Goal: Task Accomplishment & Management: Use online tool/utility

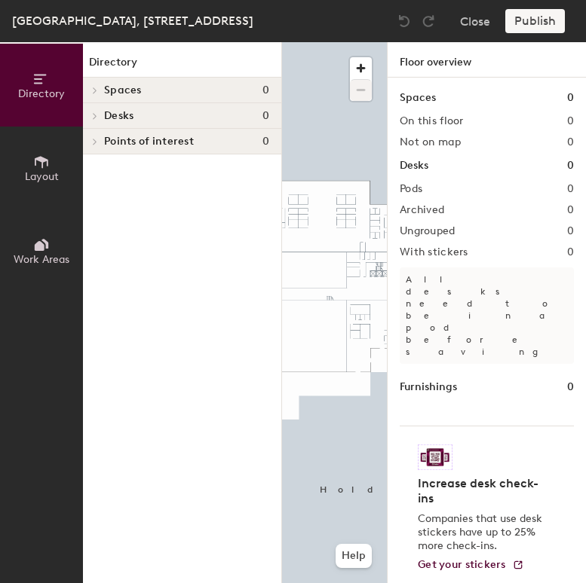
click at [47, 172] on span "Layout" at bounding box center [42, 176] width 34 height 13
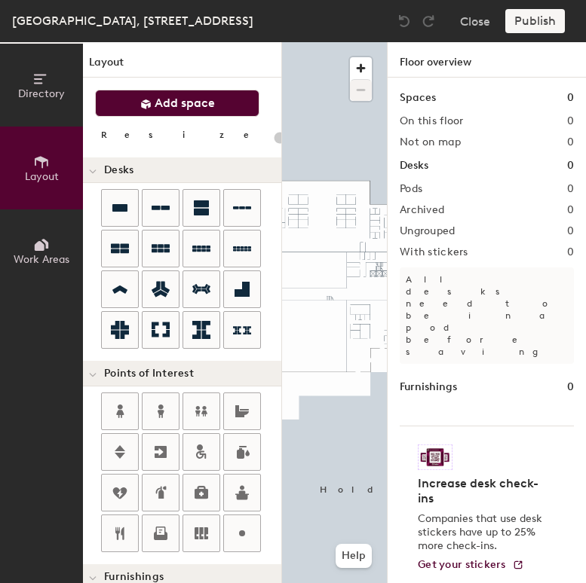
click at [159, 103] on span "Add space" at bounding box center [184, 103] width 60 height 15
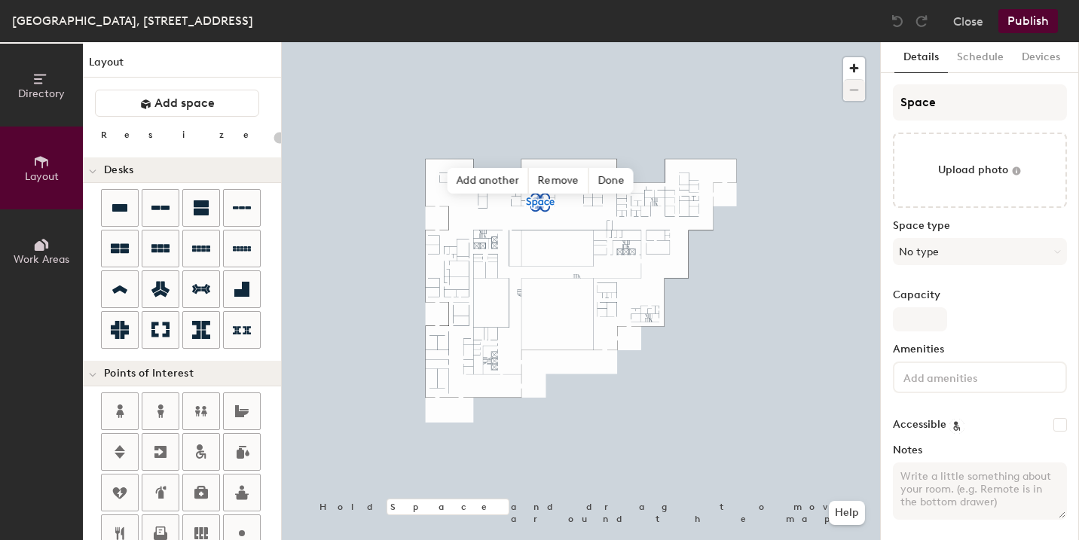
type input "20"
click at [585, 101] on input "Space" at bounding box center [980, 102] width 174 height 36
type input "S"
type input "20"
type input "S"
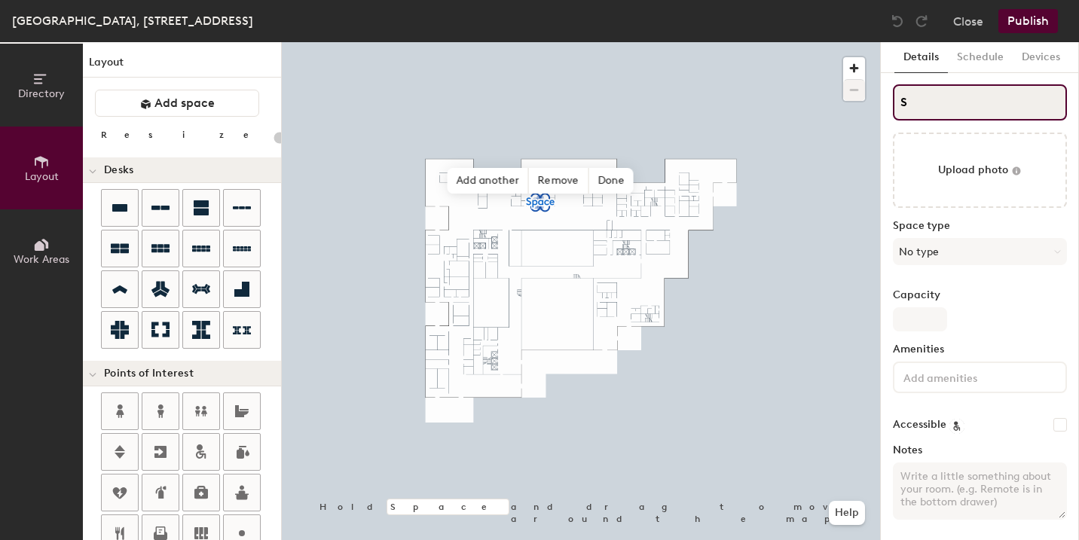
type input "20"
paste input "4.44"
type input "S4.44"
type input "20"
type input "4.44"
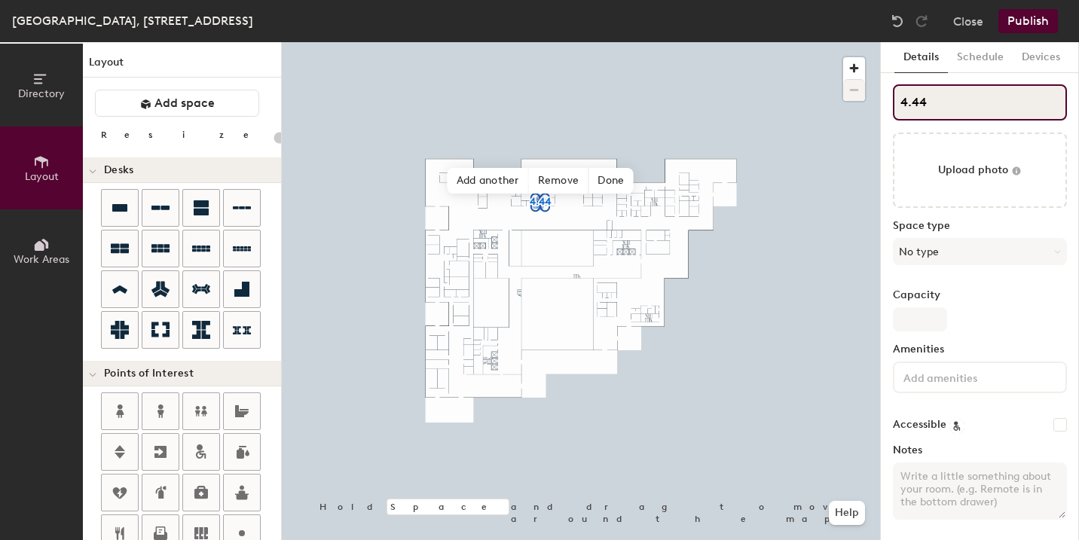
type input "20"
type input "4.44"
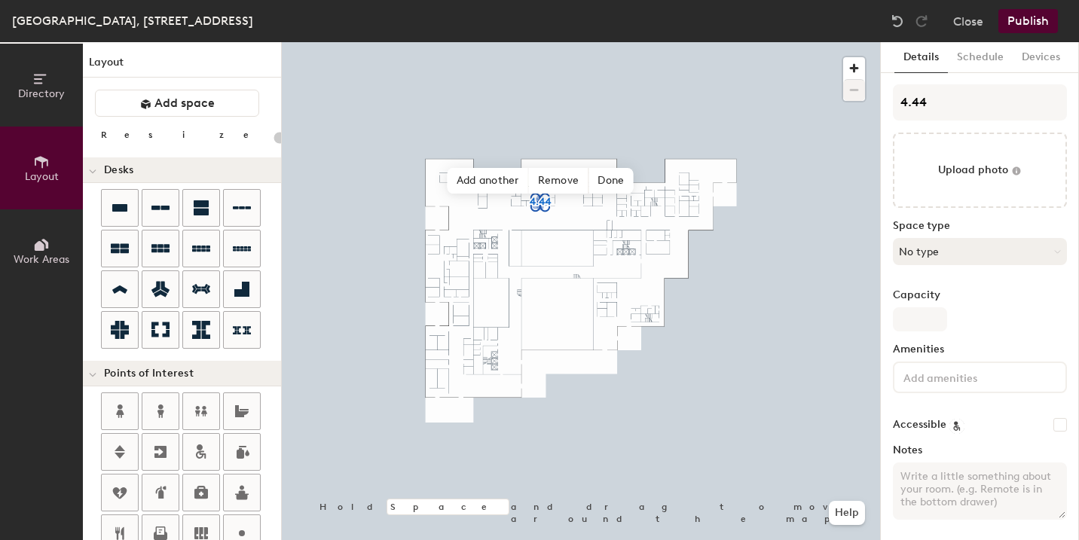
click at [585, 255] on button "No type" at bounding box center [980, 251] width 174 height 27
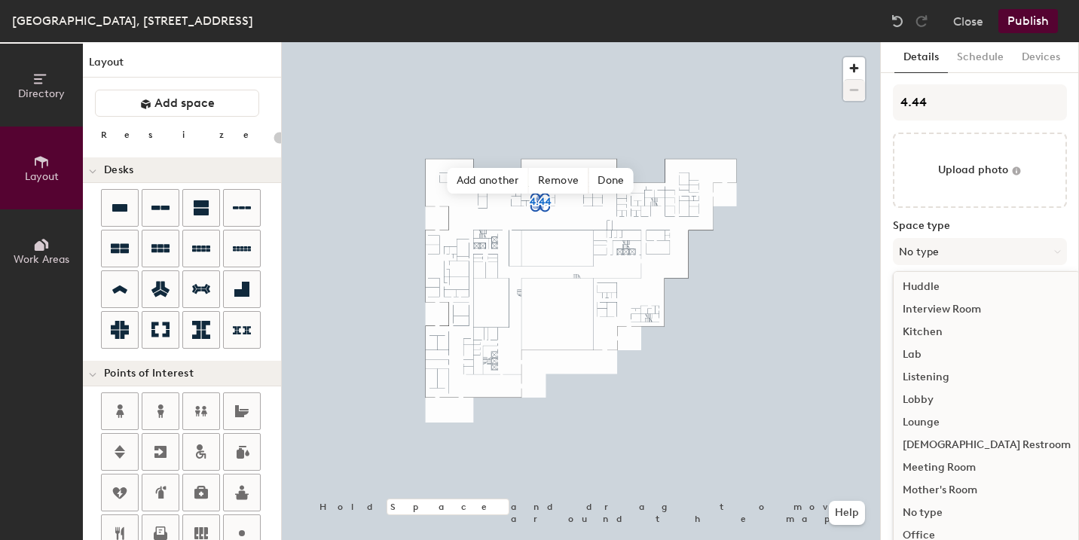
scroll to position [231, 0]
click at [585, 466] on div "Meeting Room" at bounding box center [987, 465] width 186 height 23
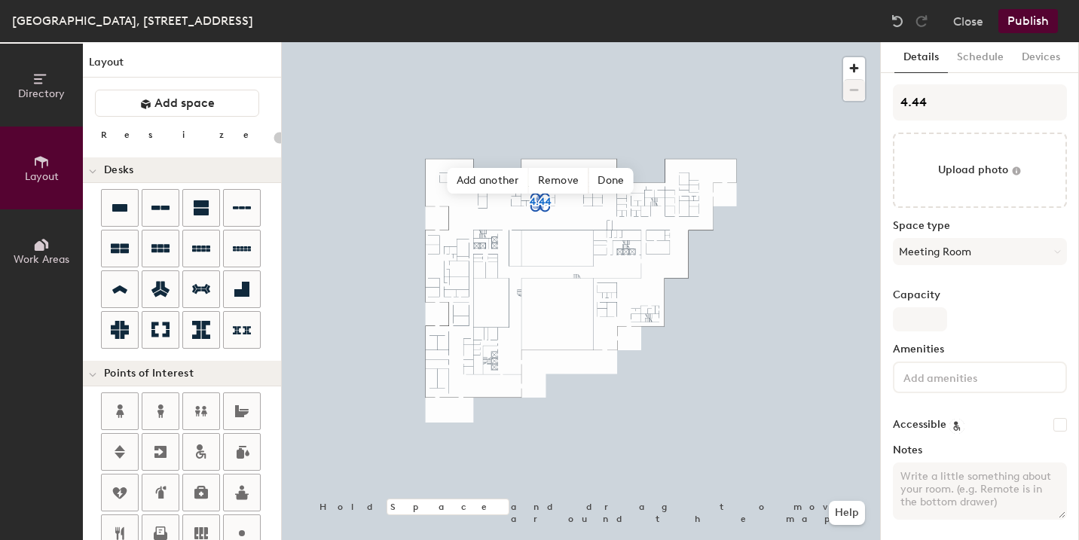
type input "20"
click at [585, 317] on input "Capacity" at bounding box center [920, 319] width 54 height 24
type input "4"
type input "20"
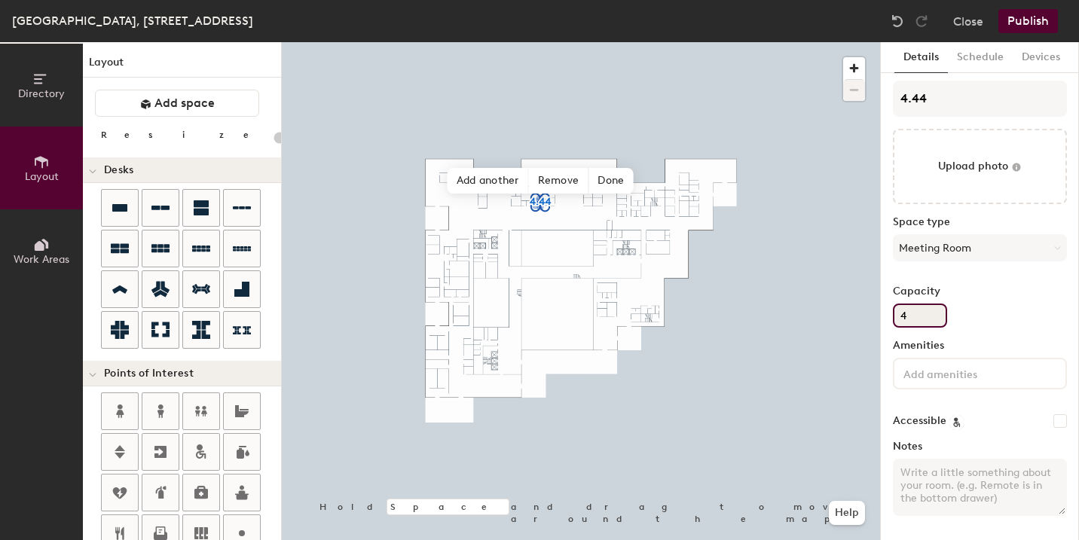
type input "4"
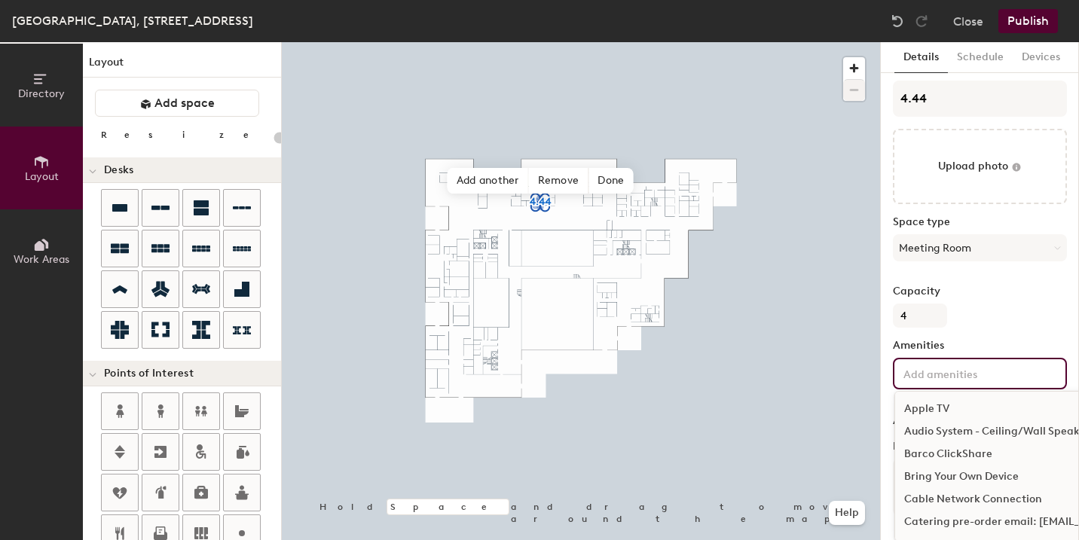
click at [585, 369] on input at bounding box center [969, 373] width 136 height 18
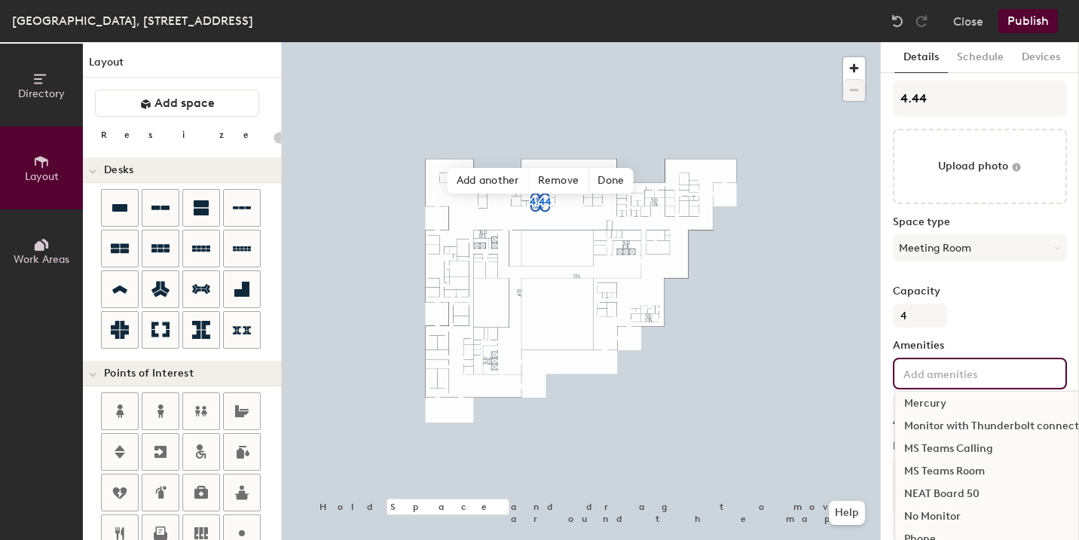
click at [585, 473] on div "MS Teams Room" at bounding box center [1061, 471] width 333 height 23
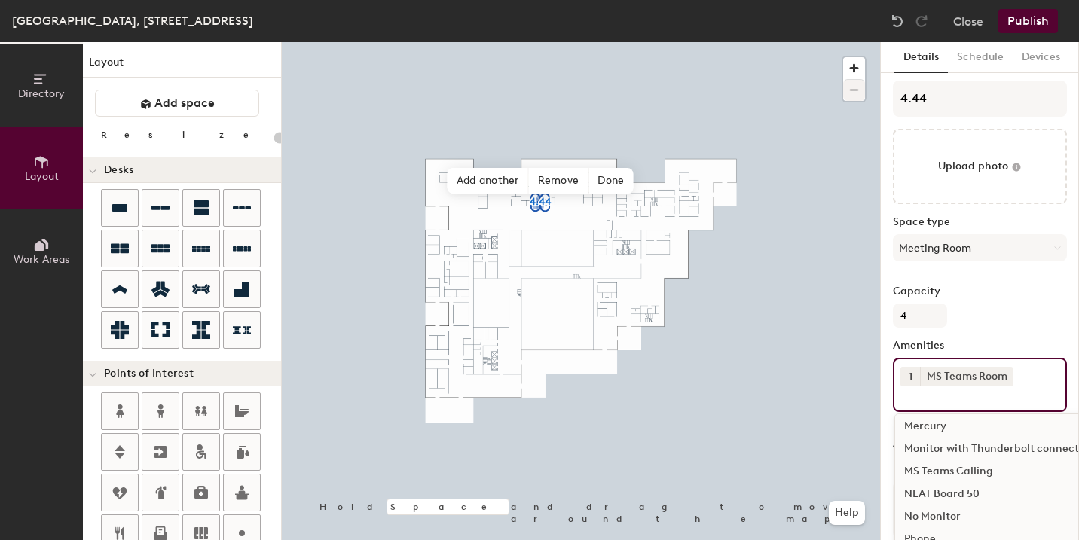
click at [585, 493] on div "NEAT Board 50" at bounding box center [1061, 494] width 333 height 23
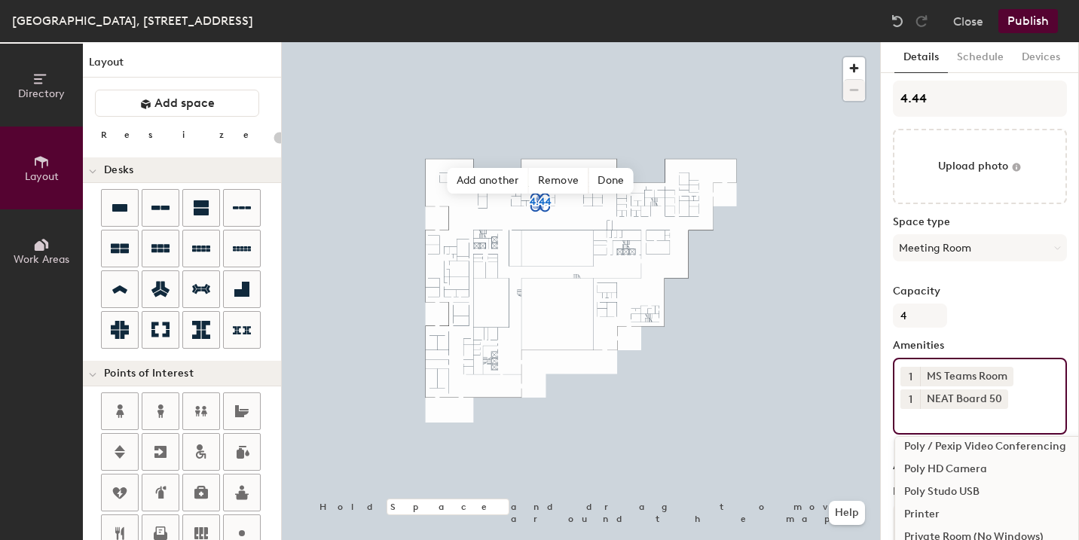
scroll to position [908, 0]
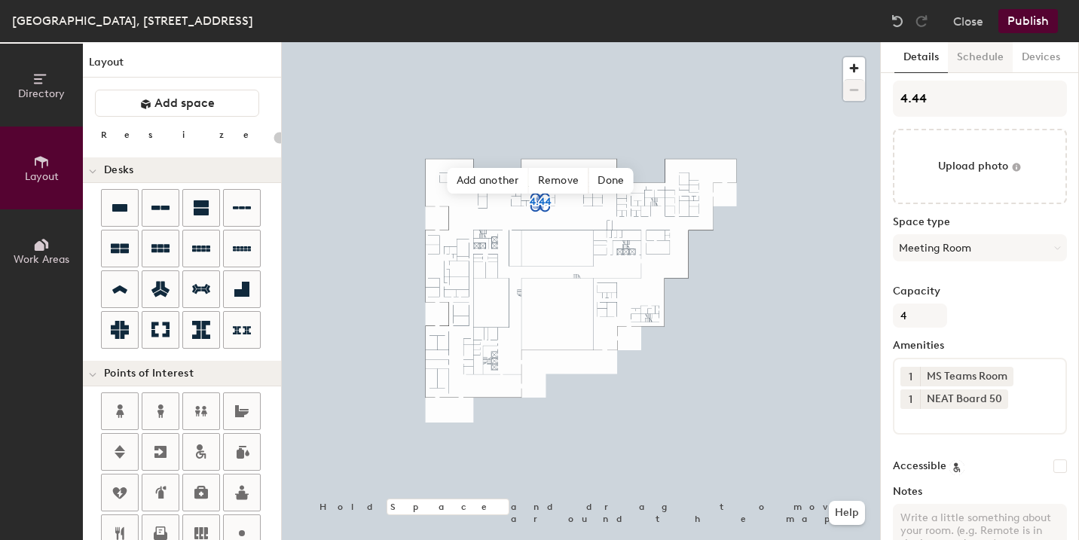
click at [585, 60] on button "Schedule" at bounding box center [980, 57] width 65 height 31
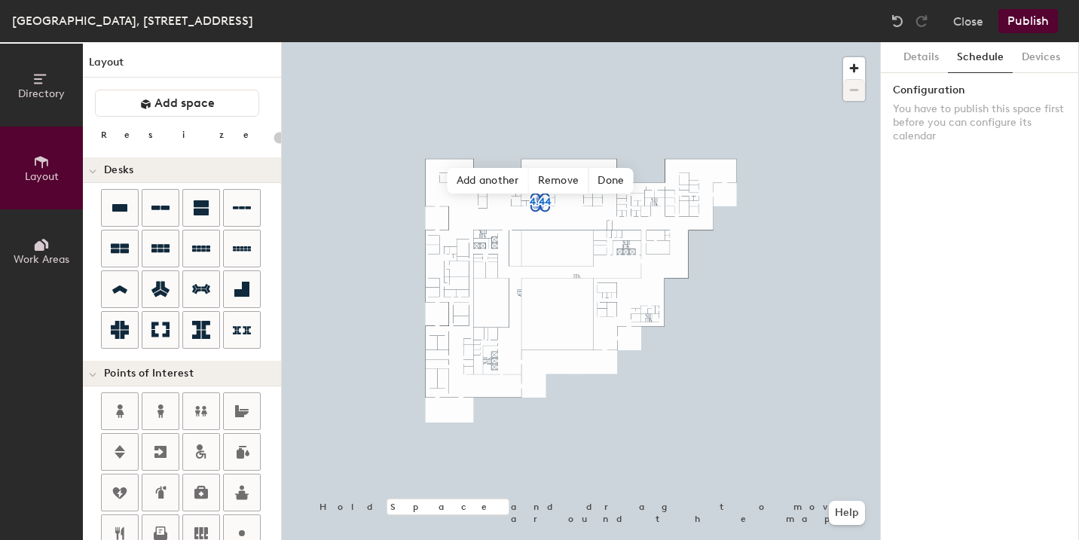
scroll to position [0, 0]
click at [585, 24] on button "Publish" at bounding box center [1029, 21] width 60 height 24
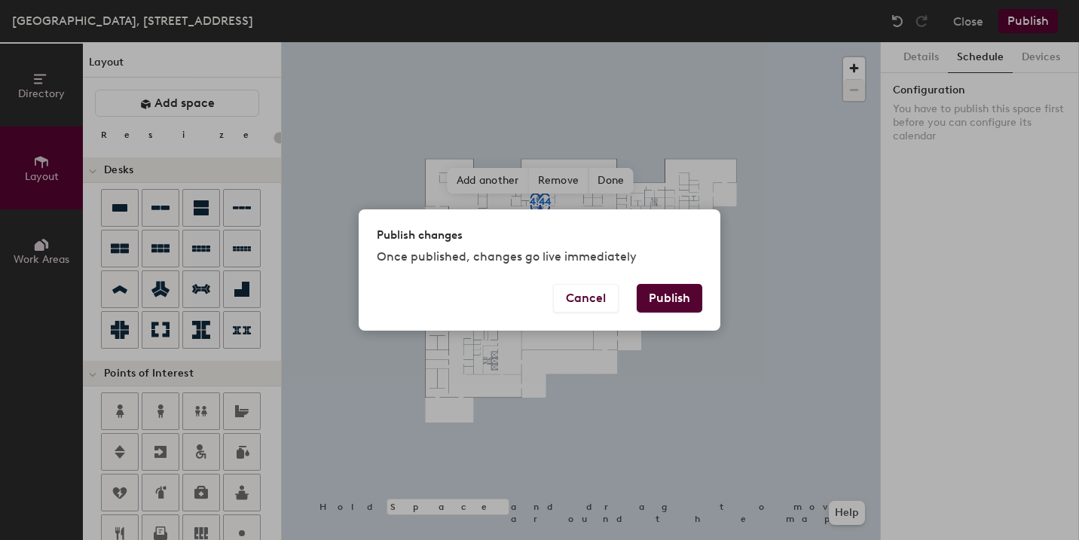
click at [585, 294] on button "Publish" at bounding box center [670, 298] width 66 height 29
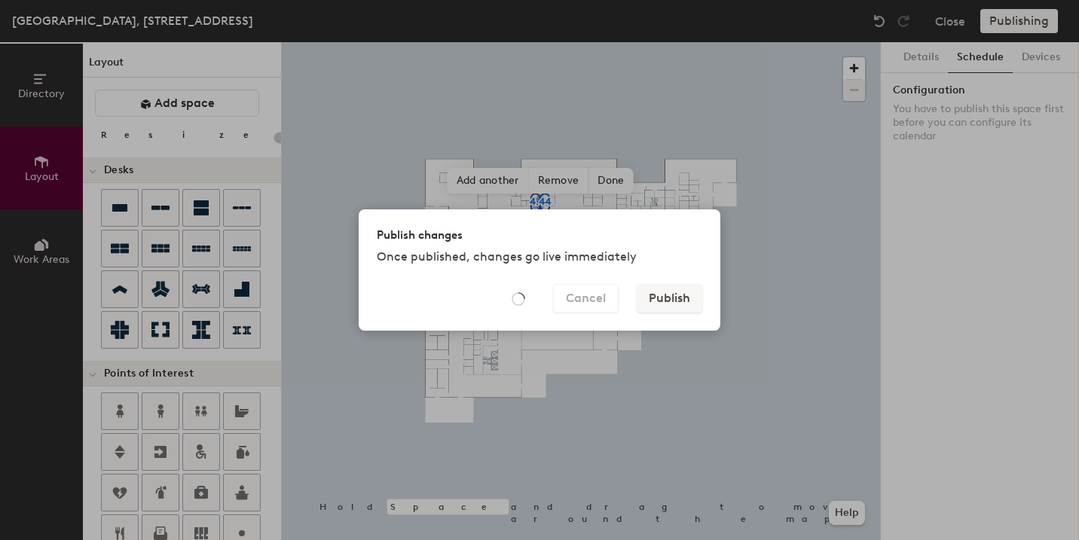
type input "20"
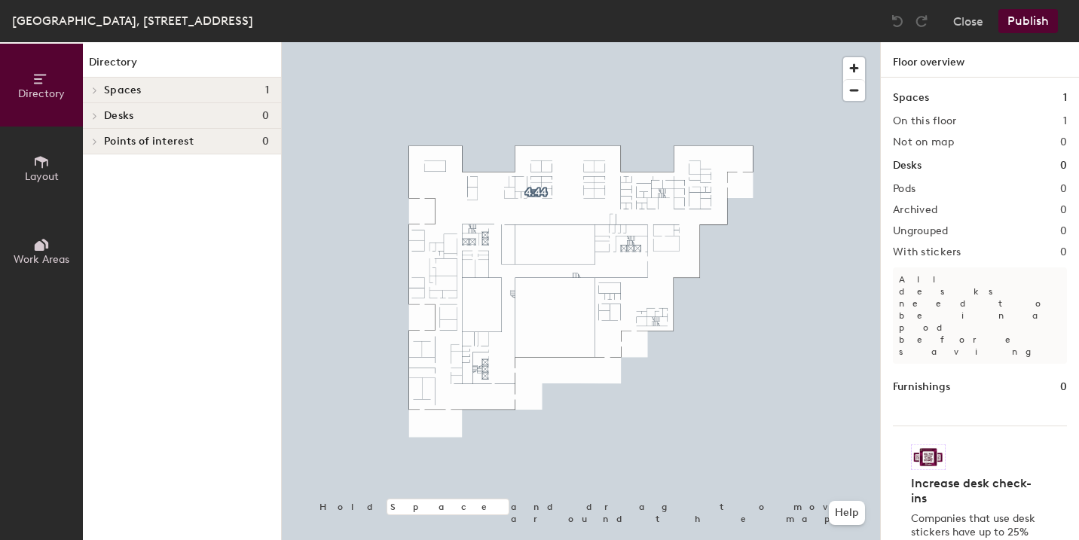
click at [46, 155] on icon at bounding box center [41, 162] width 17 height 17
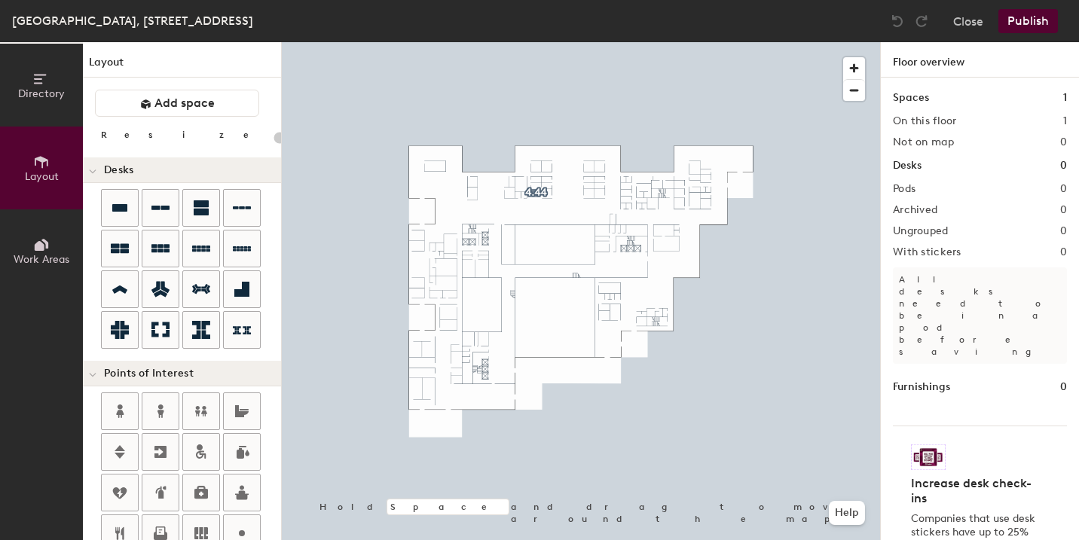
click at [39, 75] on icon at bounding box center [41, 79] width 17 height 17
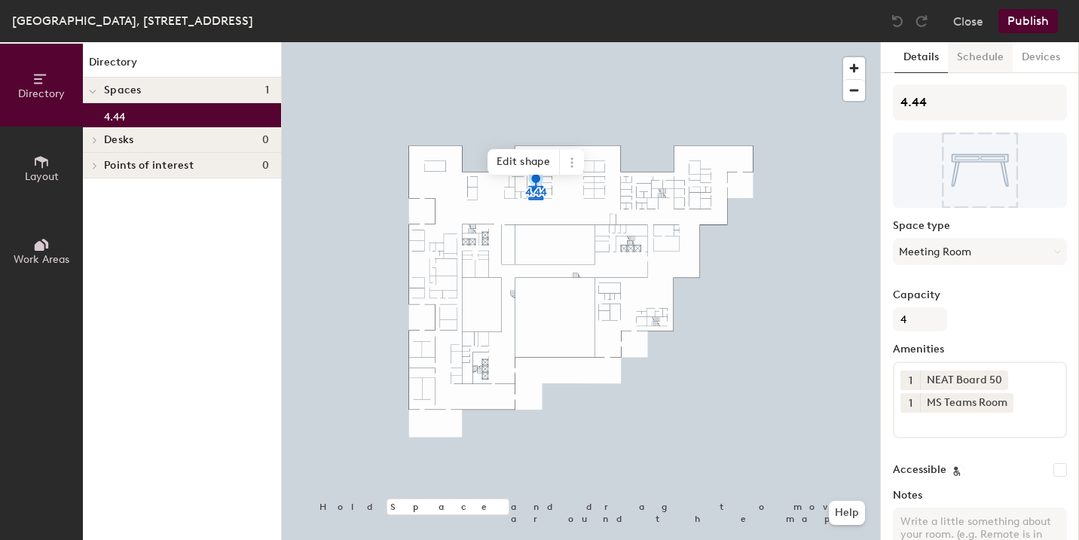
click at [983, 55] on button "Schedule" at bounding box center [980, 57] width 65 height 31
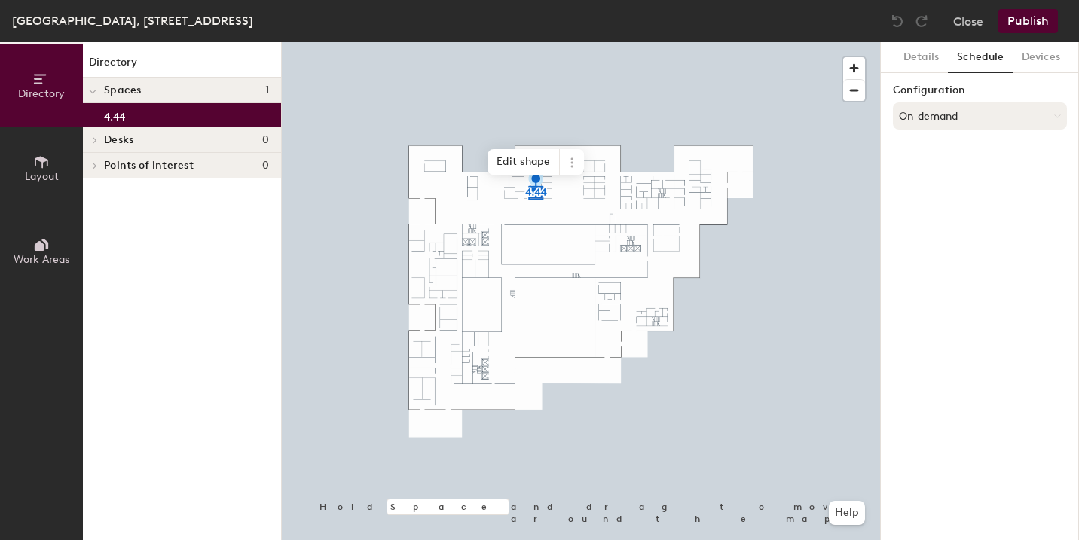
click at [931, 115] on button "On-demand" at bounding box center [980, 115] width 174 height 27
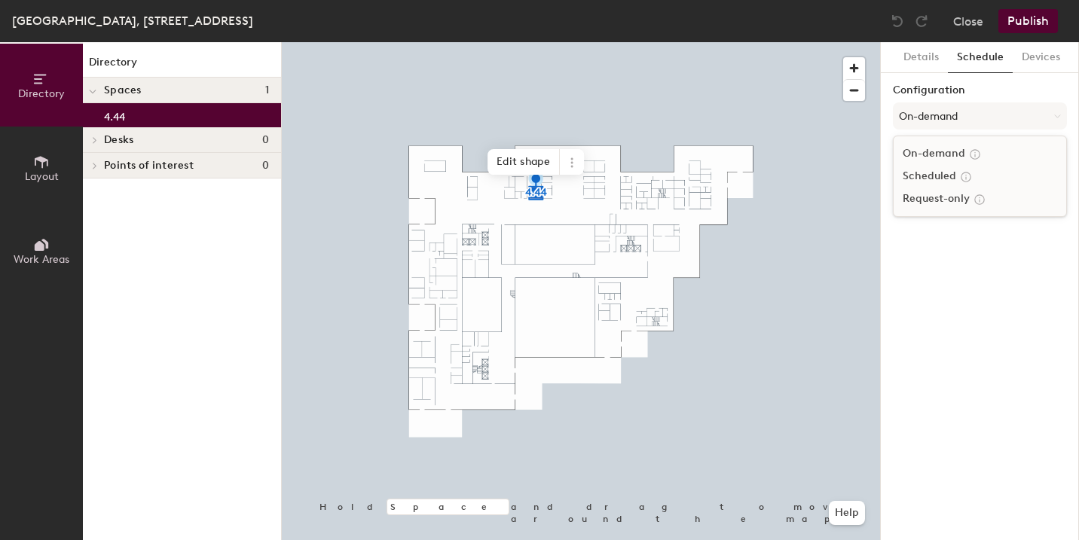
click at [930, 177] on div "Scheduled" at bounding box center [980, 176] width 173 height 23
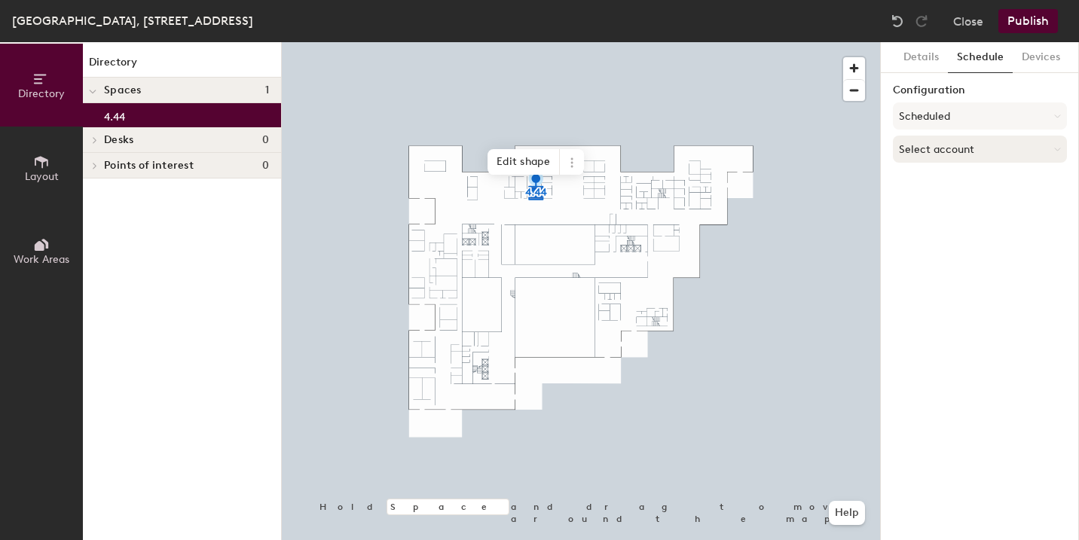
click at [925, 155] on button "Select account" at bounding box center [980, 149] width 174 height 27
click at [931, 205] on div "Microsoft 365" at bounding box center [980, 209] width 173 height 23
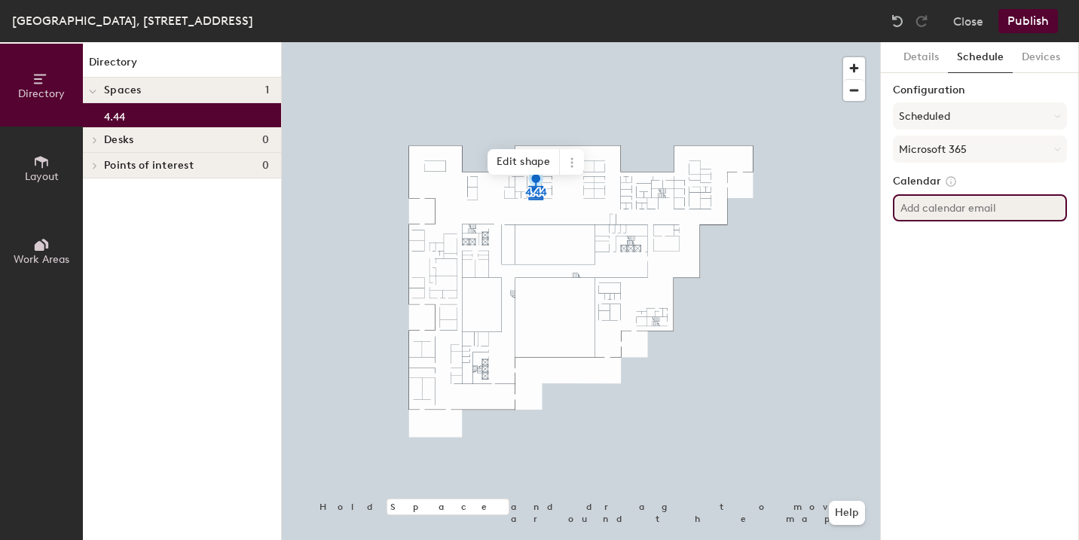
click at [926, 206] on input at bounding box center [980, 207] width 174 height 27
paste input "BR-SP-VIL-04N44@wppsystems.com"
type input "BR-SP-VIL-04N44@wppsystems.com"
click at [1036, 20] on button "Publish" at bounding box center [1029, 21] width 60 height 24
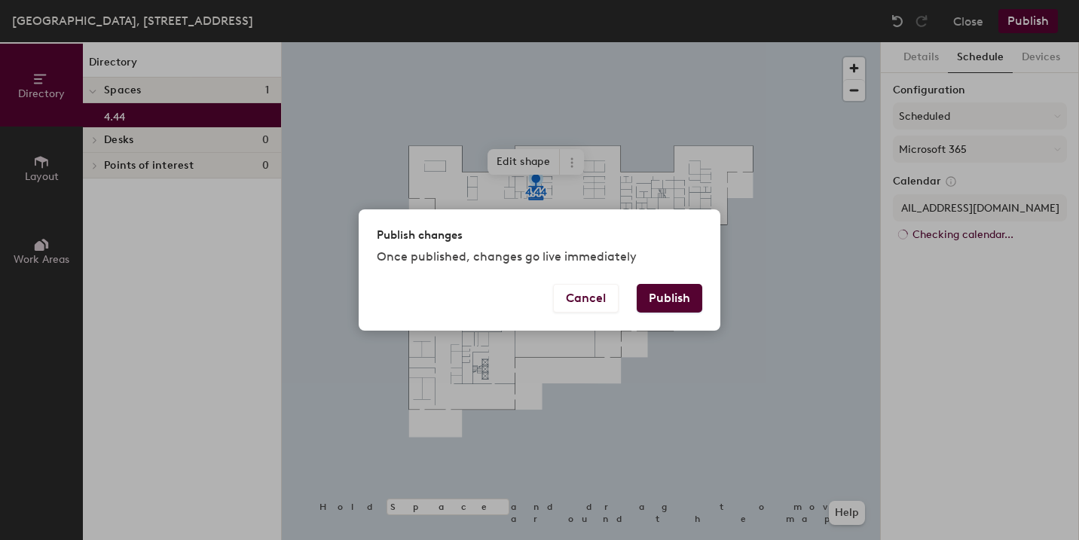
scroll to position [0, 0]
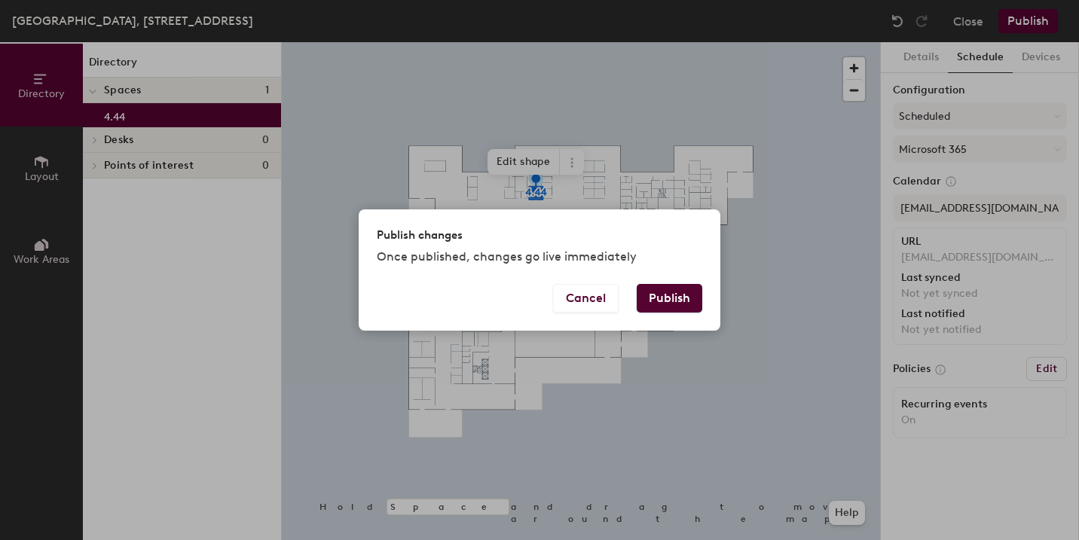
click at [682, 303] on button "Publish" at bounding box center [670, 298] width 66 height 29
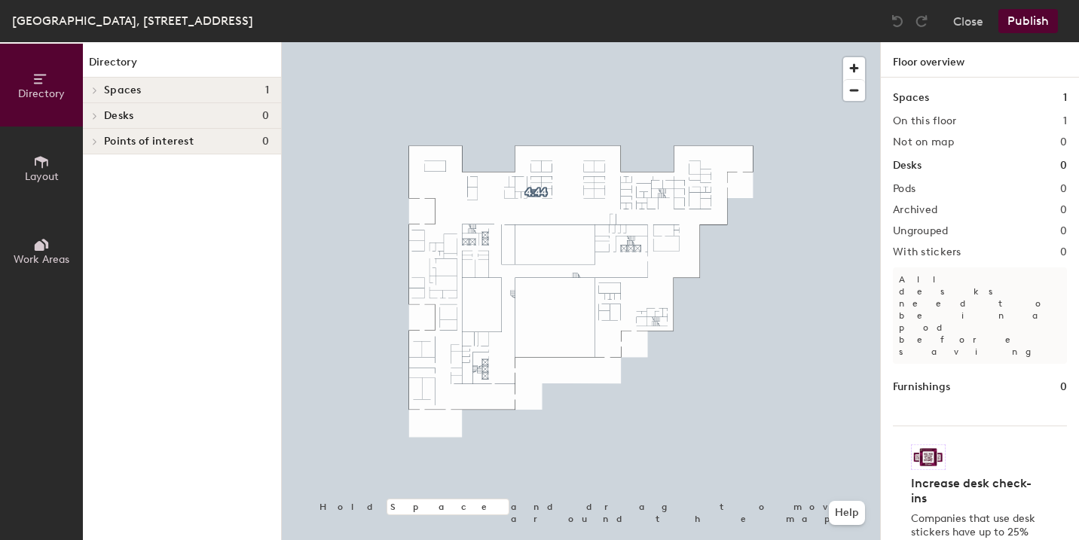
click at [40, 164] on icon at bounding box center [41, 162] width 17 height 17
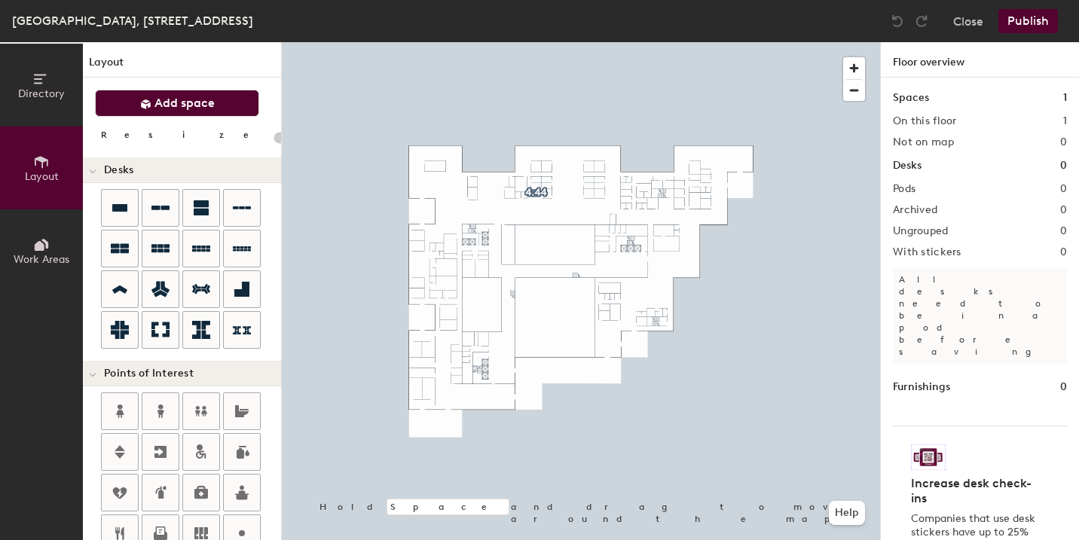
click at [219, 101] on button "Add space" at bounding box center [177, 103] width 164 height 27
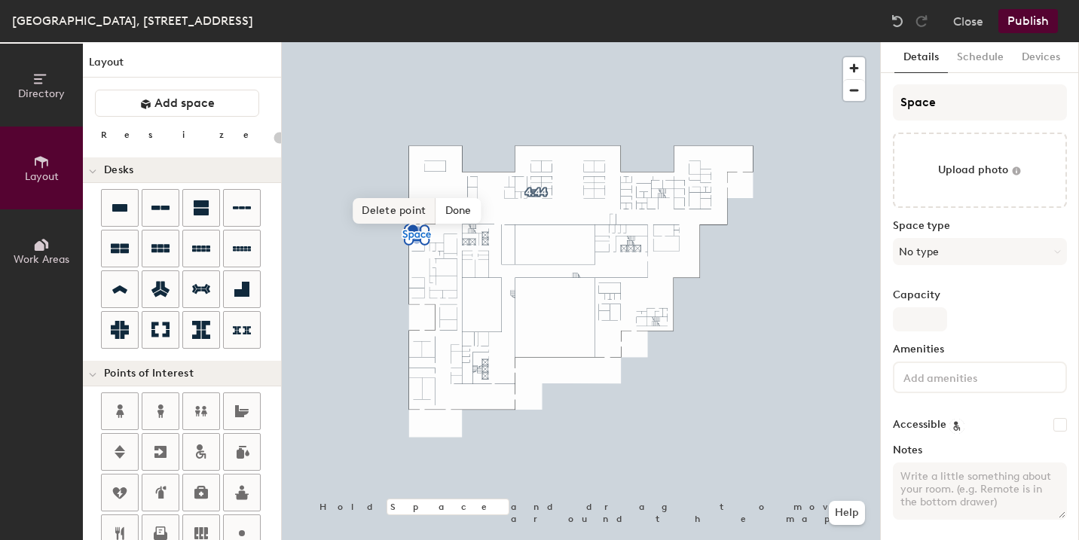
click at [408, 210] on span "Delete point" at bounding box center [394, 211] width 83 height 26
click at [430, 208] on span "Remove" at bounding box center [435, 211] width 60 height 26
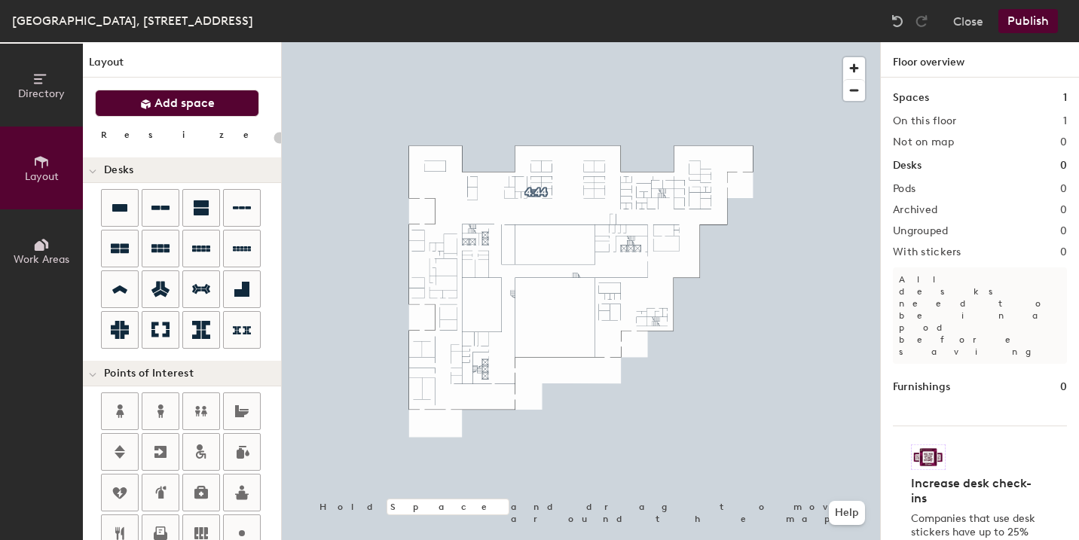
click at [188, 108] on span "Add space" at bounding box center [184, 103] width 60 height 15
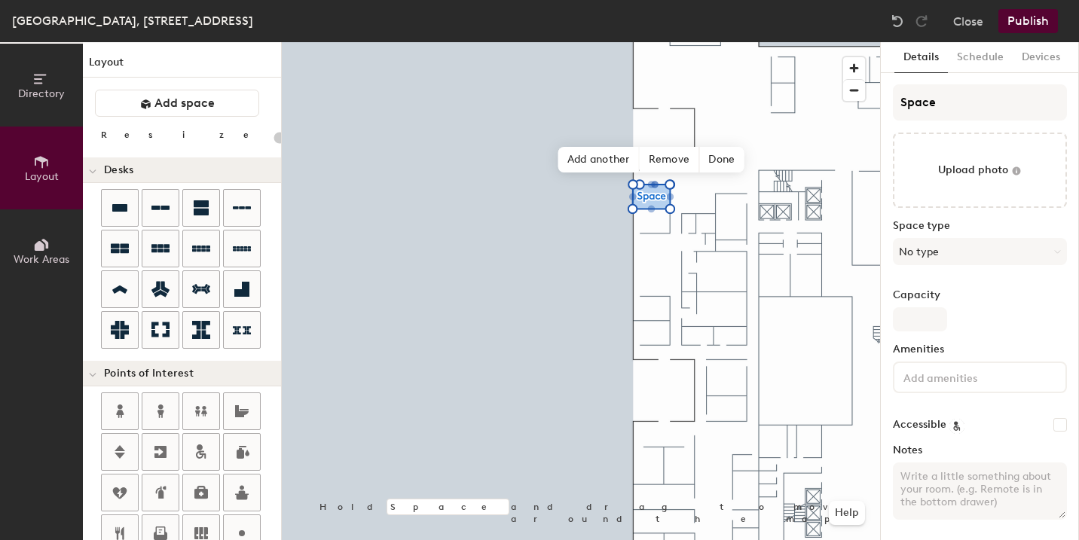
type input "20"
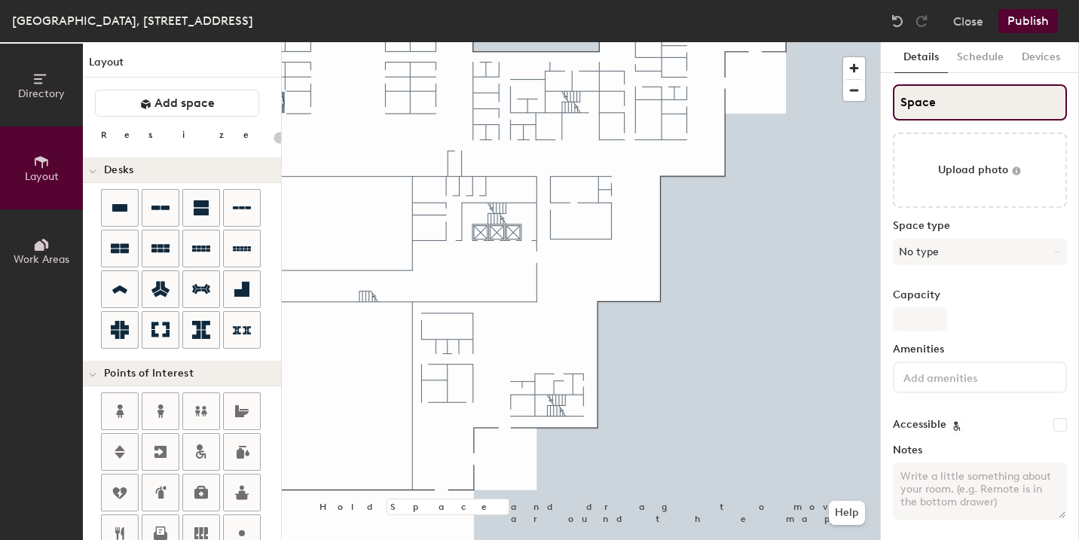
click at [968, 104] on input "Space" at bounding box center [980, 102] width 174 height 36
type input "Spac"
type input "20"
type input "Spa"
type input "20"
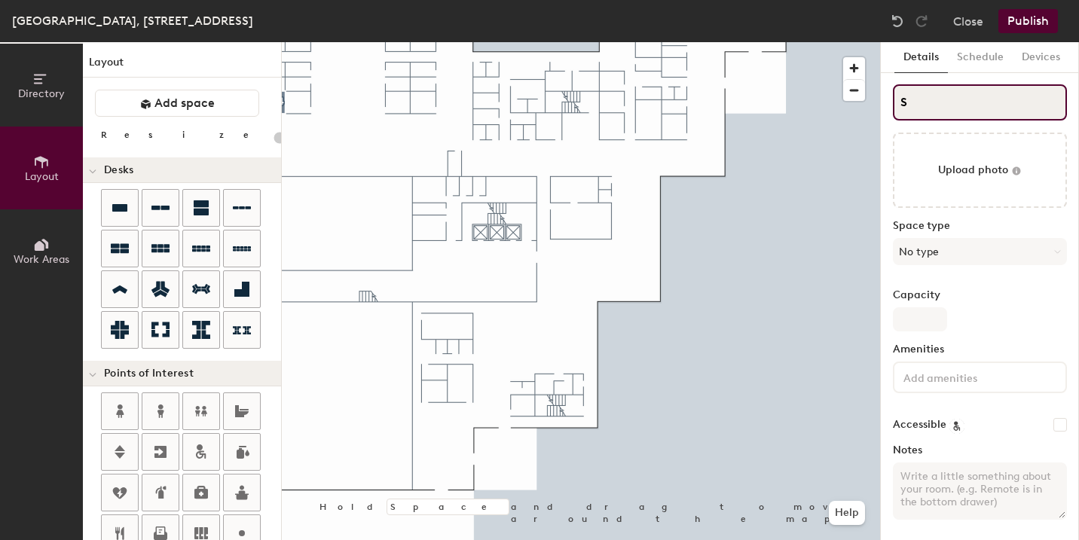
type input "S"
type input "20"
type input "S"
type input "20"
type input "S4"
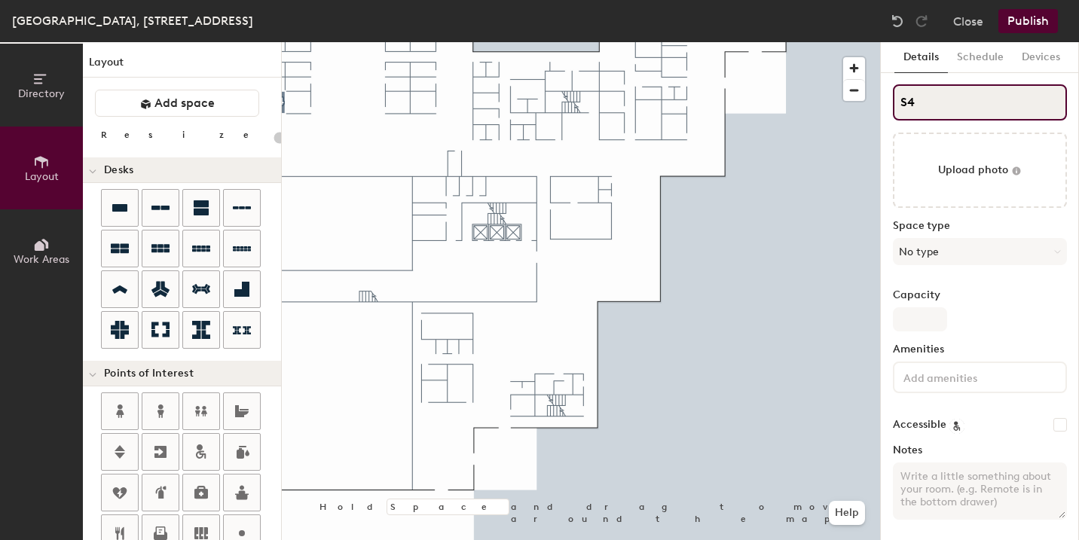
type input "20"
type input "S4."
type input "20"
type input "S4.51"
type input "20"
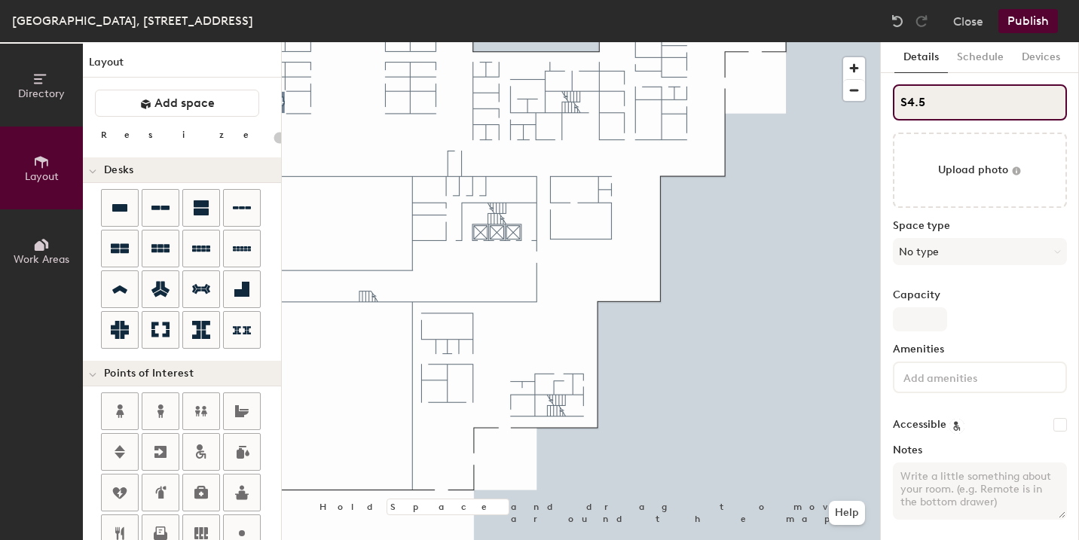
type input "S4."
type input "20"
type input "S"
type input "20"
type input "S"
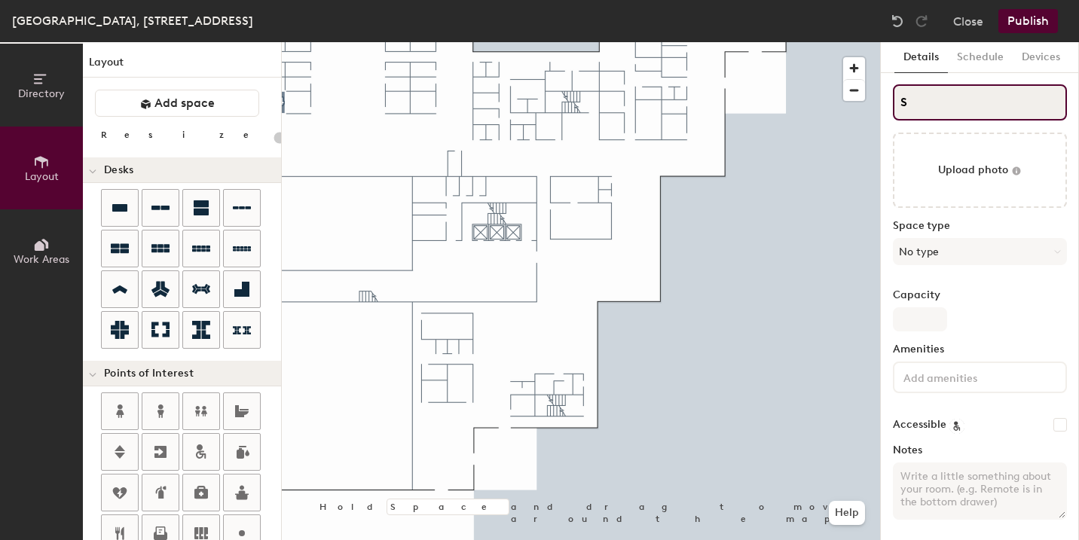
type input "20"
type input "S"
type input "20"
click at [758, 101] on div "Directory Layout Work Areas Layout Add space Resize Desks Points of Interest Fu…" at bounding box center [539, 291] width 1079 height 498
type input "S4"
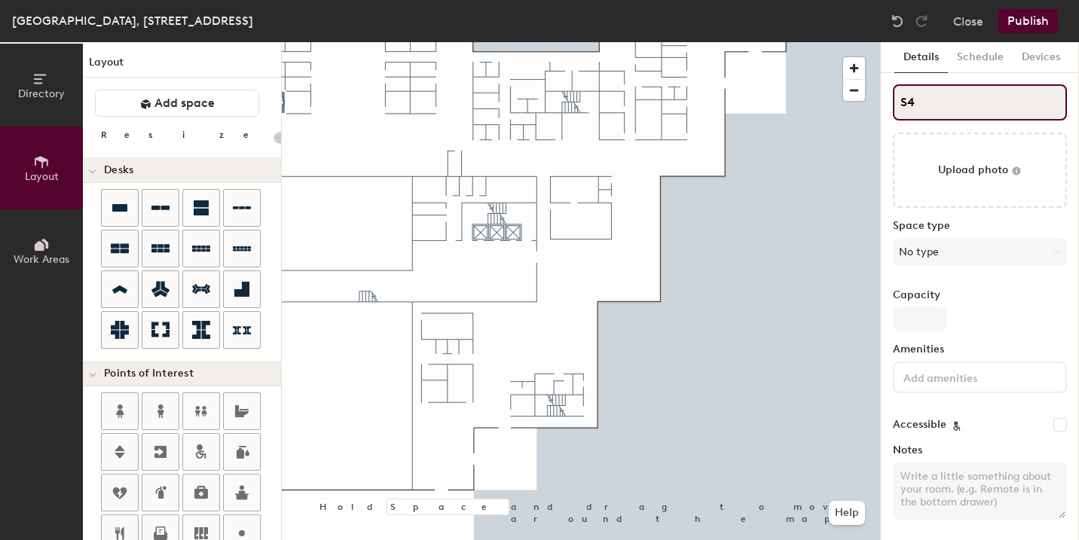
type input "20"
type input "S4."
type input "20"
type input "S4.51"
type input "20"
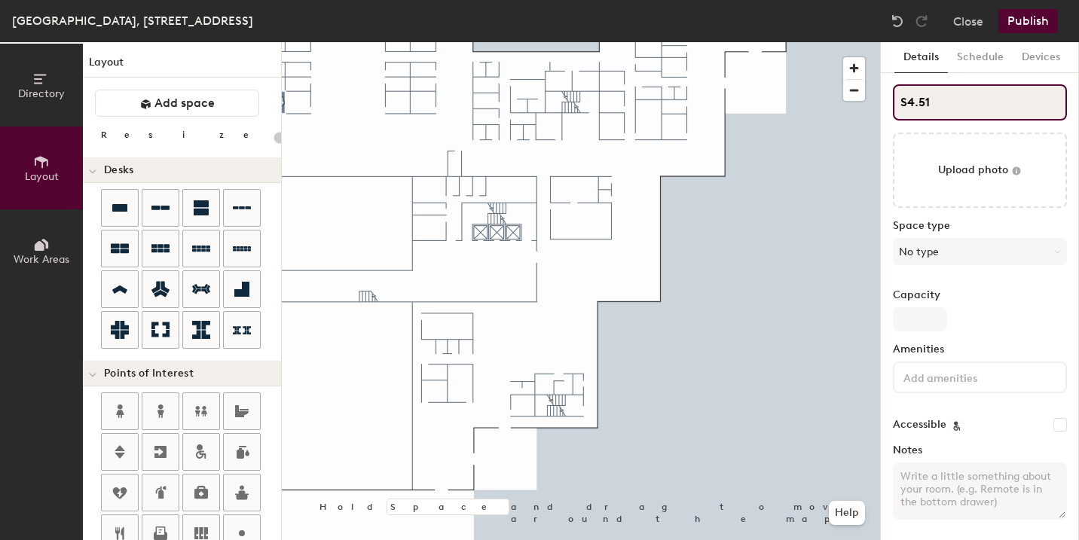
type input "4.51"
type input "20"
type input "4.51"
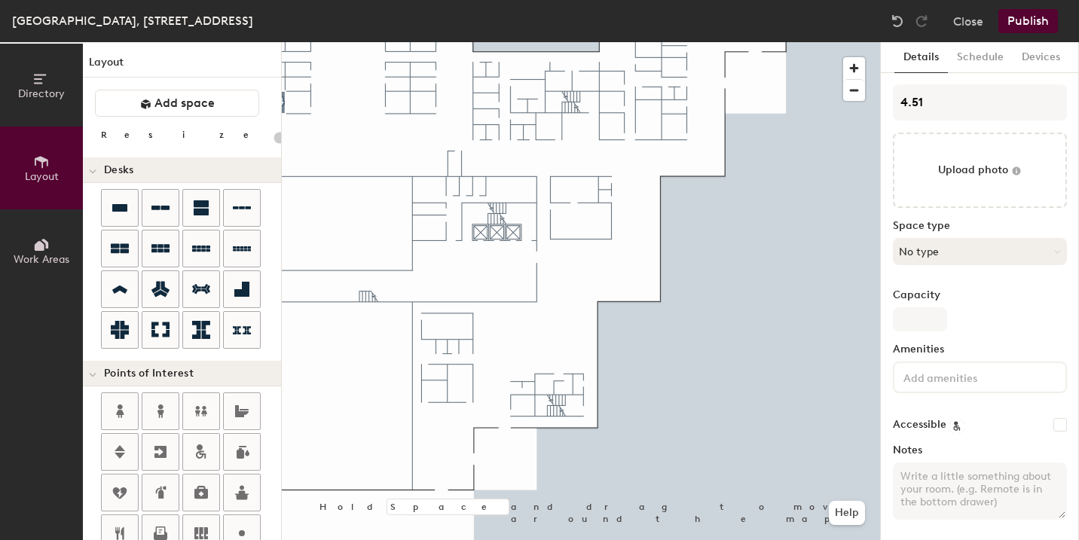
click at [956, 248] on button "No type" at bounding box center [980, 251] width 174 height 27
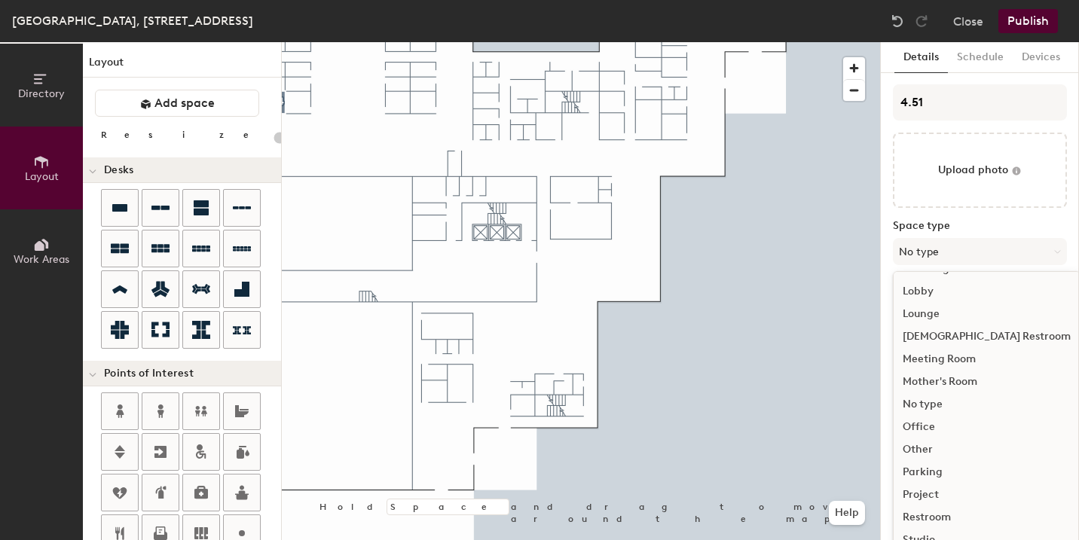
scroll to position [338, 0]
click at [957, 356] on div "Meeting Room" at bounding box center [987, 358] width 186 height 23
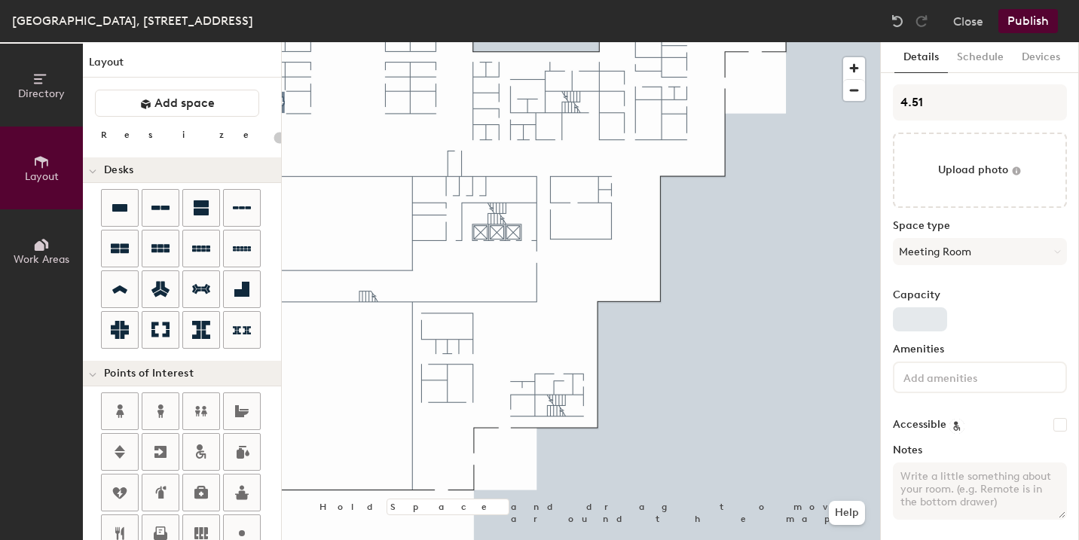
type input "20"
click at [913, 320] on input "Capacity" at bounding box center [920, 319] width 54 height 24
type input "8"
type input "20"
type input "8"
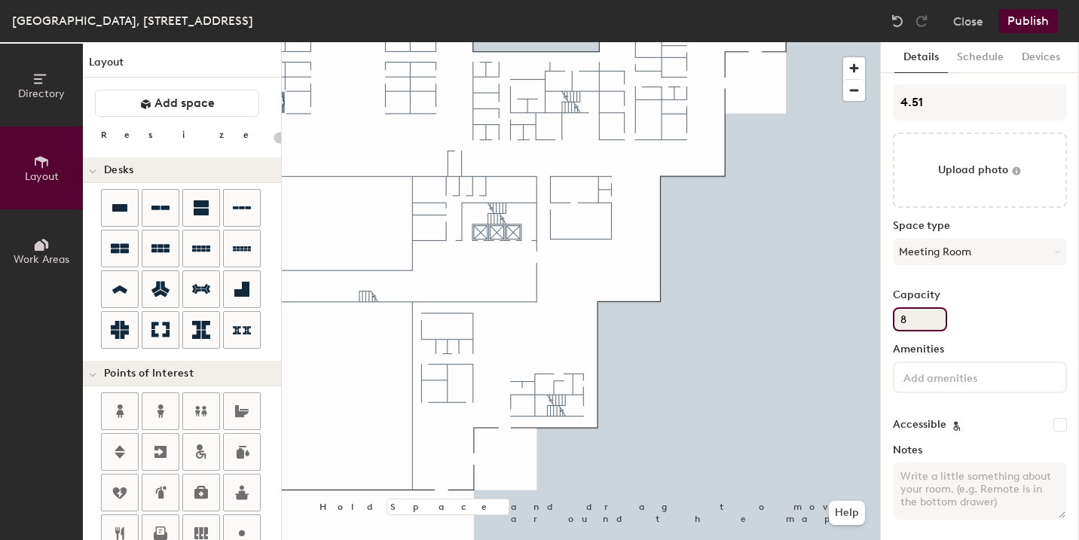
scroll to position [4, 0]
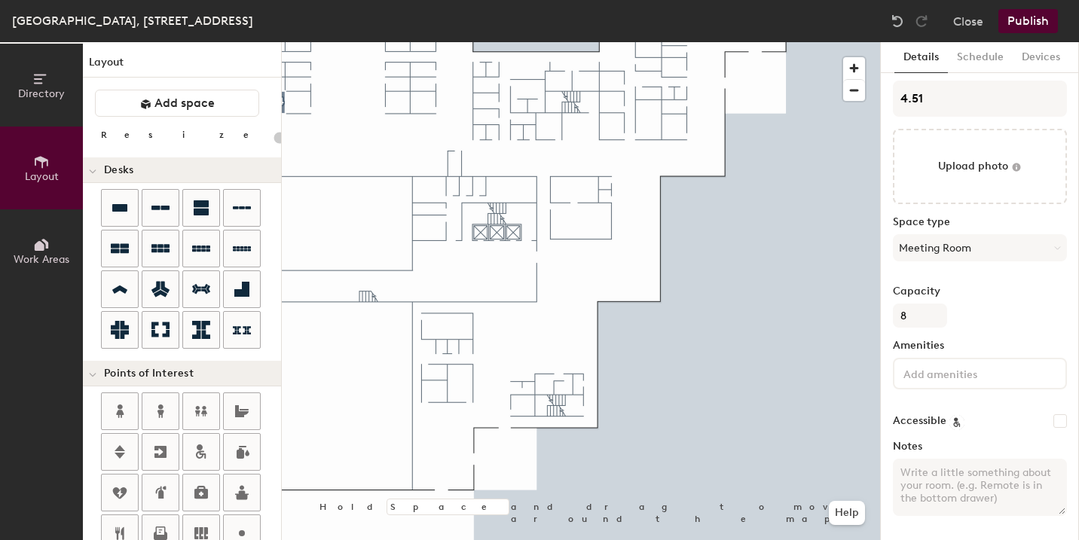
click at [926, 379] on input at bounding box center [969, 373] width 136 height 18
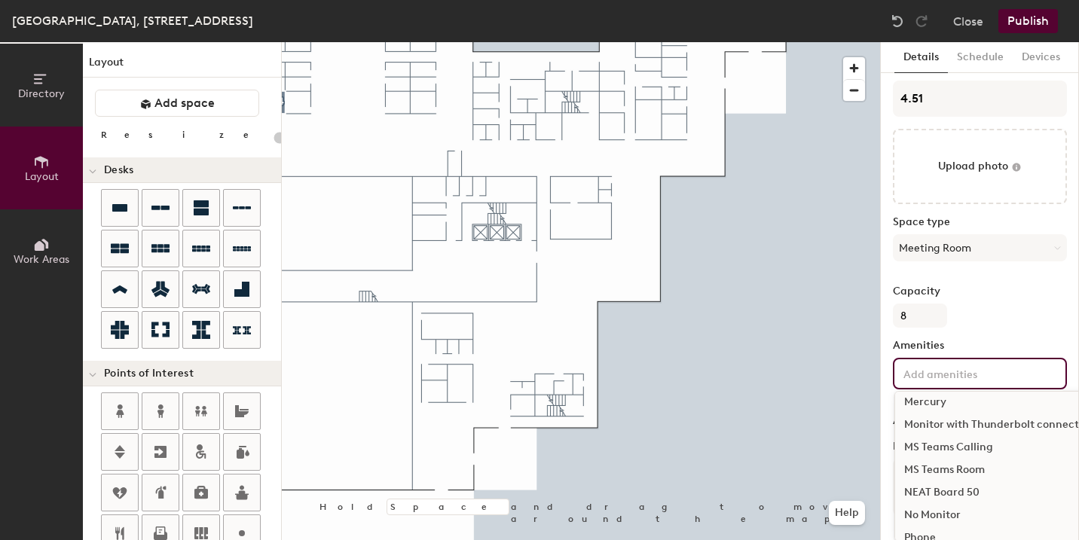
scroll to position [803, 0]
click at [947, 466] on div "MS Teams Room" at bounding box center [1061, 465] width 333 height 23
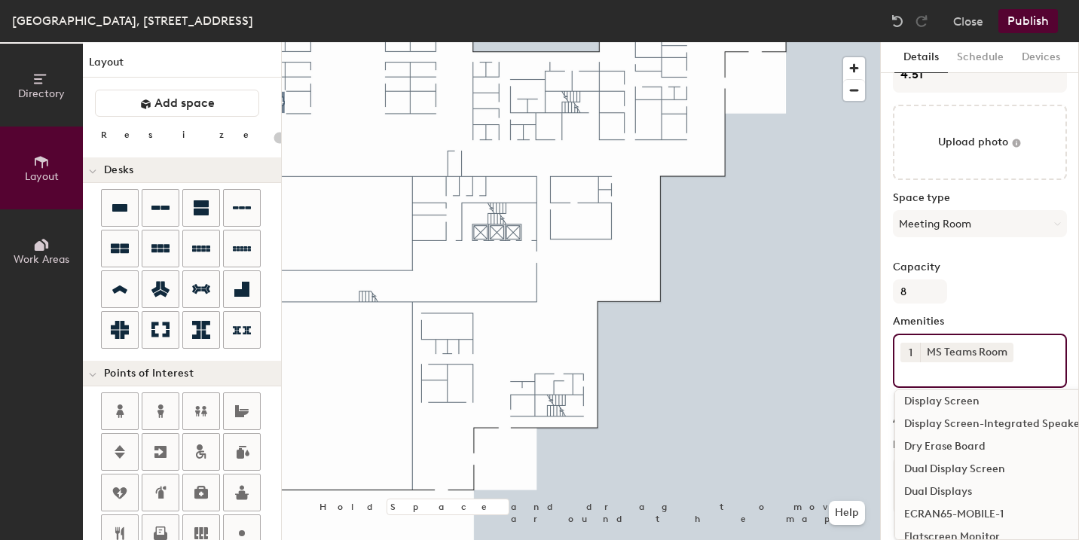
scroll to position [276, 0]
click at [949, 402] on div "Display Screen" at bounding box center [1061, 403] width 333 height 23
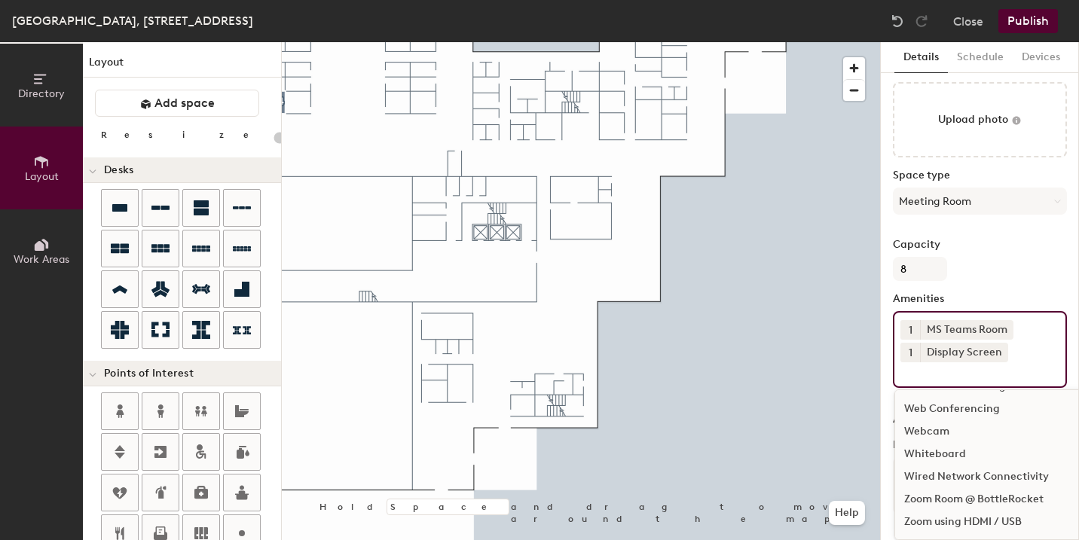
scroll to position [0, 0]
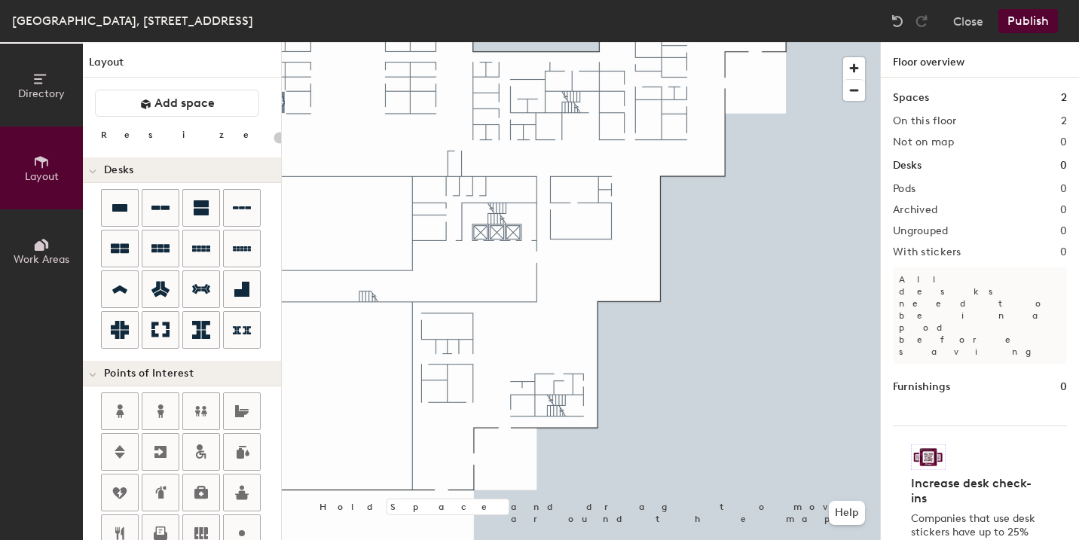
click at [1034, 22] on button "Publish" at bounding box center [1029, 21] width 60 height 24
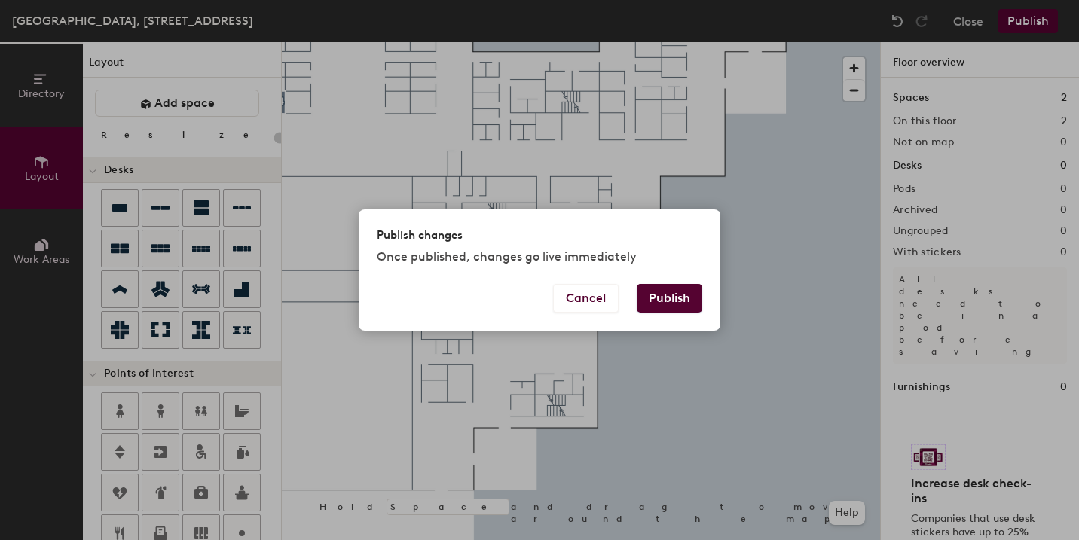
click at [680, 302] on button "Publish" at bounding box center [670, 298] width 66 height 29
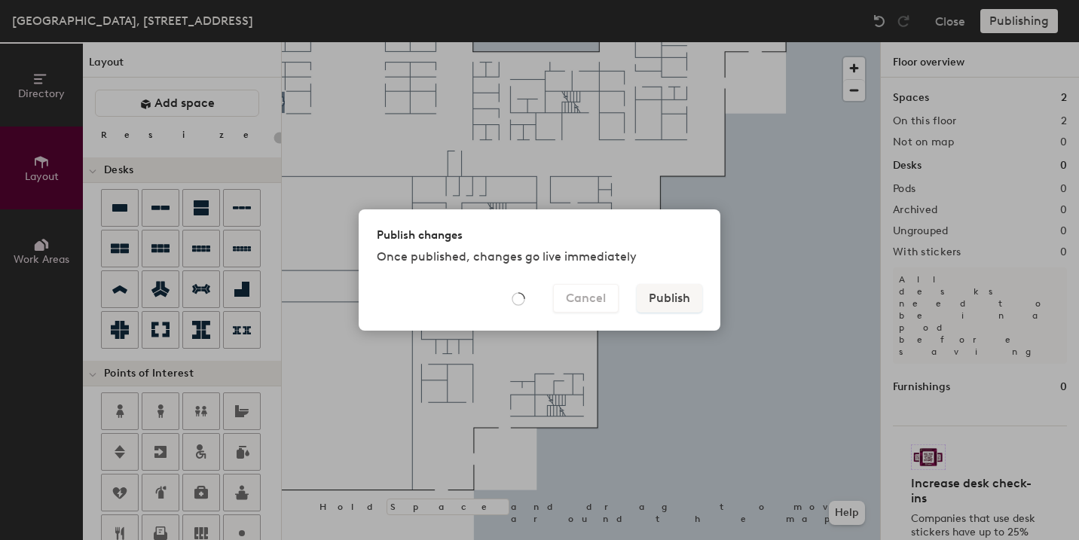
type input "20"
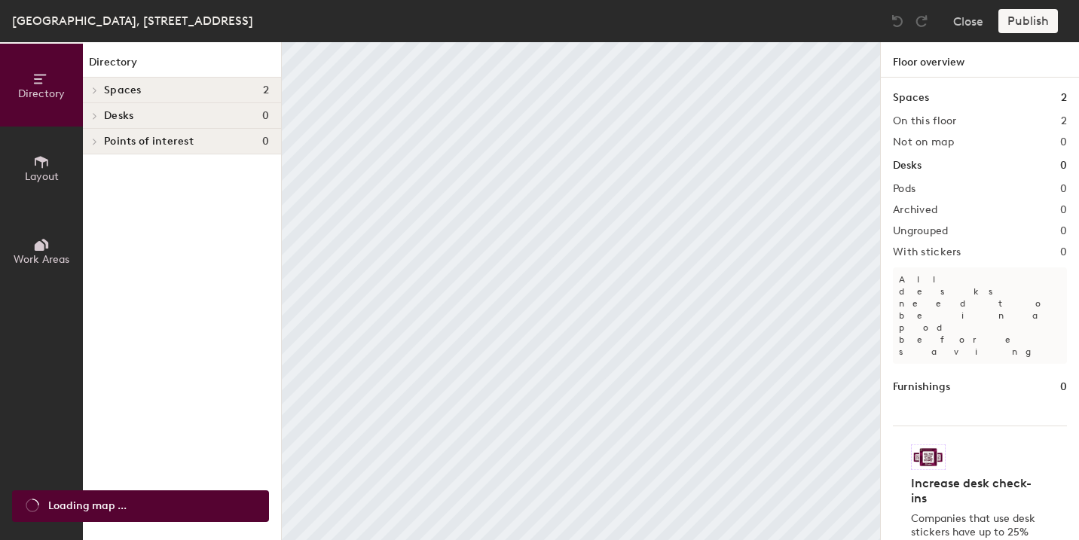
click at [41, 165] on icon at bounding box center [41, 162] width 17 height 17
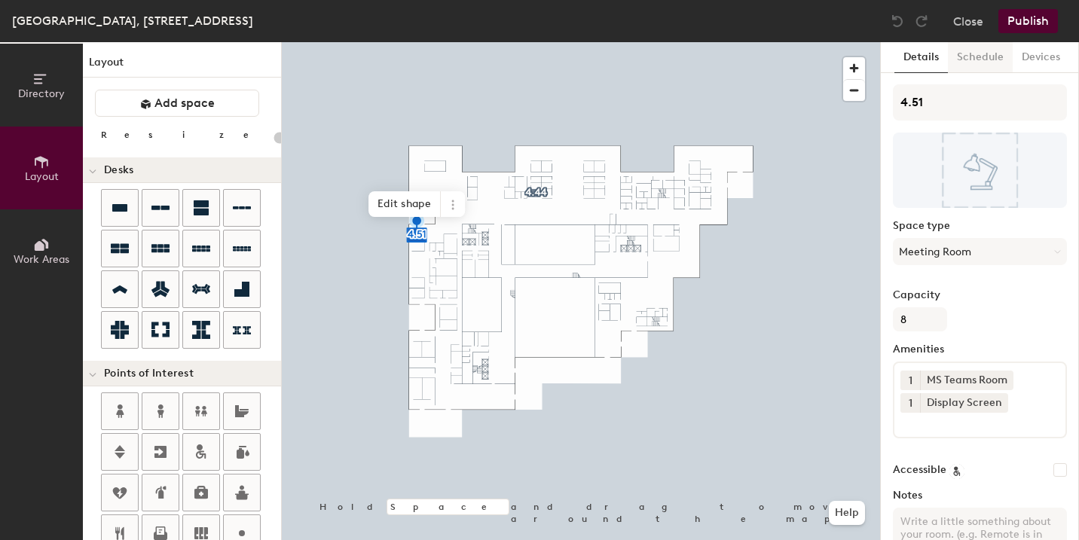
click at [980, 62] on button "Schedule" at bounding box center [980, 57] width 65 height 31
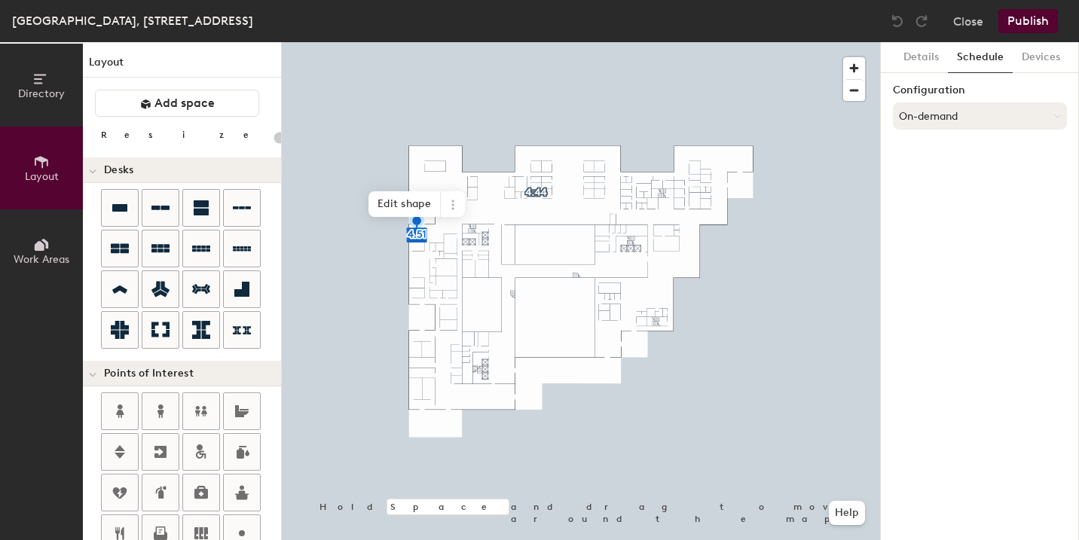
click at [939, 114] on button "On-demand" at bounding box center [980, 115] width 174 height 27
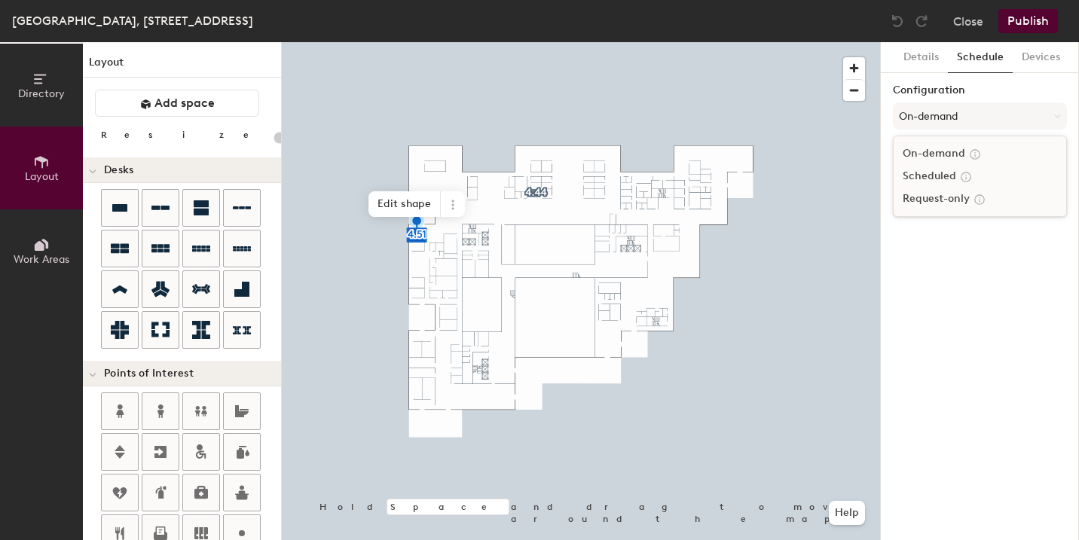
click at [946, 173] on div "Scheduled" at bounding box center [980, 176] width 173 height 23
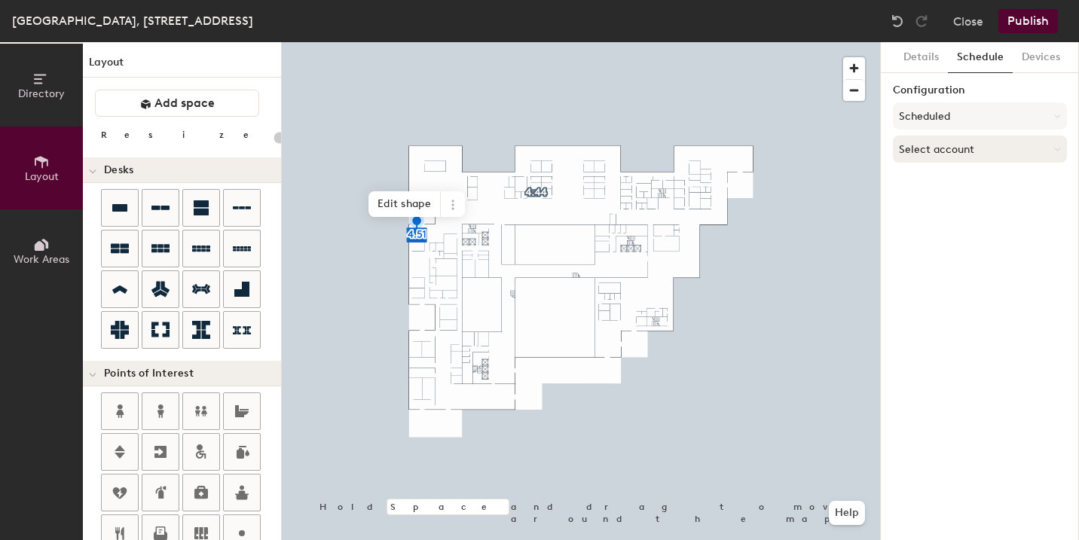
click at [944, 150] on button "Select account" at bounding box center [980, 149] width 174 height 27
click at [938, 209] on div "Microsoft 365" at bounding box center [980, 209] width 173 height 23
type input "20"
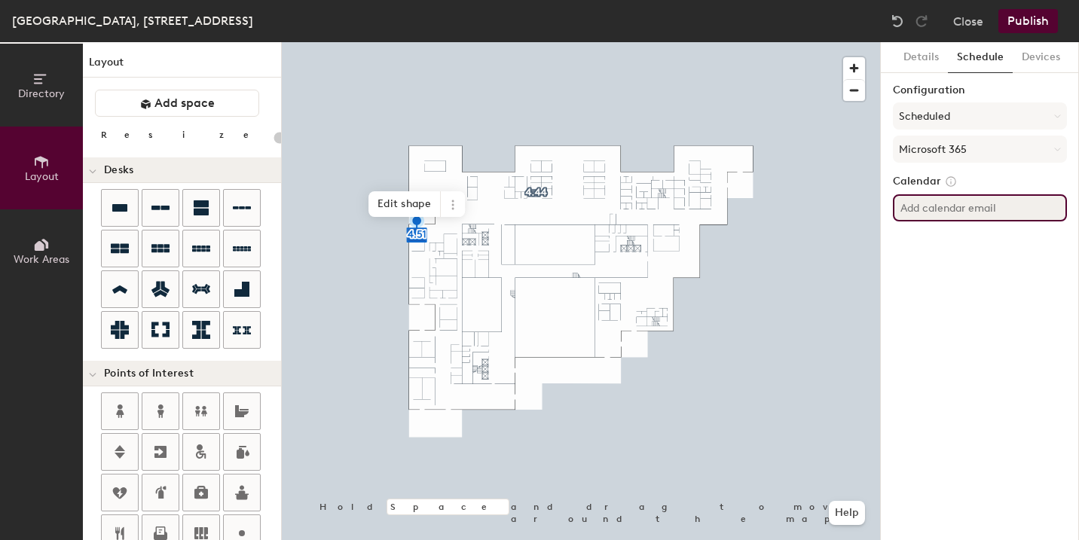
click at [935, 210] on input at bounding box center [980, 207] width 174 height 27
paste input "BR-SP-VIL-04W51@wppsystems.com"
type input "BR-SP-VIL-04W51@wppsystems.com"
click at [1030, 20] on button "Publish" at bounding box center [1029, 21] width 60 height 24
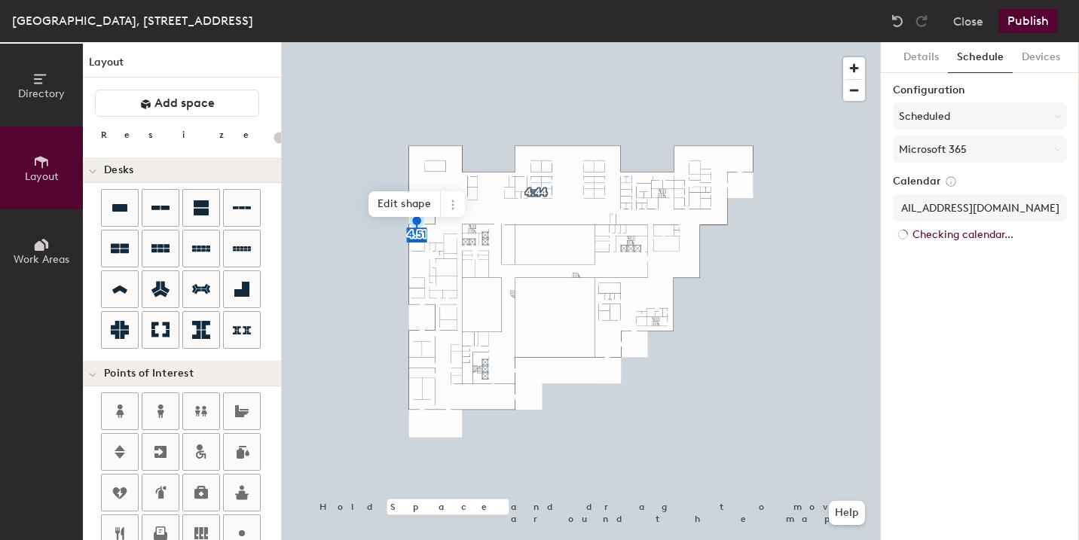
scroll to position [0, 0]
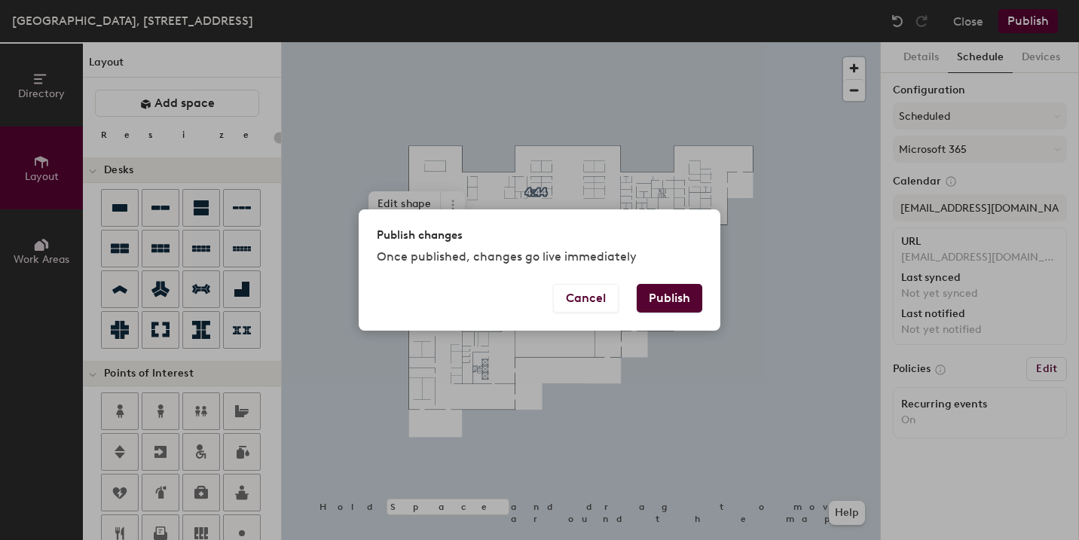
click at [677, 301] on button "Publish" at bounding box center [670, 298] width 66 height 29
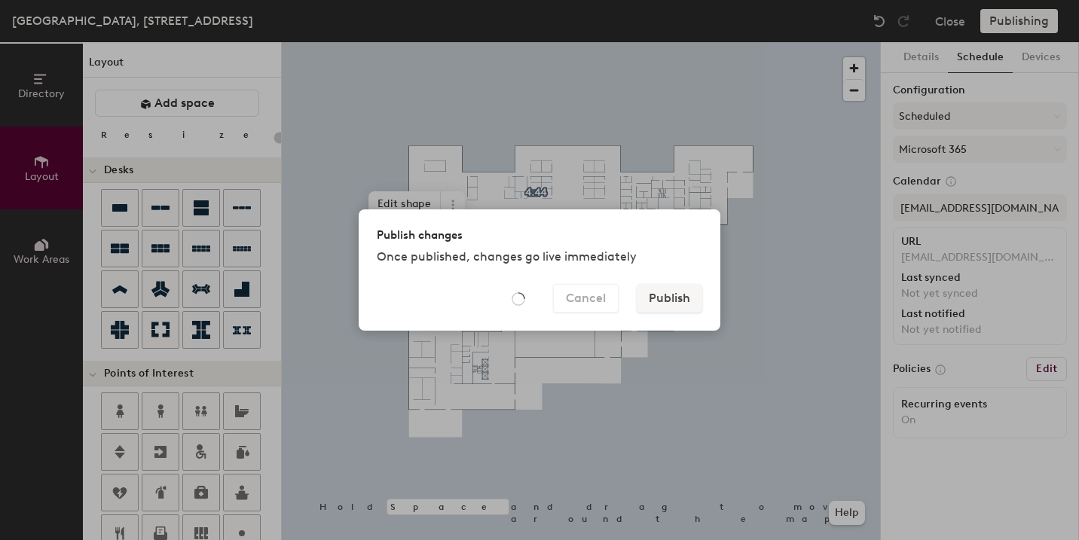
type input "20"
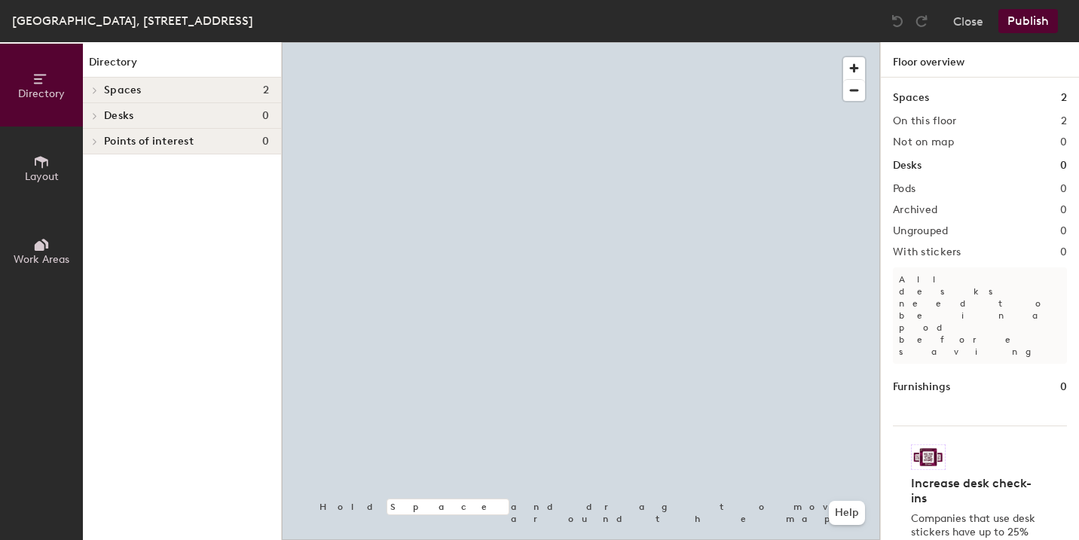
click at [47, 164] on icon at bounding box center [42, 162] width 14 height 12
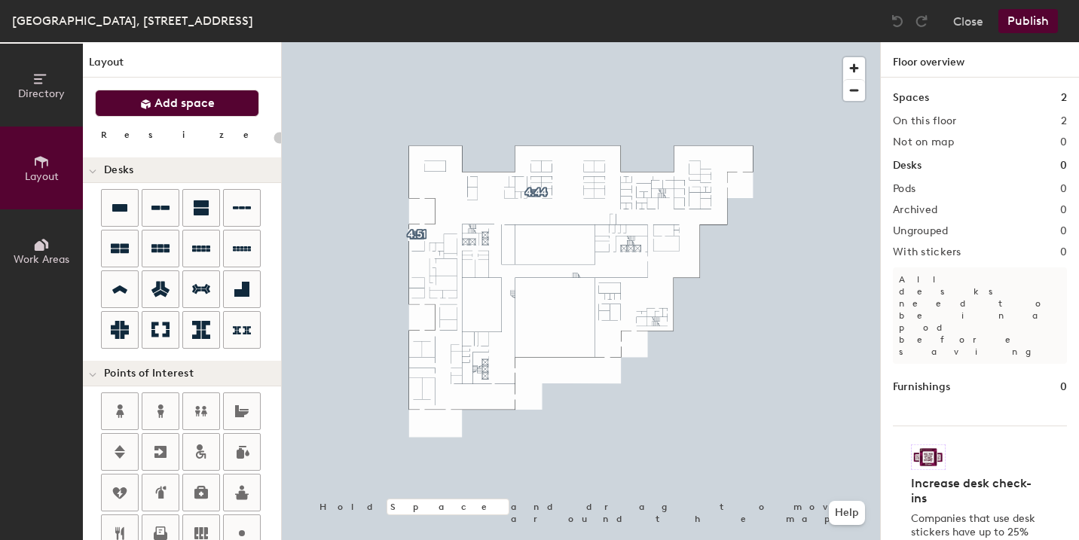
click at [200, 101] on span "Add space" at bounding box center [184, 103] width 60 height 15
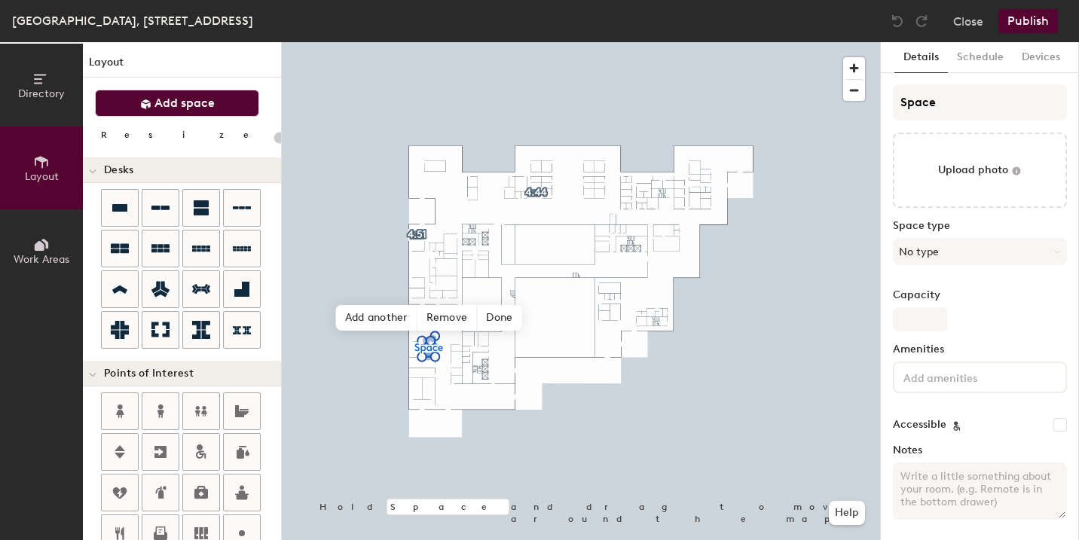
type input "20"
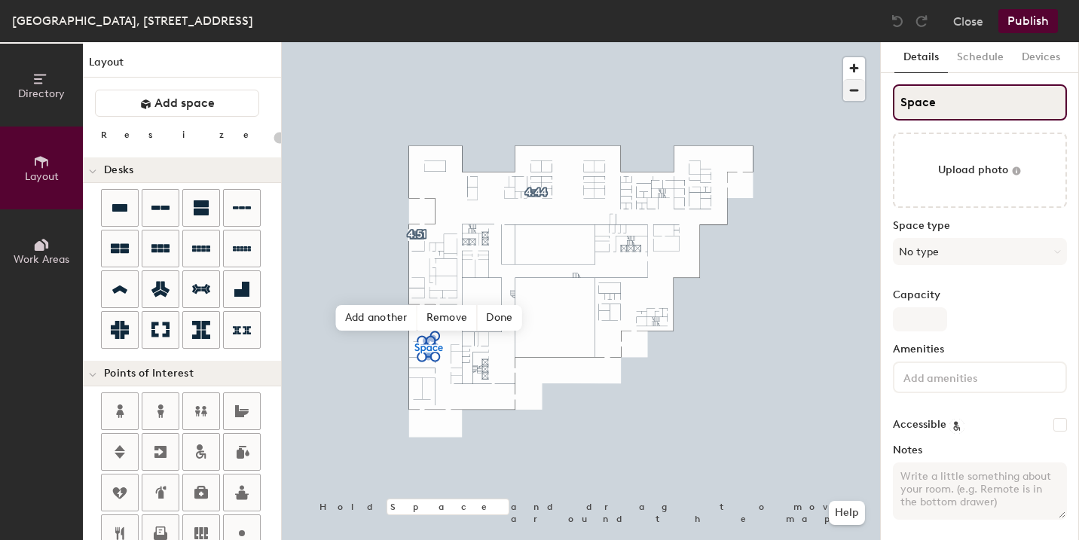
click at [840, 87] on div "Directory Layout Work Areas Layout Add space Resize Desks Points of Interest Fu…" at bounding box center [539, 291] width 1079 height 498
type input "Spa"
type input "20"
type input "S"
type input "20"
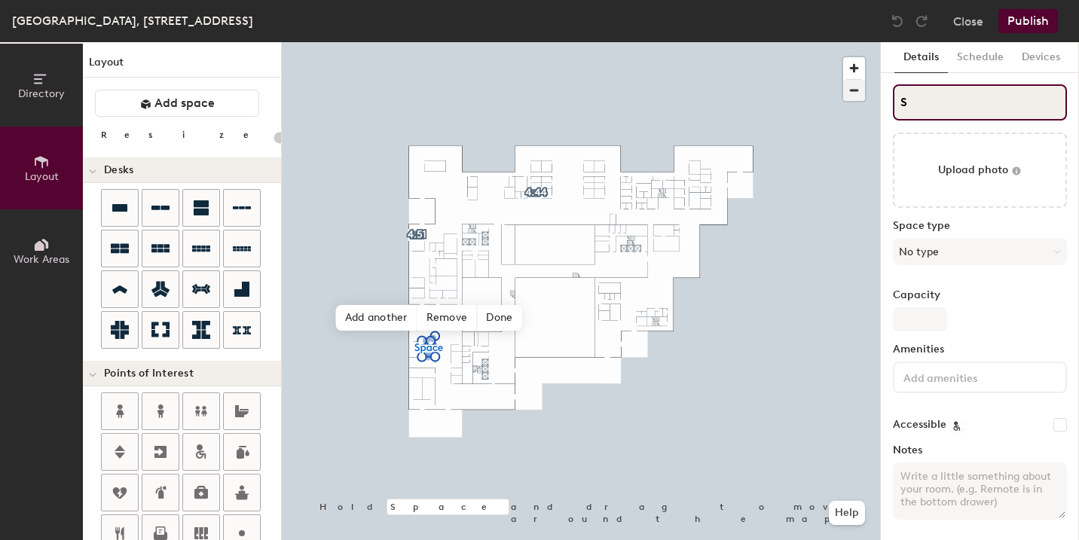
type input "S"
type input "20"
type input "S"
type input "20"
paste input "4.61 Jabuticabeira"
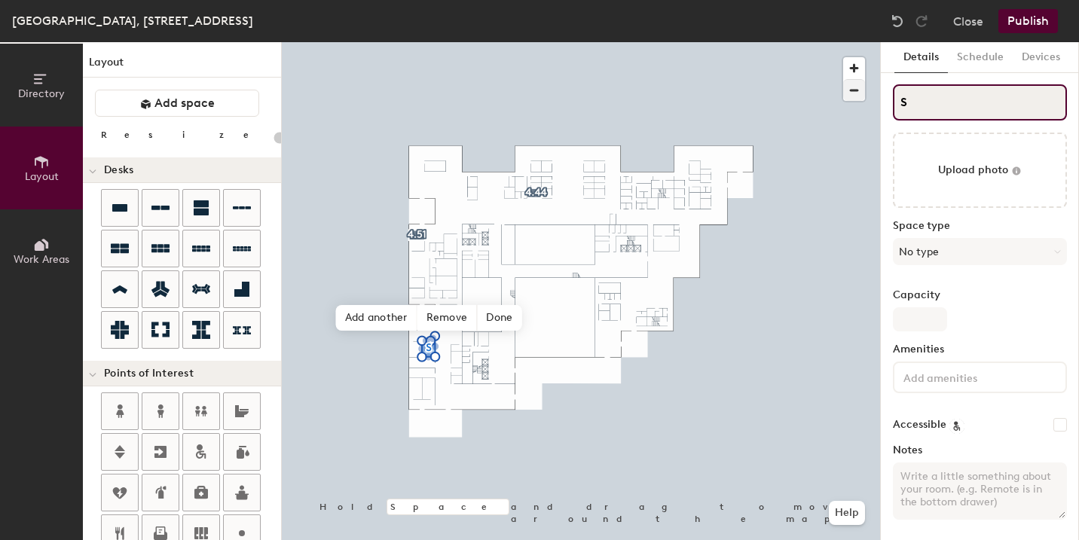
type input "4.61 JabuticabeiraS"
type input "20"
type input "4.61 Jabuticabeira"
type input "20"
type input "4.61 Jabuticabeira"
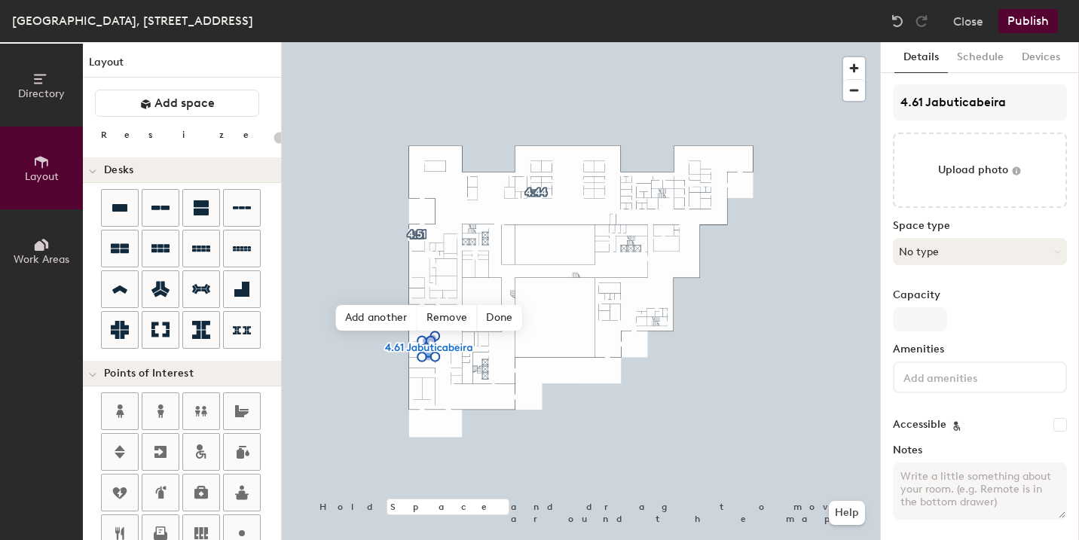
click at [997, 251] on button "No type" at bounding box center [980, 251] width 174 height 27
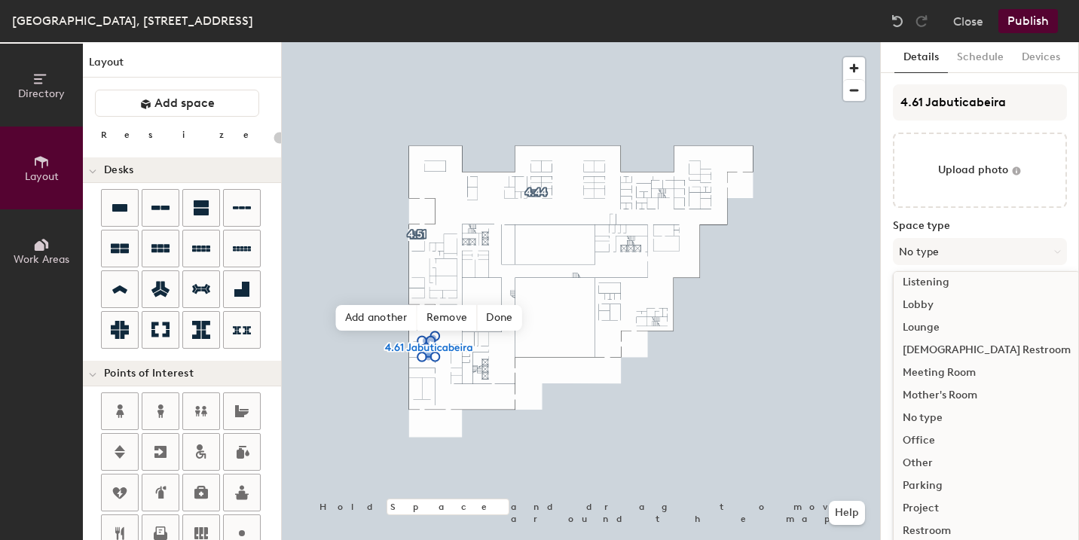
scroll to position [338, 0]
click at [952, 359] on div "Meeting Room" at bounding box center [987, 358] width 186 height 23
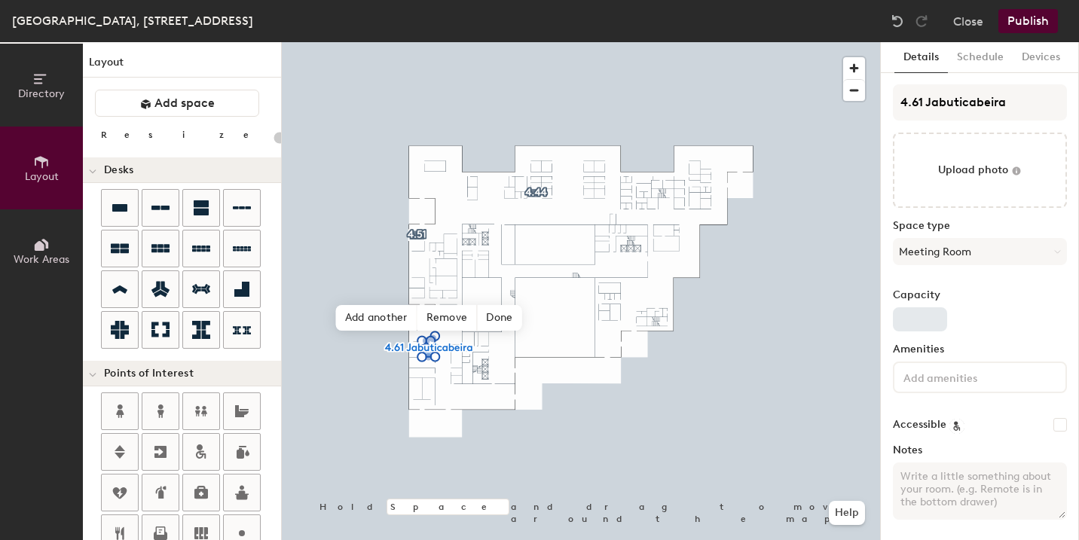
type input "20"
click at [916, 316] on input "Capacity" at bounding box center [920, 319] width 54 height 24
type input "8"
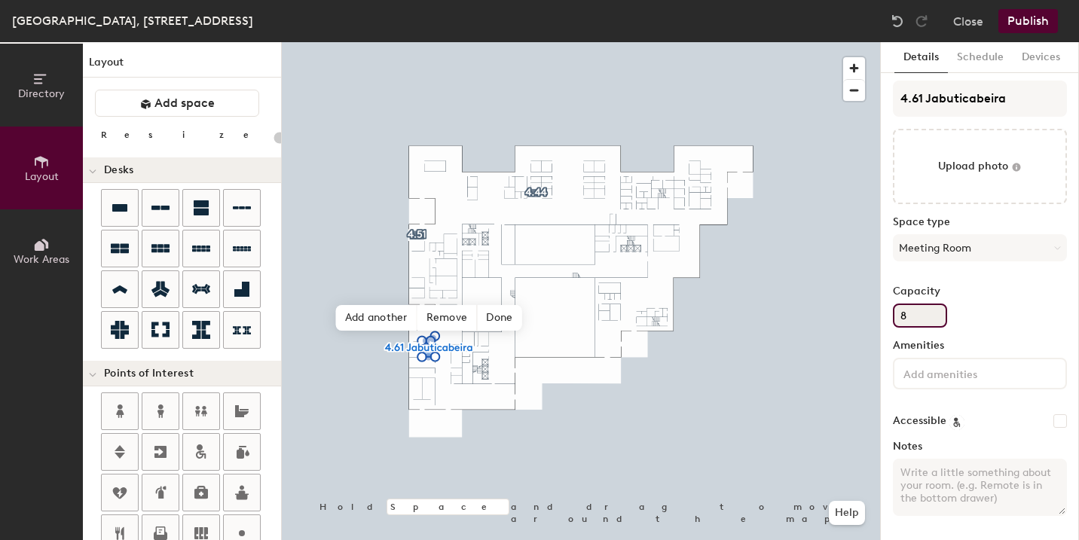
type input "20"
type input "8"
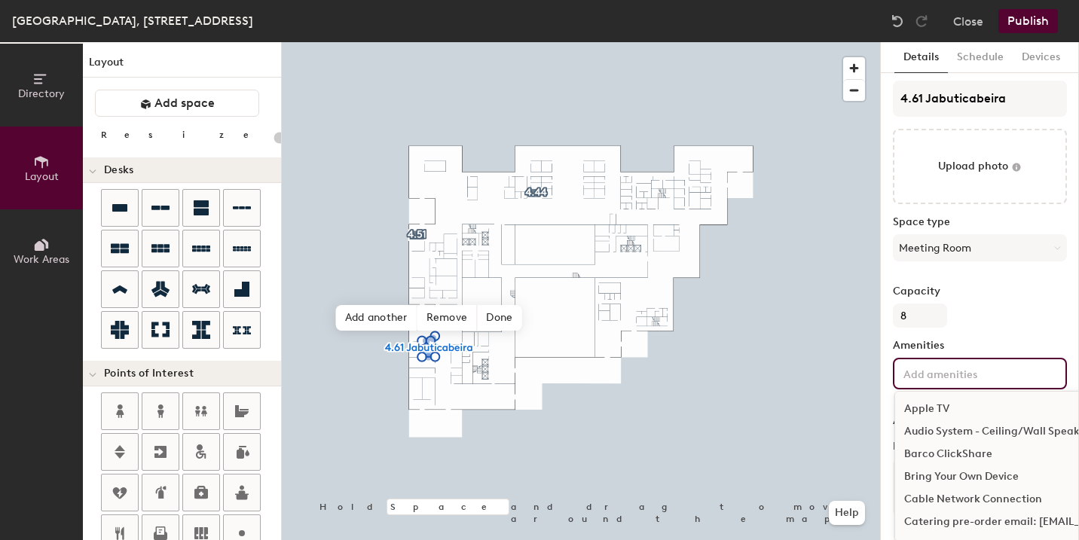
click at [934, 372] on input at bounding box center [969, 373] width 136 height 18
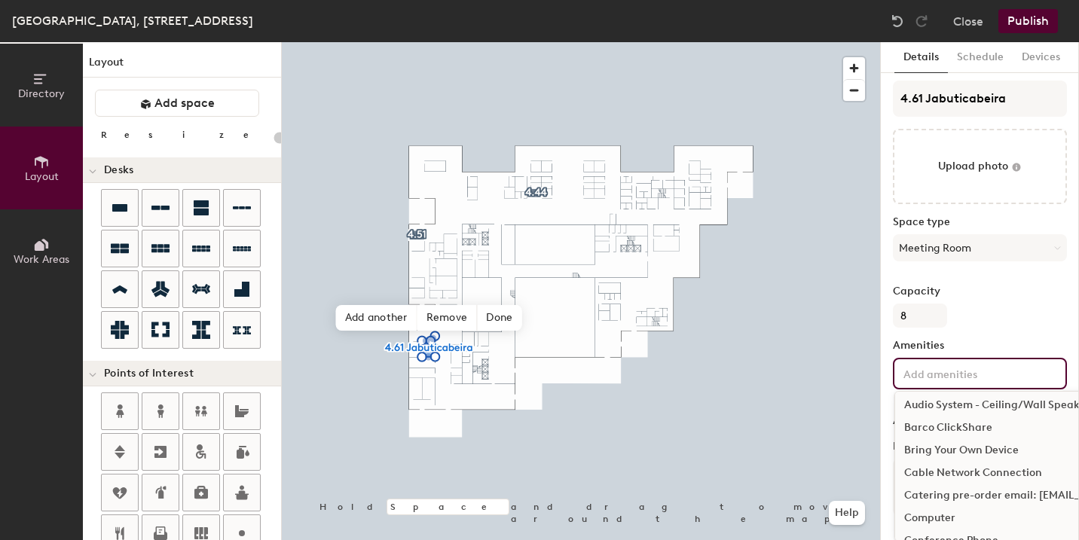
click at [959, 449] on div "Bring Your Own Device" at bounding box center [1061, 450] width 333 height 23
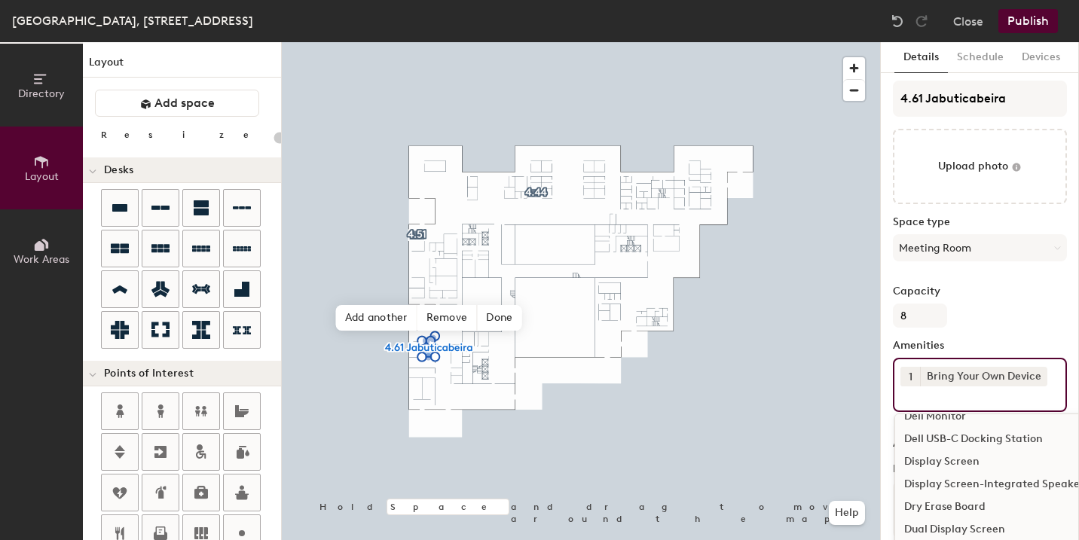
scroll to position [221, 0]
click at [962, 461] on div "Display Screen" at bounding box center [1061, 459] width 333 height 23
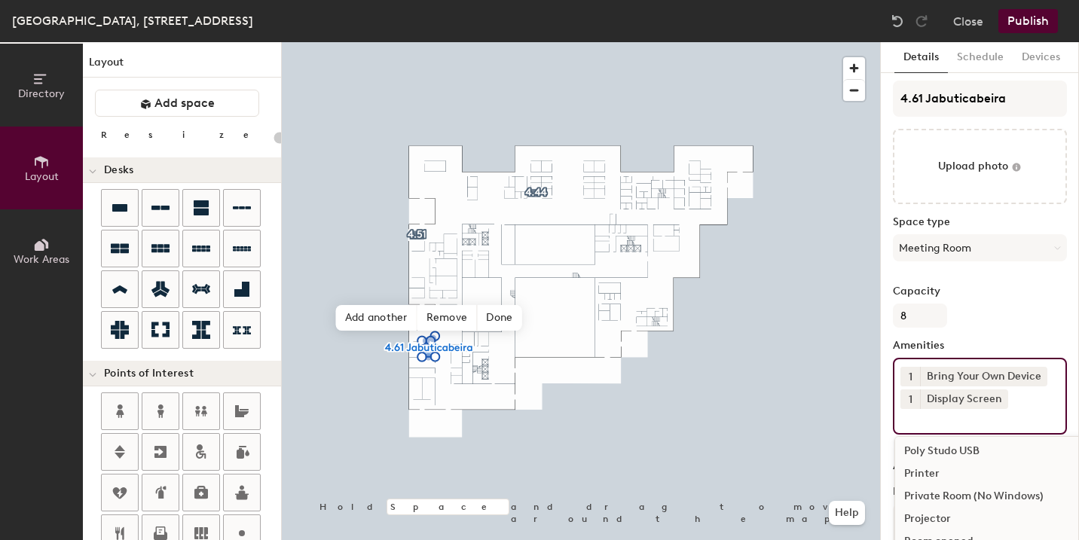
scroll to position [974, 0]
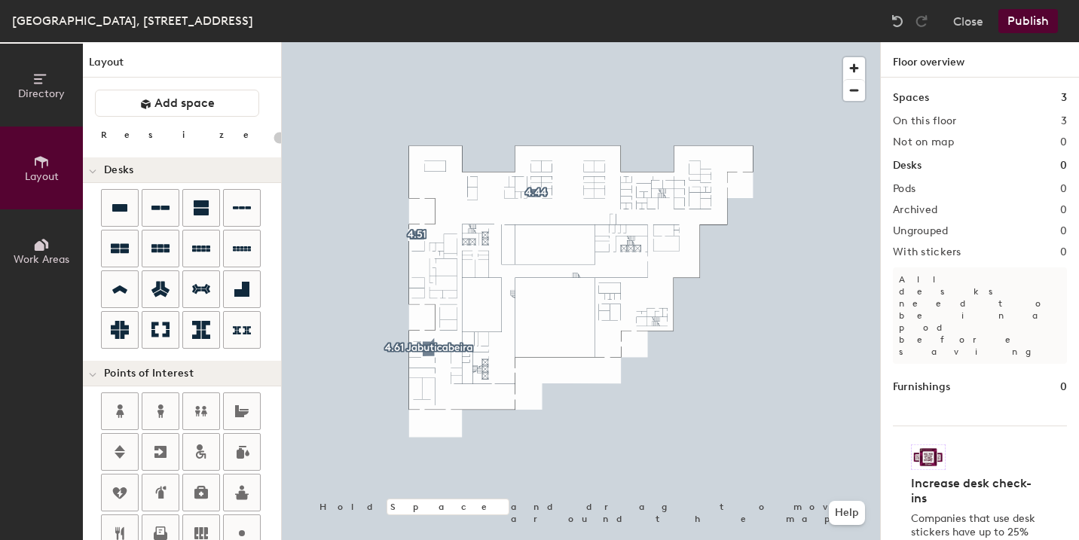
click at [1024, 25] on button "Publish" at bounding box center [1029, 21] width 60 height 24
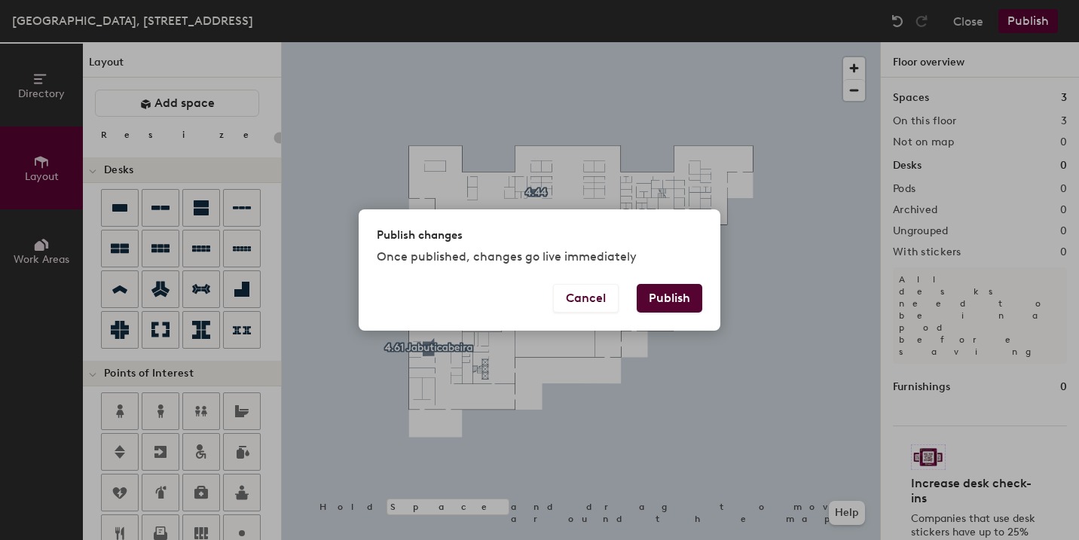
click at [668, 301] on button "Publish" at bounding box center [670, 298] width 66 height 29
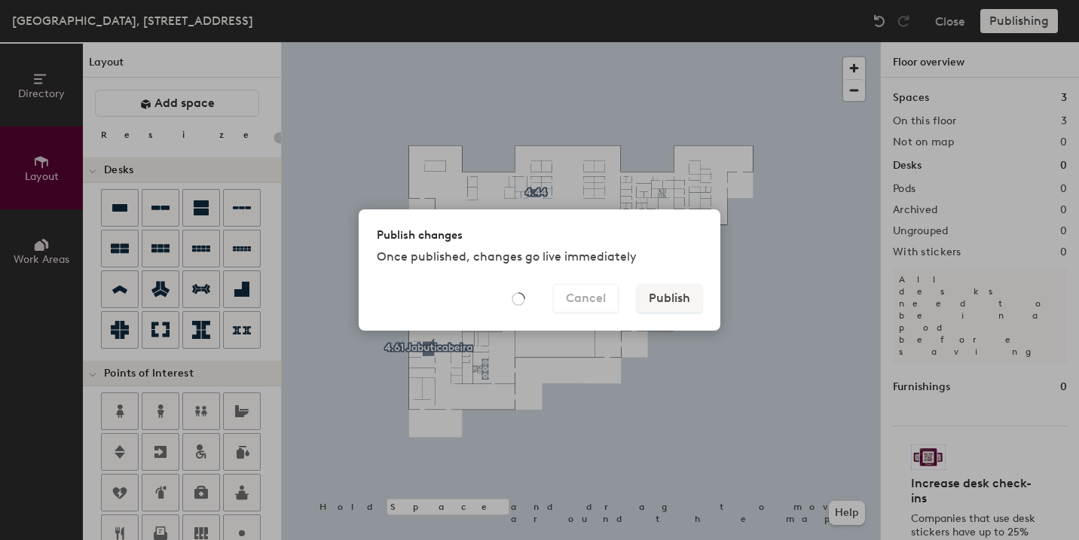
type input "20"
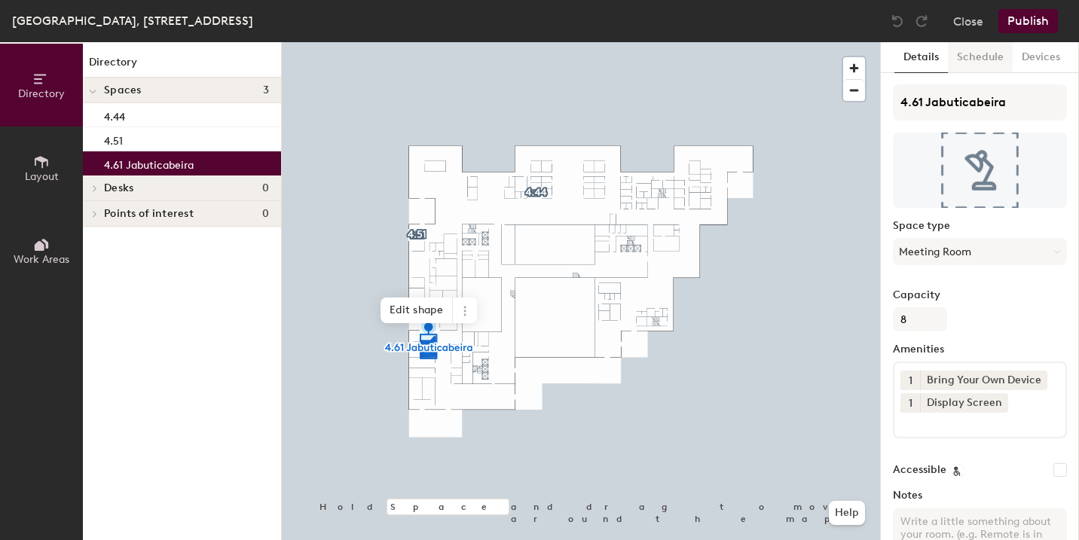
click at [976, 61] on button "Schedule" at bounding box center [980, 57] width 65 height 31
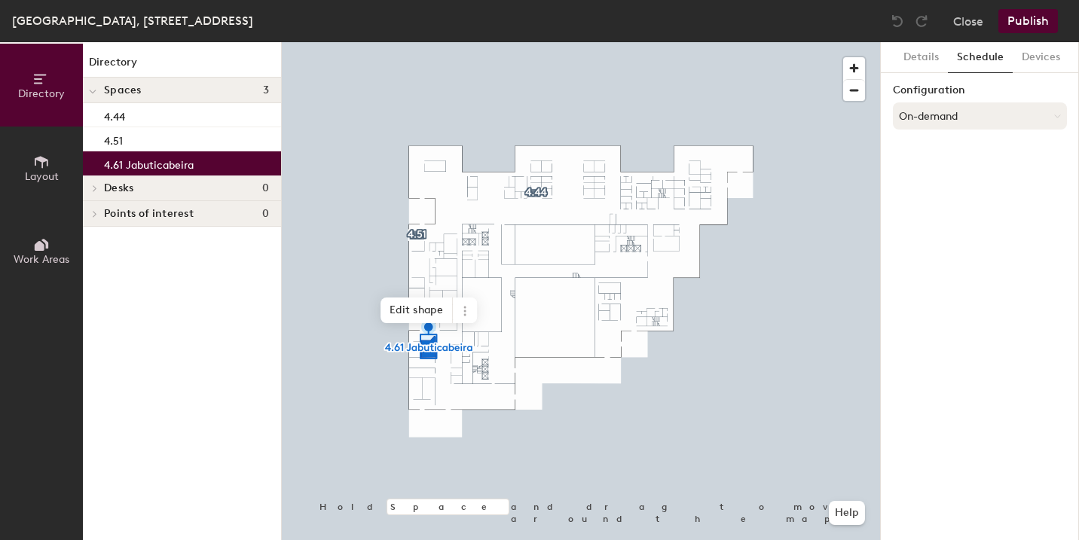
click at [943, 118] on button "On-demand" at bounding box center [980, 115] width 174 height 27
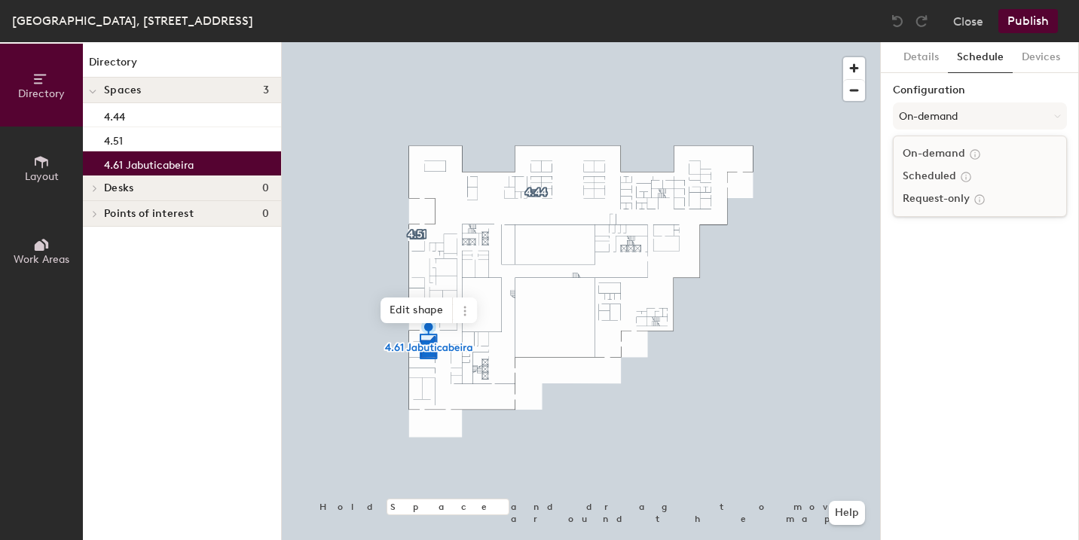
click at [938, 181] on div "Scheduled" at bounding box center [980, 176] width 173 height 23
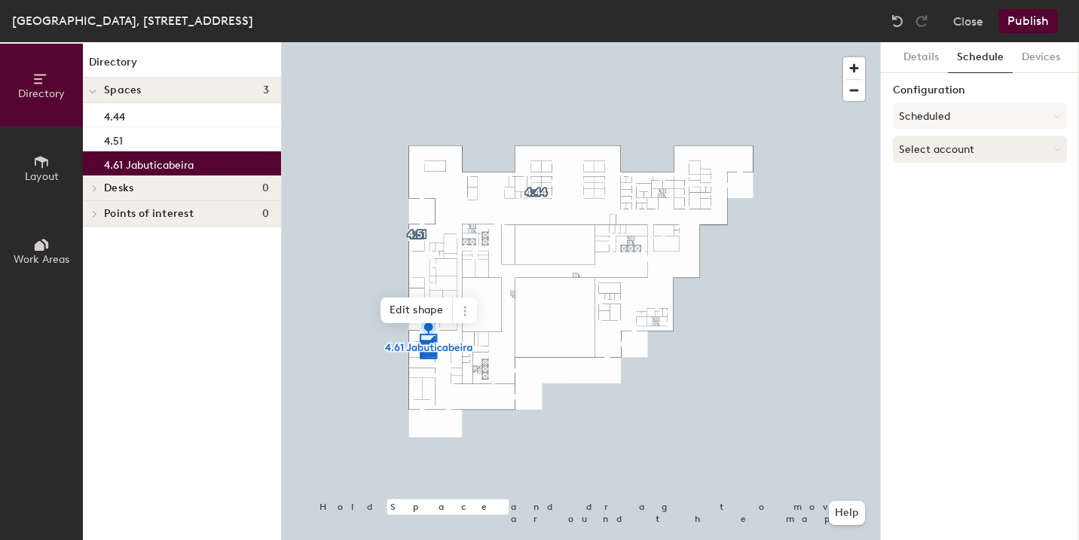
click at [941, 154] on button "Select account" at bounding box center [980, 149] width 174 height 27
click at [931, 210] on div "Microsoft 365" at bounding box center [980, 209] width 173 height 23
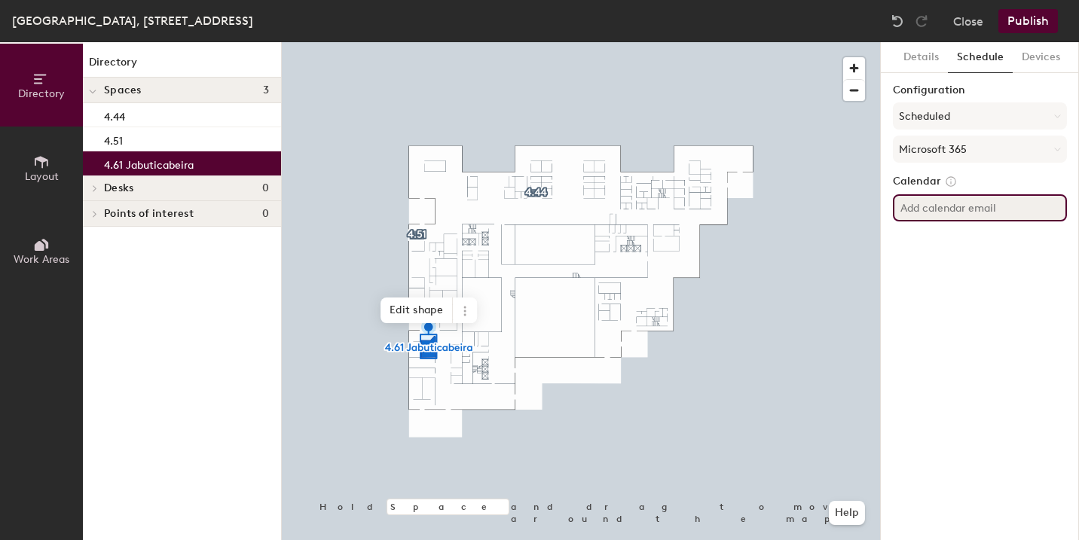
click at [931, 207] on input at bounding box center [980, 207] width 174 height 27
paste input "[EMAIL_ADDRESS][DOMAIN_NAME]"
type input "[EMAIL_ADDRESS][DOMAIN_NAME]"
click at [1036, 19] on button "Publish" at bounding box center [1029, 21] width 60 height 24
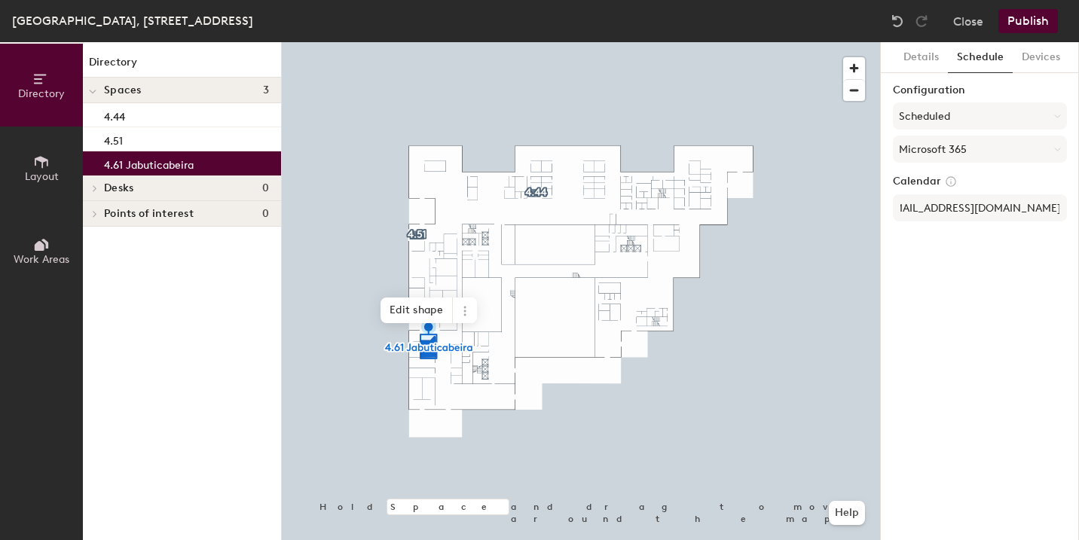
scroll to position [0, 0]
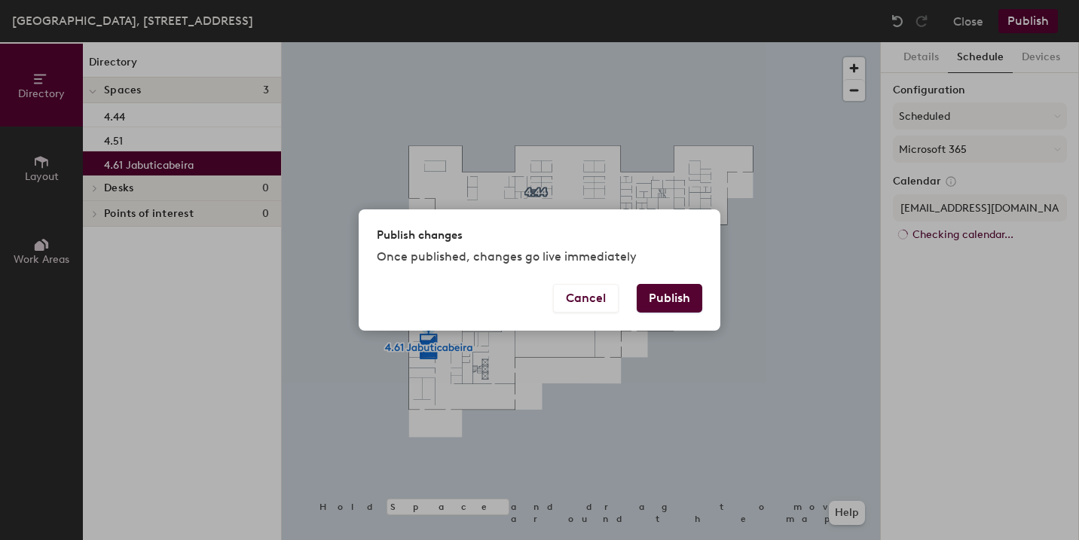
click at [688, 291] on button "Publish" at bounding box center [670, 298] width 66 height 29
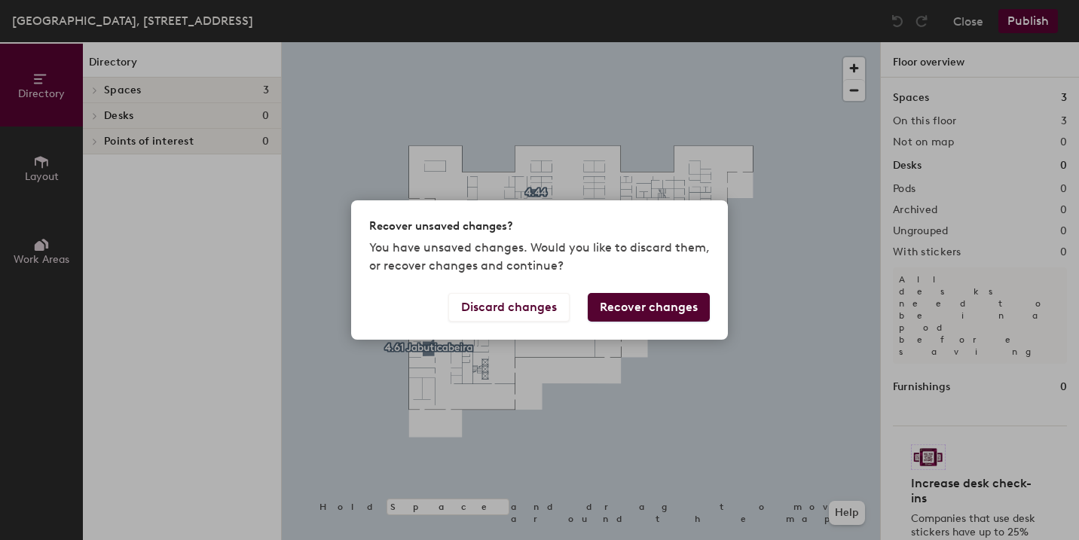
click at [664, 310] on button "Recover changes" at bounding box center [649, 307] width 122 height 29
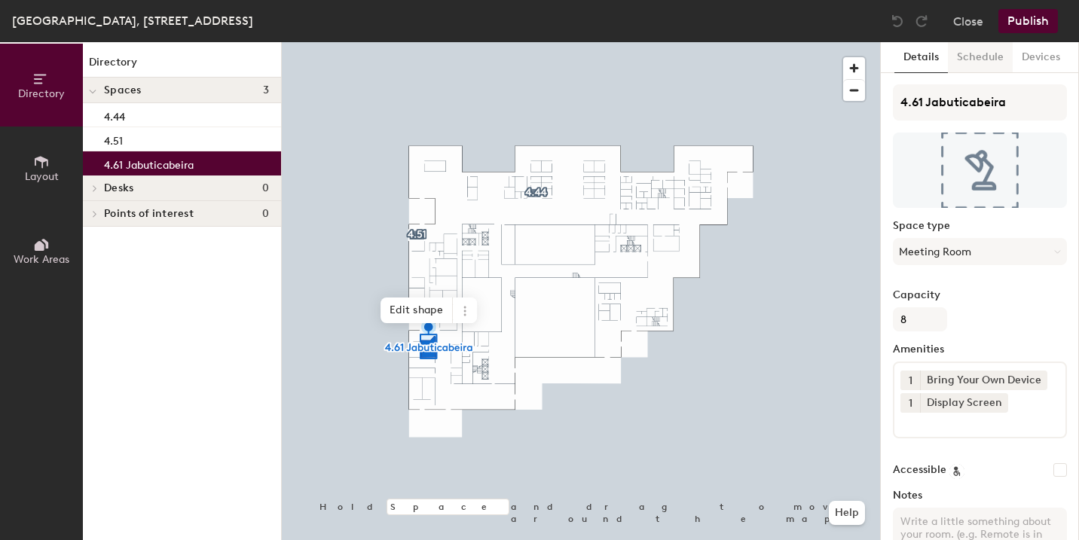
click at [975, 64] on button "Schedule" at bounding box center [980, 57] width 65 height 31
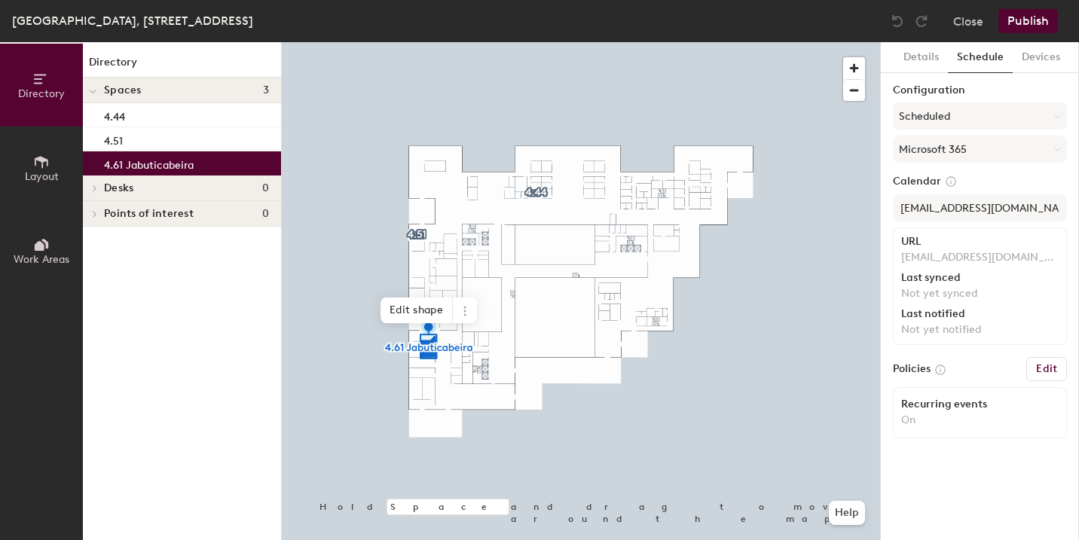
click at [1030, 25] on button "Publish" at bounding box center [1029, 21] width 60 height 24
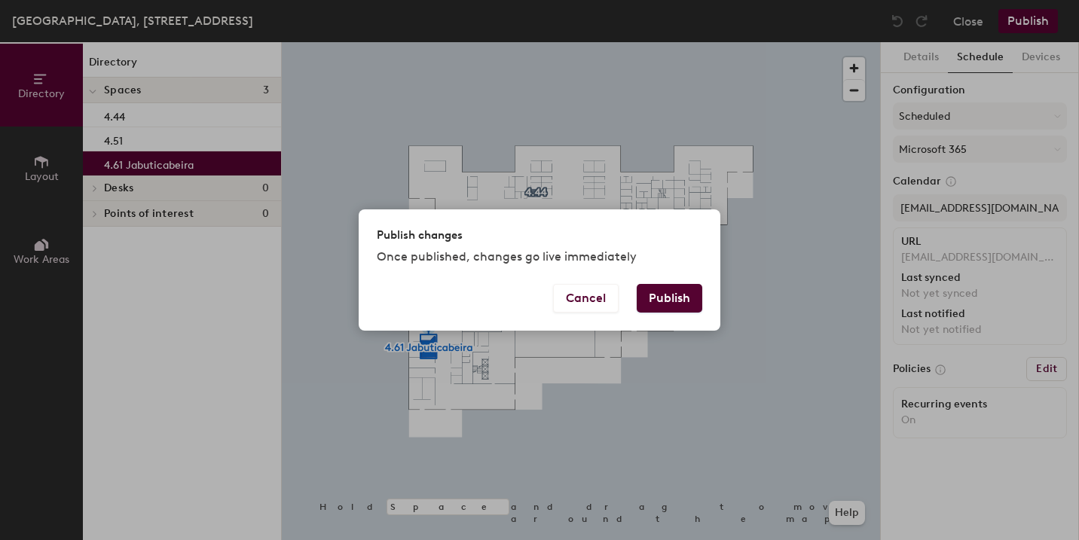
click at [670, 298] on button "Publish" at bounding box center [670, 298] width 66 height 29
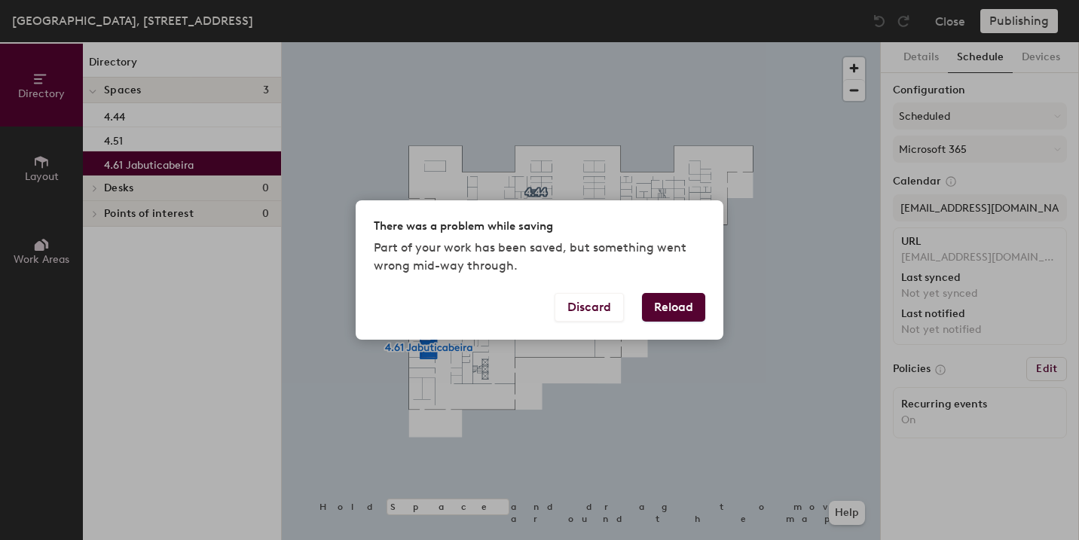
click at [690, 306] on button "Reload" at bounding box center [673, 307] width 63 height 29
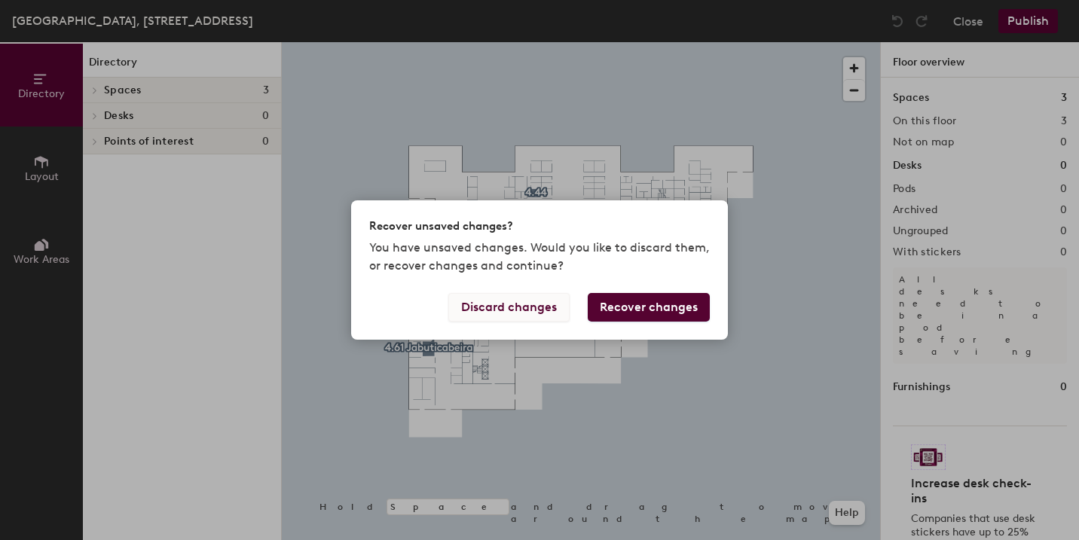
click at [533, 314] on button "Discard changes" at bounding box center [508, 307] width 121 height 29
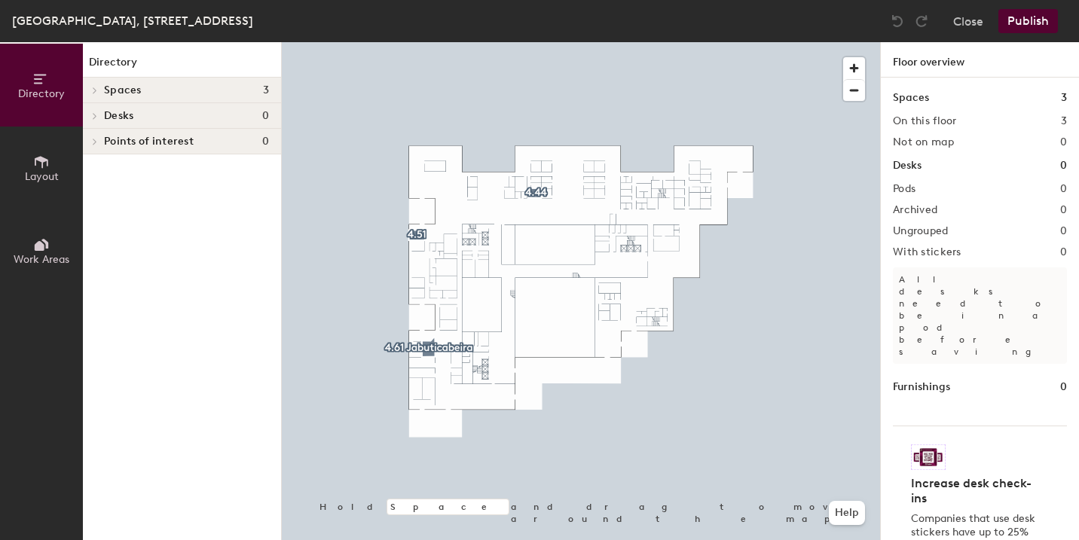
click at [49, 173] on span "Layout" at bounding box center [42, 176] width 34 height 13
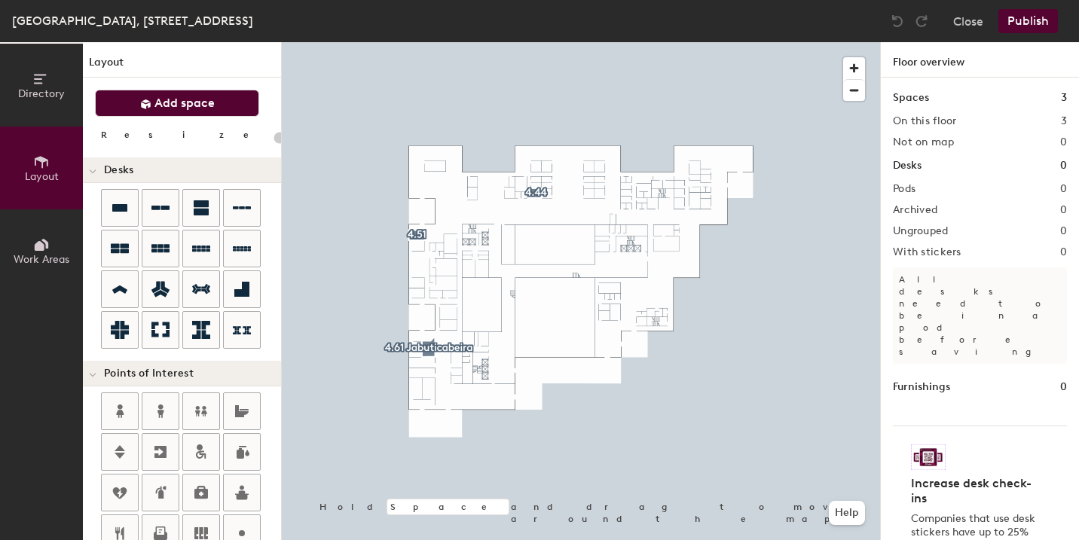
click at [183, 90] on button "Add space" at bounding box center [177, 103] width 164 height 27
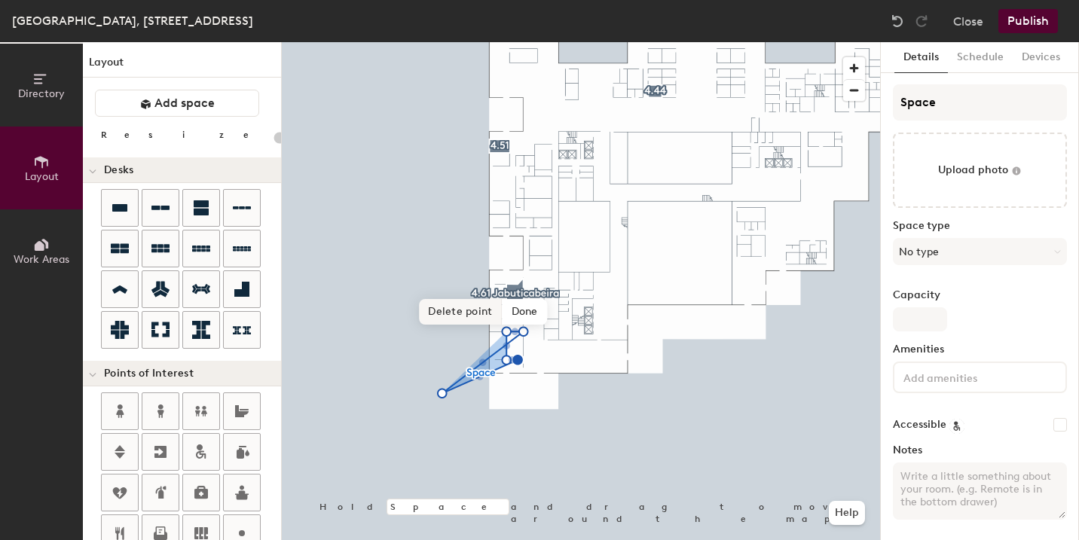
click at [460, 308] on span "Delete point" at bounding box center [460, 312] width 83 height 26
click at [503, 310] on span "Remove" at bounding box center [502, 312] width 60 height 26
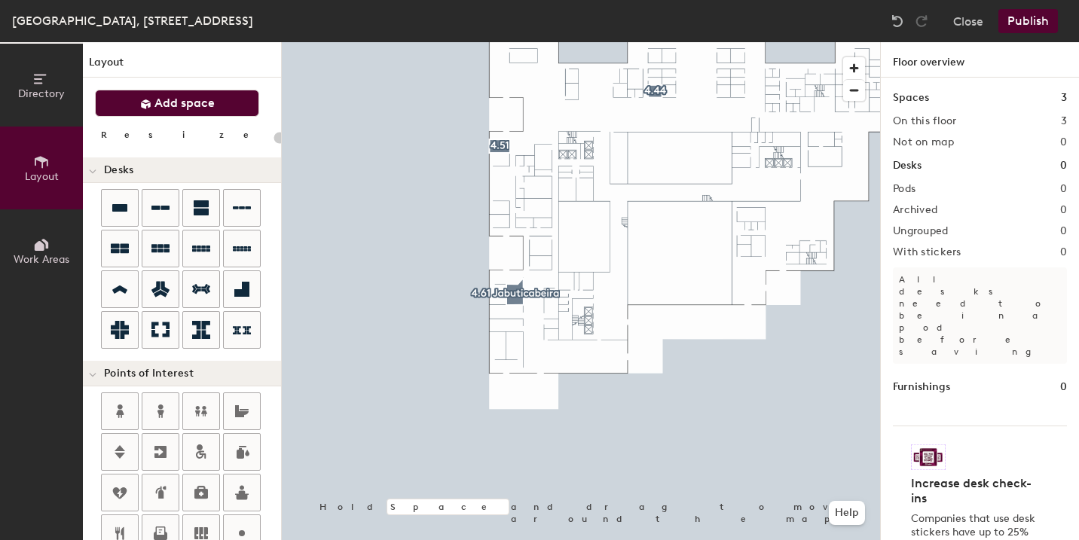
click at [244, 109] on button "Add space" at bounding box center [177, 103] width 164 height 27
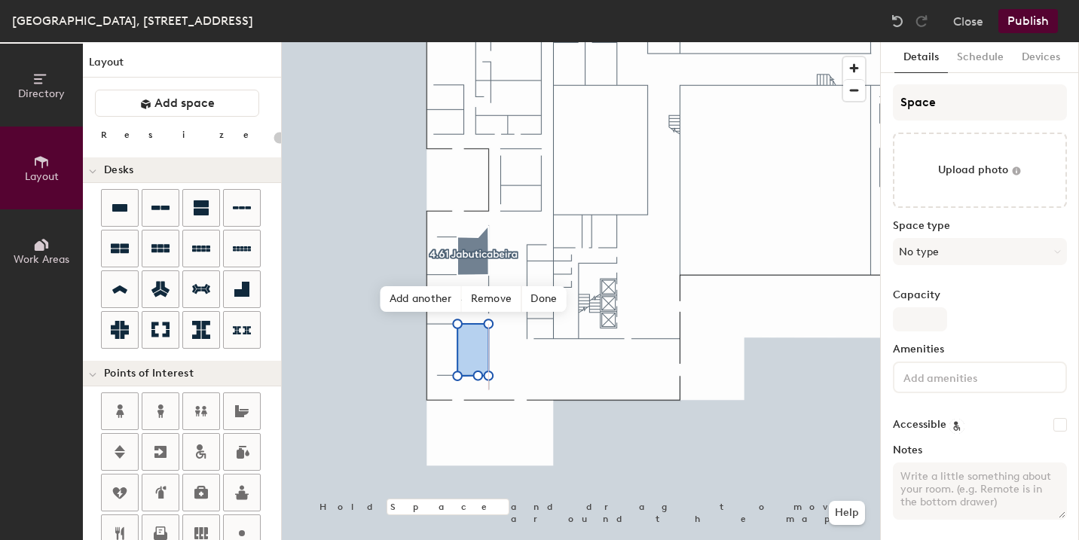
type input "20"
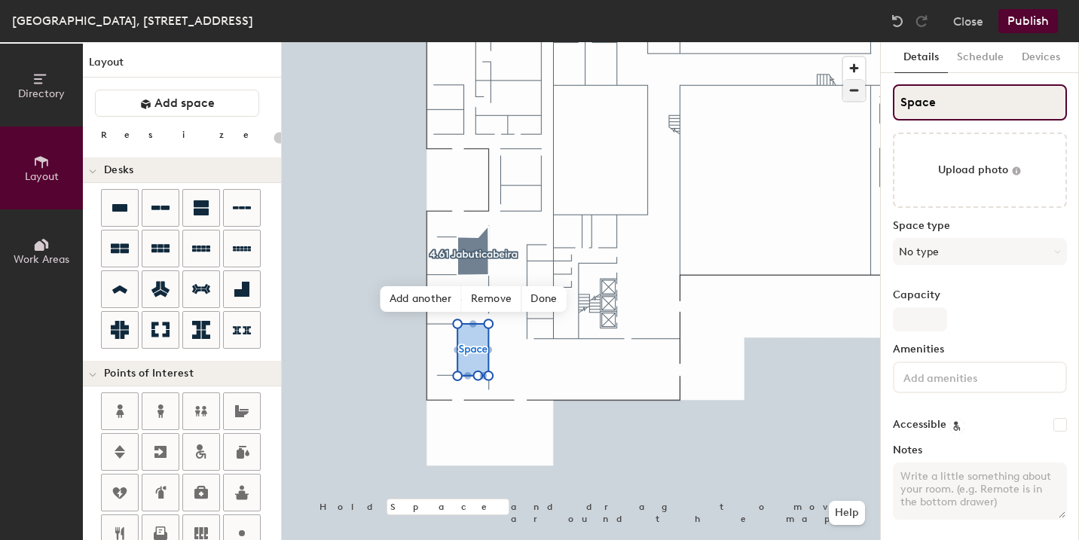
click at [698, 92] on div "Directory Layout Work Areas Layout Add space Resize Desks Points of Interest Fu…" at bounding box center [539, 291] width 1079 height 498
type input "S"
type input "20"
type input "S"
type input "20"
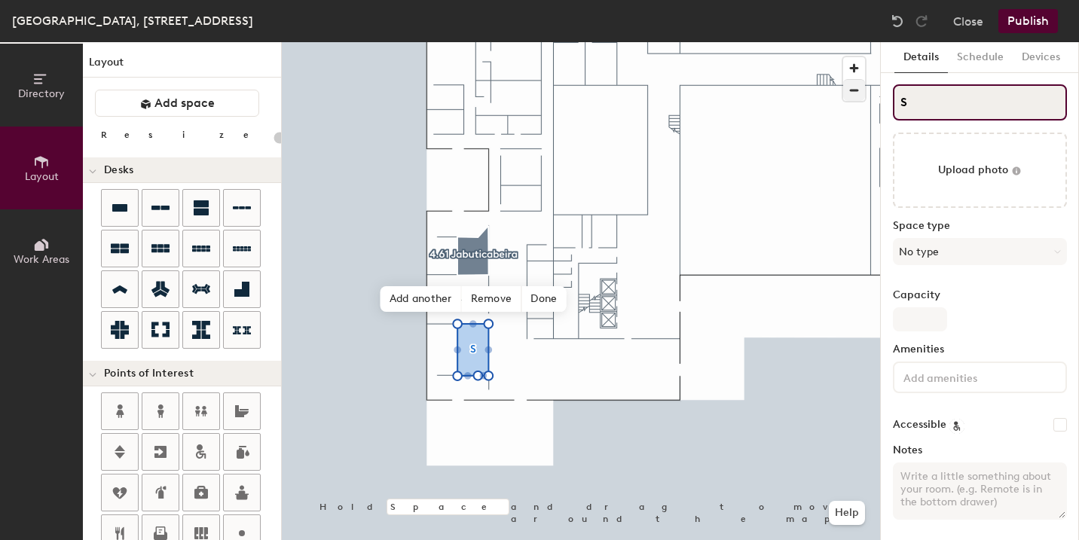
paste input "4.65 Jacarandá"
type input "4.65 JacarandáS"
type input "20"
type input "4.65 Jacarandá"
type input "20"
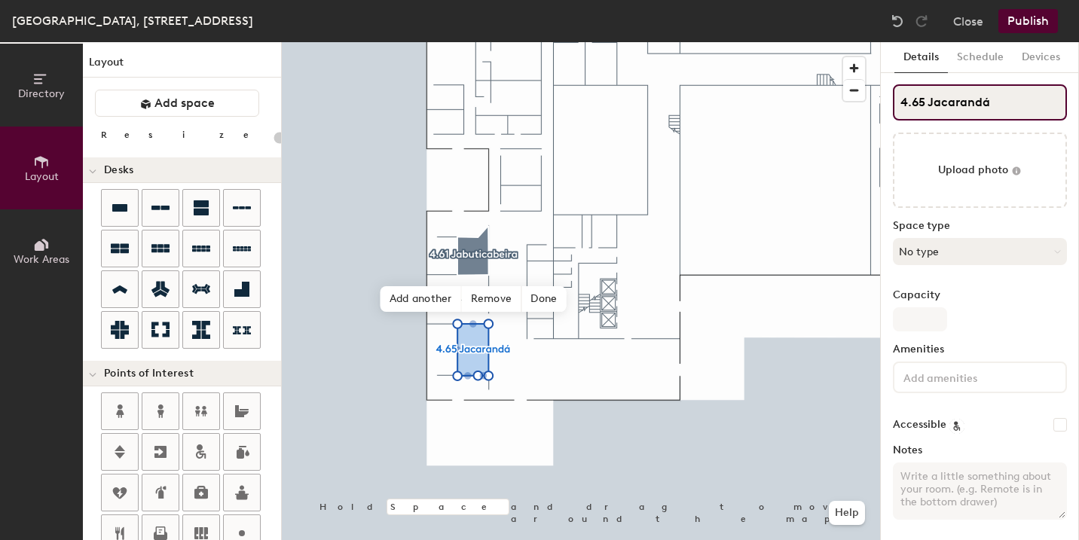
type input "4.65 Jacarandá"
click at [934, 251] on button "No type" at bounding box center [980, 251] width 174 height 27
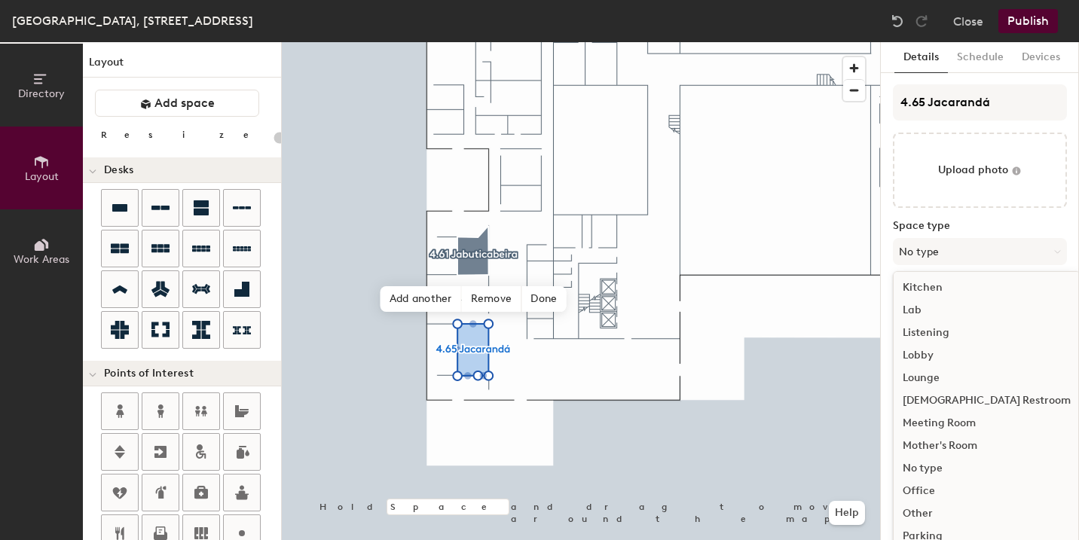
scroll to position [283, 0]
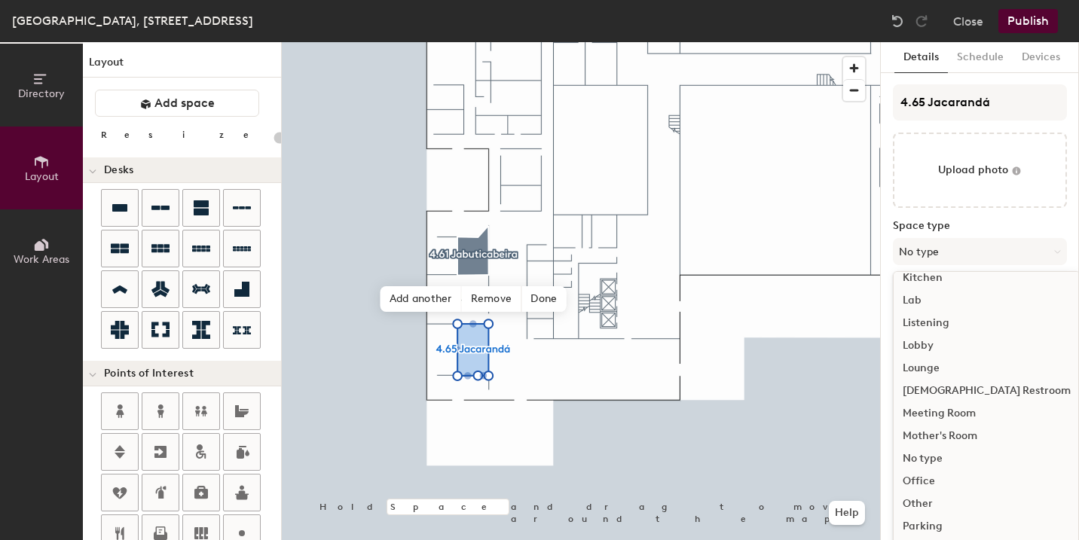
click at [949, 412] on div "Meeting Room" at bounding box center [987, 413] width 186 height 23
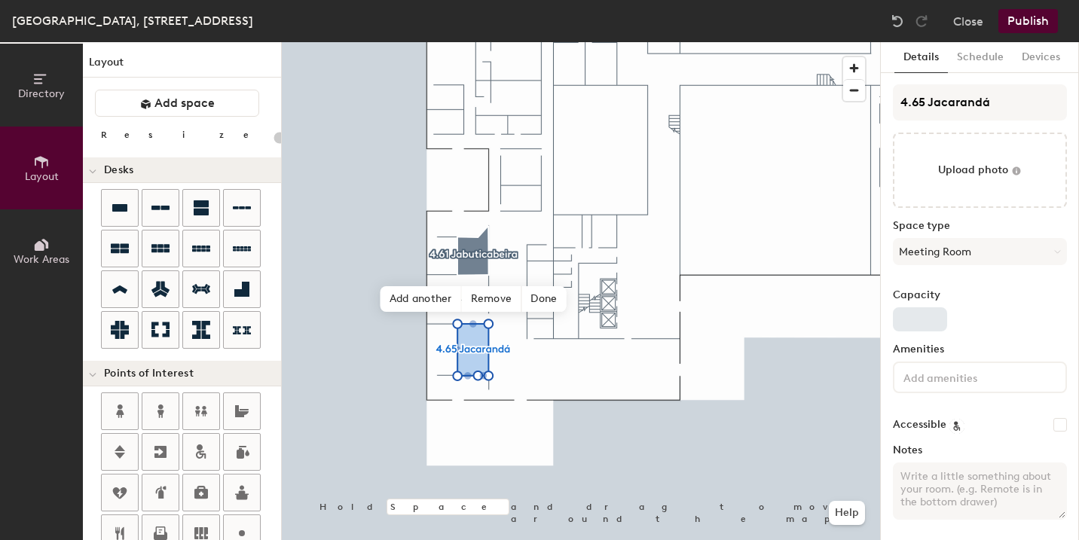
type input "20"
click at [907, 320] on input "Capacity" at bounding box center [920, 319] width 54 height 24
type input "1"
type input "20"
type input "16"
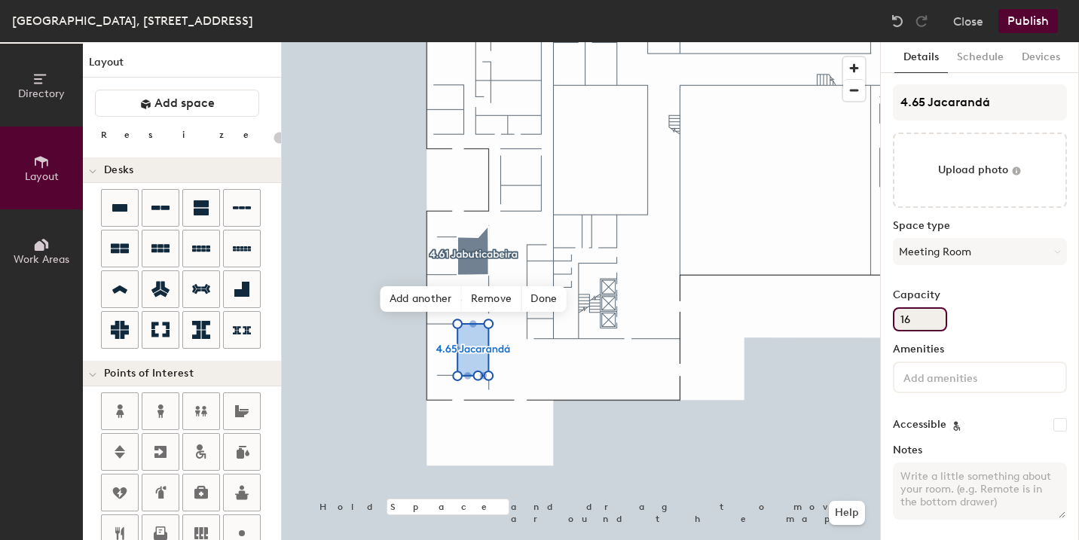
type input "20"
type input "16"
click at [970, 380] on input at bounding box center [969, 377] width 136 height 18
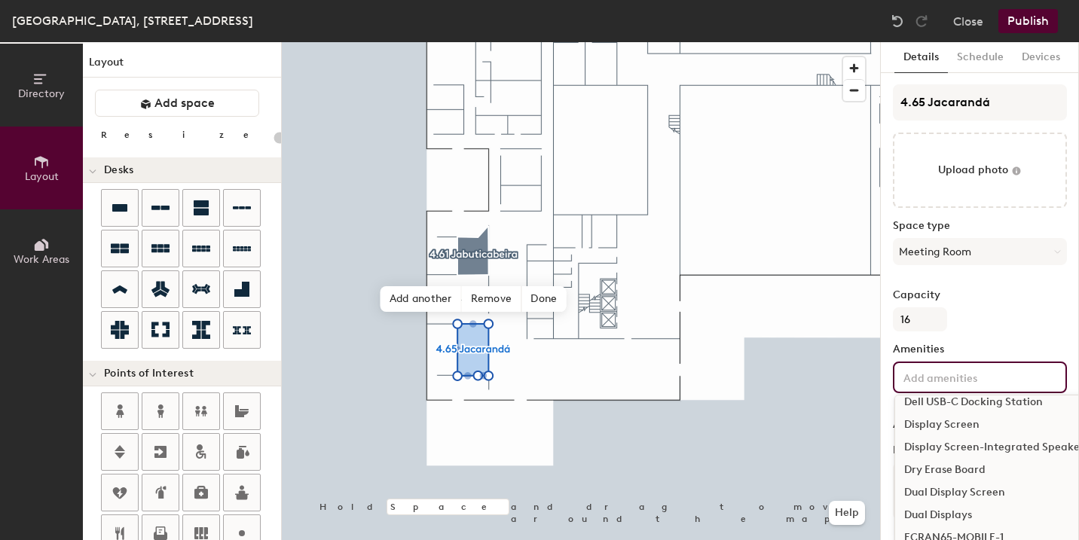
scroll to position [258, 0]
click at [968, 428] on div "Display Screen" at bounding box center [1061, 426] width 333 height 23
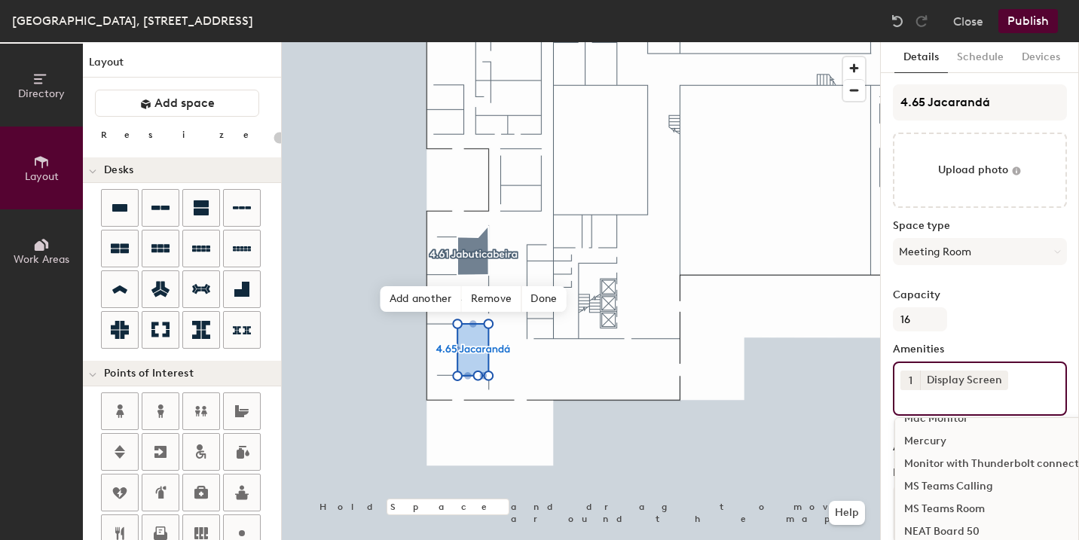
scroll to position [766, 0]
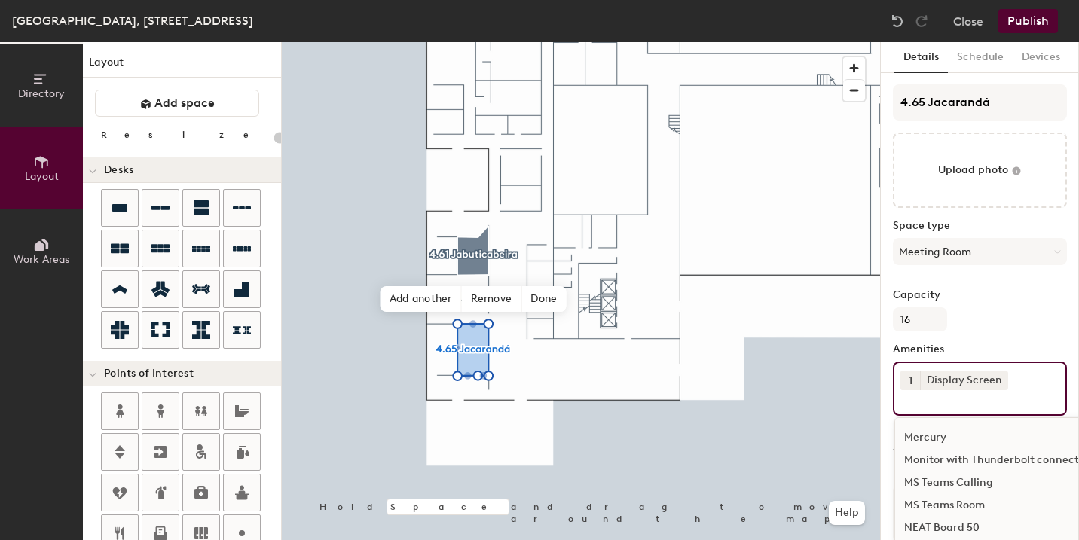
click at [946, 503] on div "MS Teams Room" at bounding box center [1061, 505] width 333 height 23
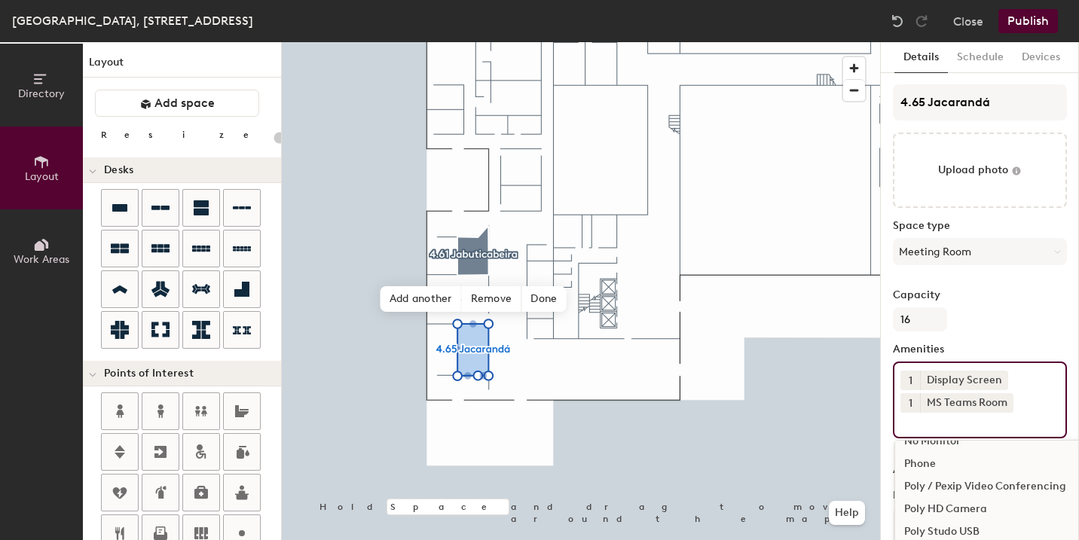
scroll to position [877, 0]
click at [969, 488] on div "Poly / Pexip Video Conferencing" at bounding box center [1061, 485] width 333 height 23
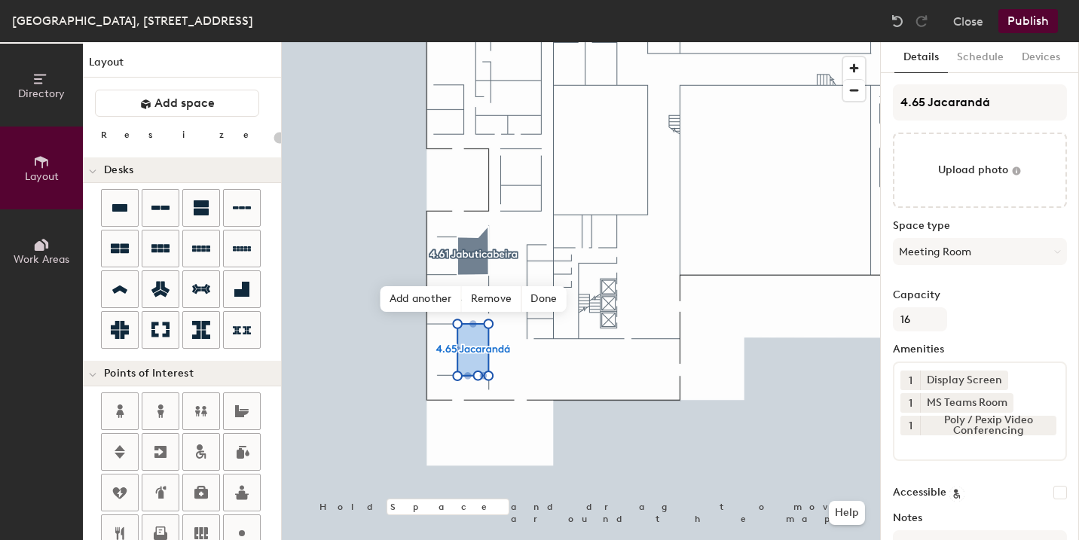
click at [1037, 20] on button "Publish" at bounding box center [1029, 21] width 60 height 24
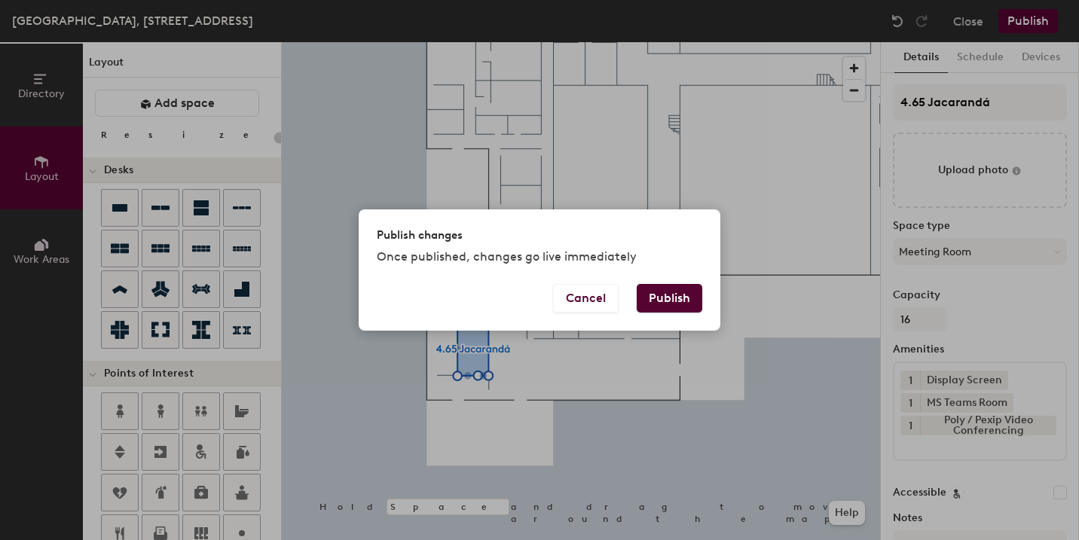
click at [692, 297] on button "Publish" at bounding box center [670, 298] width 66 height 29
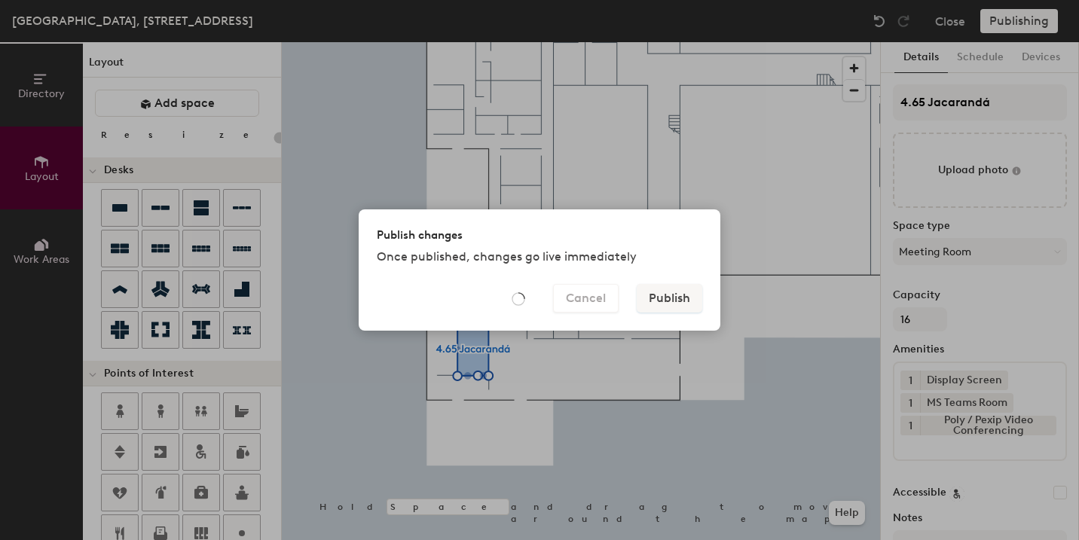
type input "20"
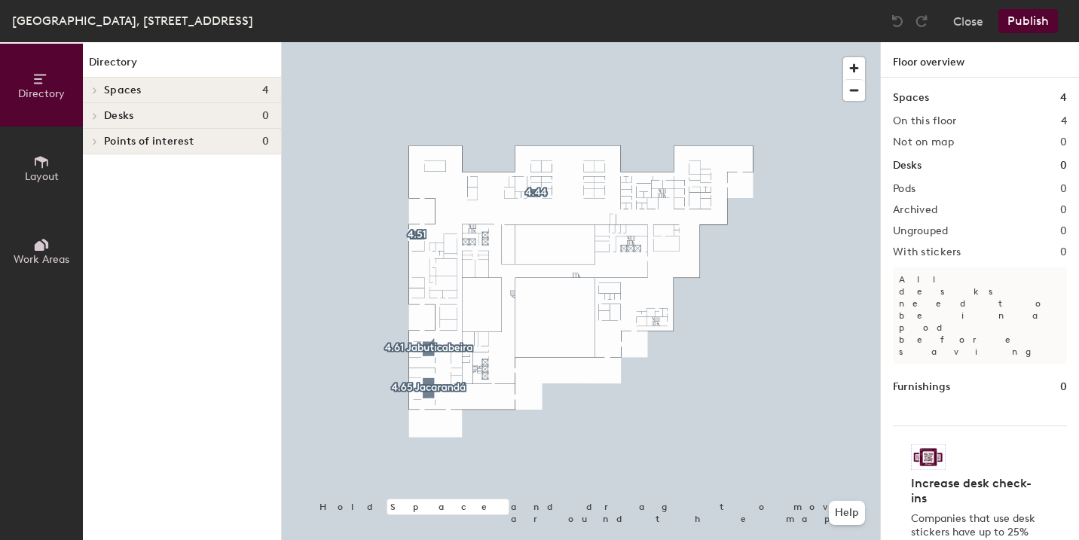
click at [41, 176] on span "Layout" at bounding box center [42, 176] width 34 height 13
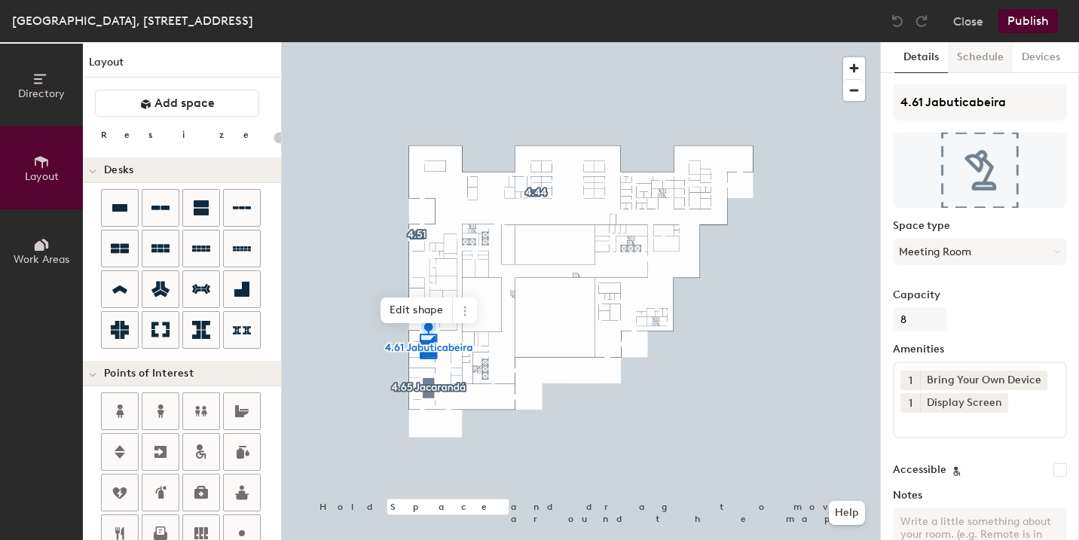
click at [981, 65] on button "Schedule" at bounding box center [980, 57] width 65 height 31
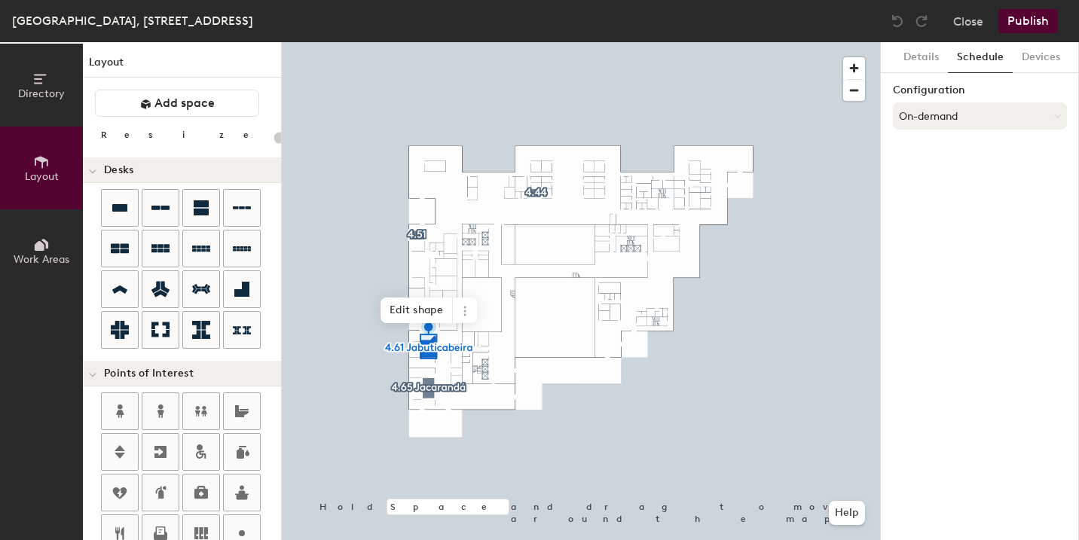
click at [937, 116] on button "On-demand" at bounding box center [980, 115] width 174 height 27
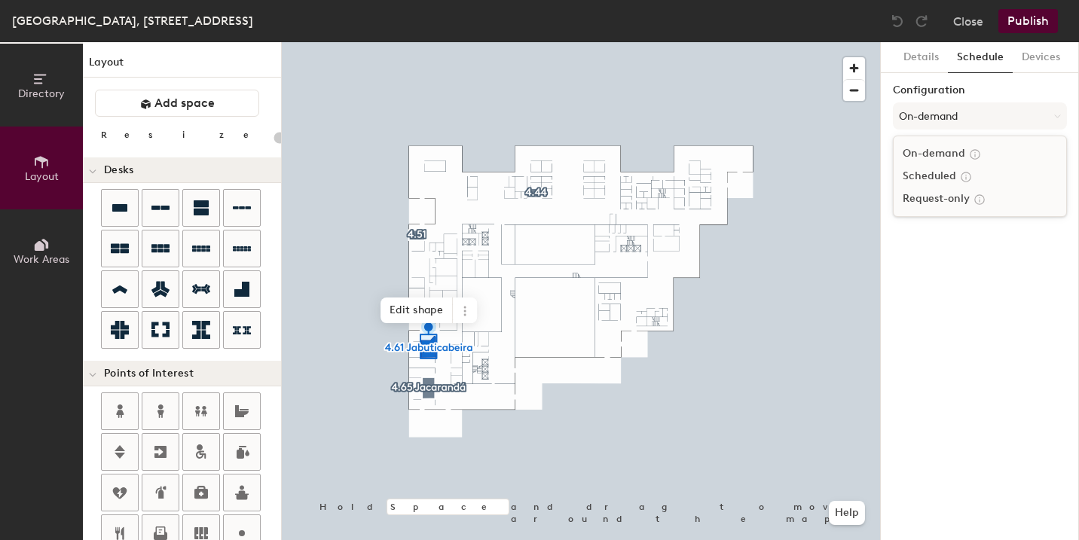
click at [919, 179] on div "Scheduled" at bounding box center [980, 176] width 173 height 23
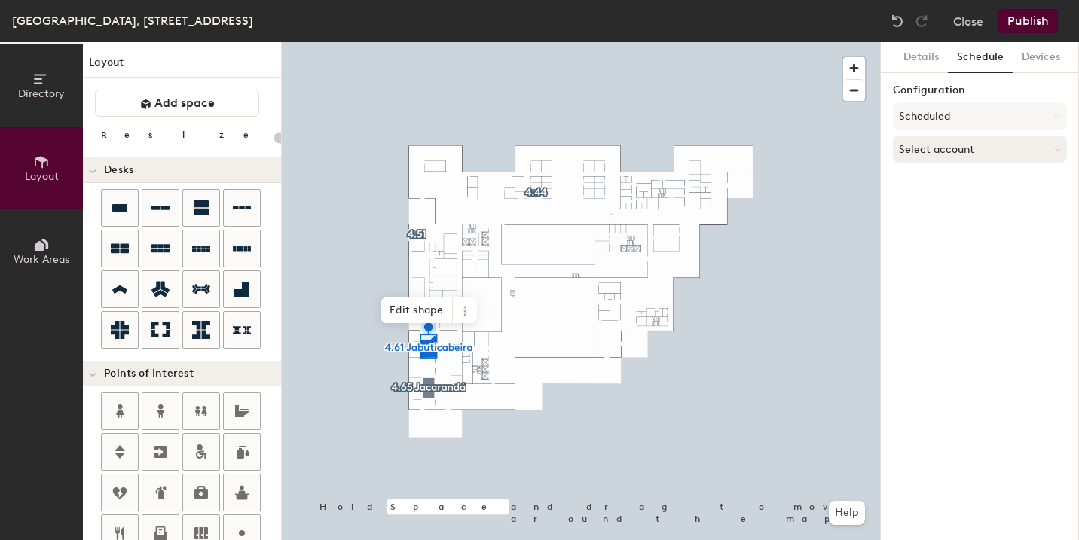
click at [932, 150] on button "Select account" at bounding box center [980, 149] width 174 height 27
click at [920, 211] on div "Microsoft 365" at bounding box center [980, 209] width 173 height 23
type input "20"
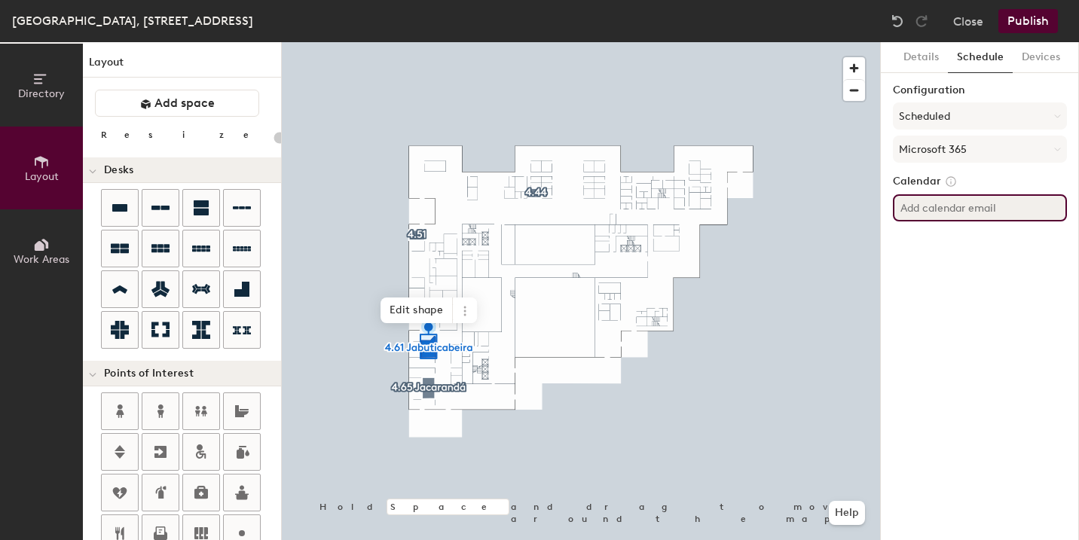
click at [930, 208] on input at bounding box center [980, 207] width 174 height 27
paste input "BR-SP-VIL-04S61@wppsystems.com"
type input "BR-SP-VIL-04S61@wppsystems.com"
click at [984, 346] on div "Details Schedule Devices Configuration Scheduled Microsoft 365 Calendar BR-SP-V…" at bounding box center [980, 291] width 198 height 498
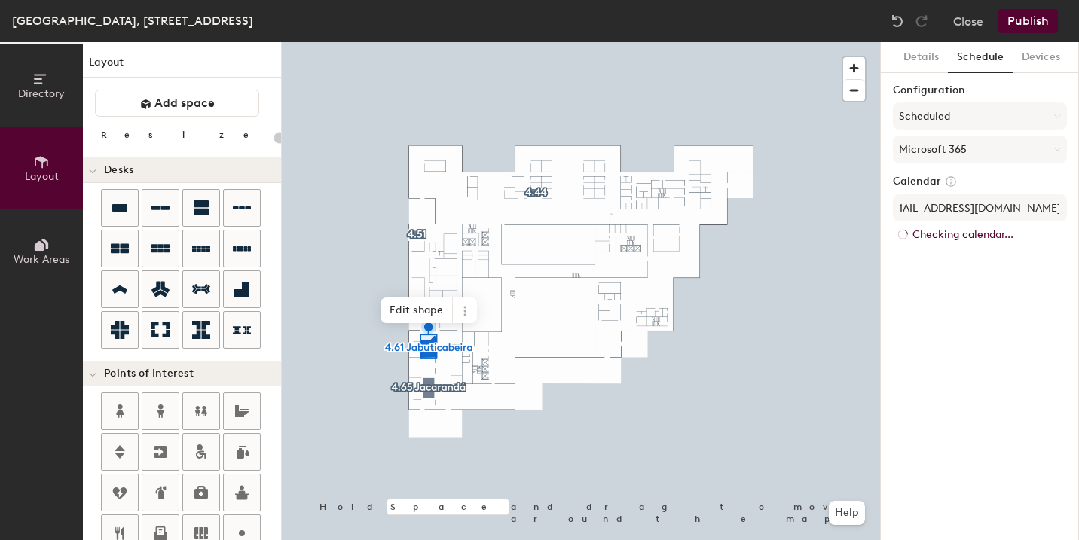
scroll to position [0, 0]
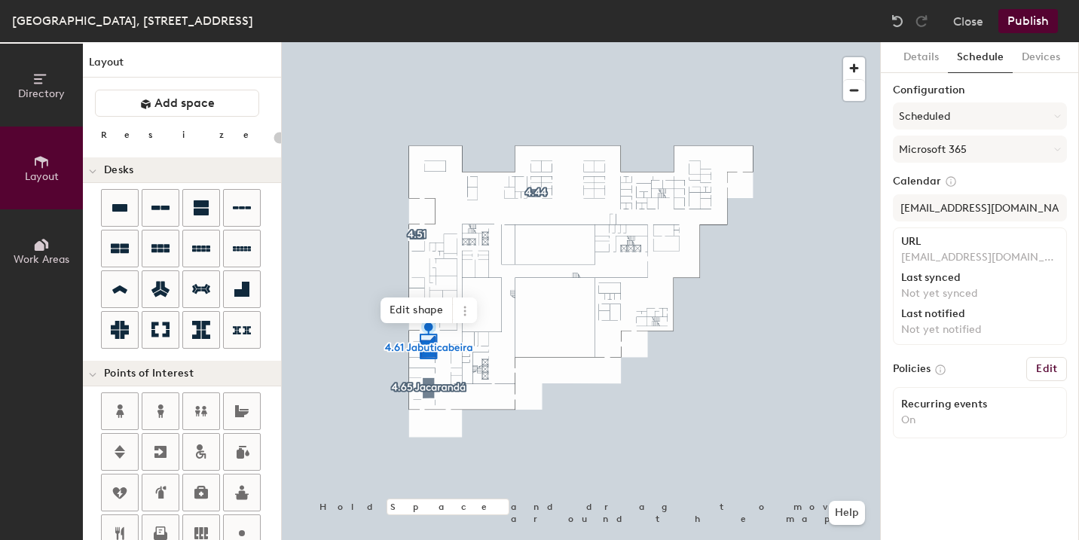
click at [1032, 25] on button "Publish" at bounding box center [1029, 21] width 60 height 24
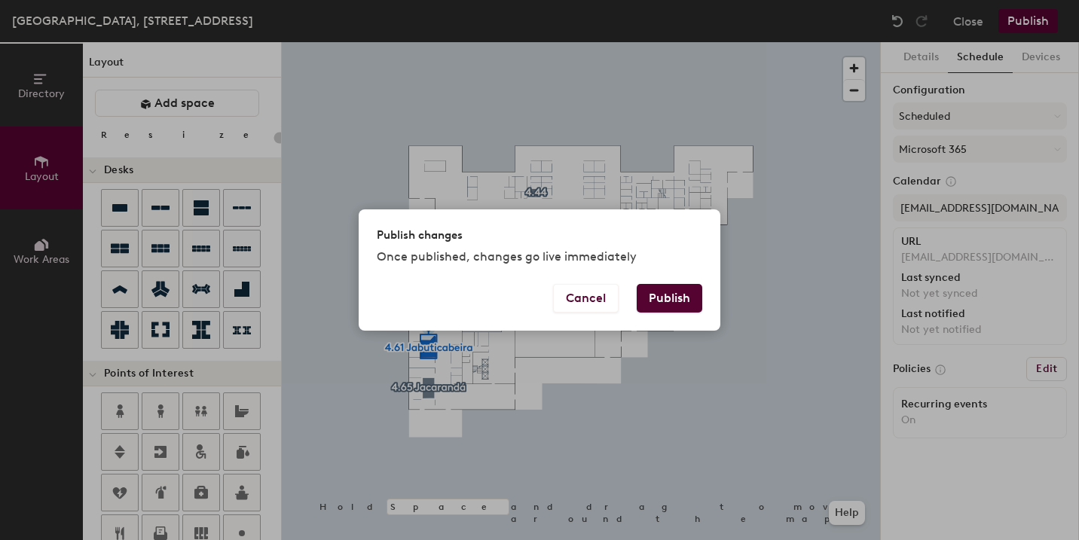
click at [686, 298] on button "Publish" at bounding box center [670, 298] width 66 height 29
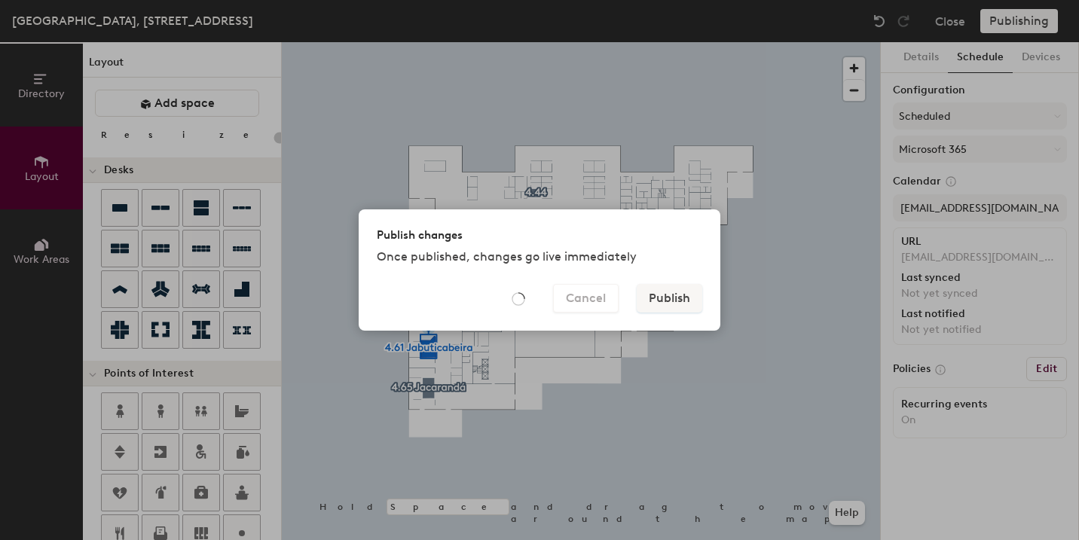
type input "20"
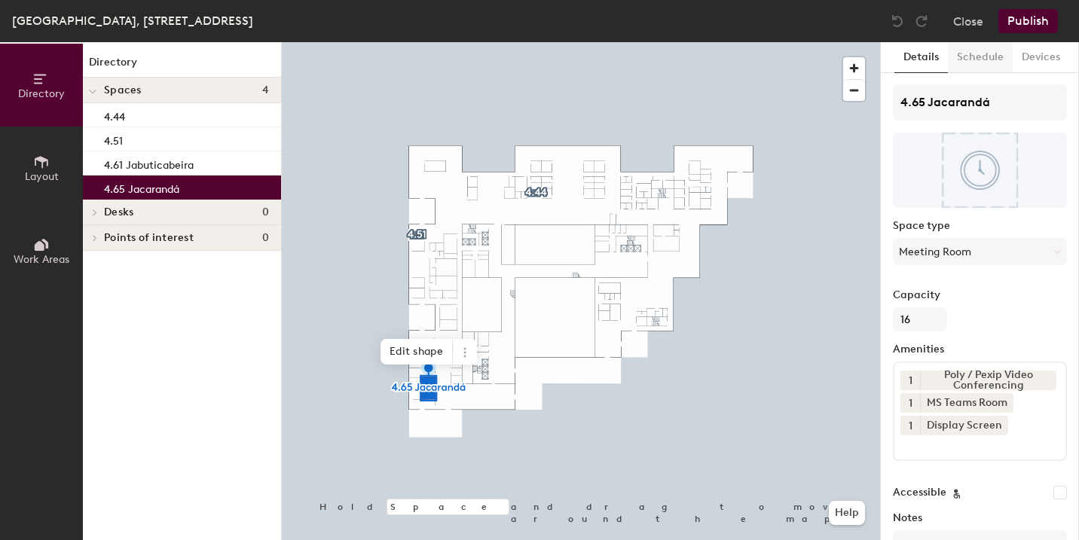
click at [980, 60] on button "Schedule" at bounding box center [980, 57] width 65 height 31
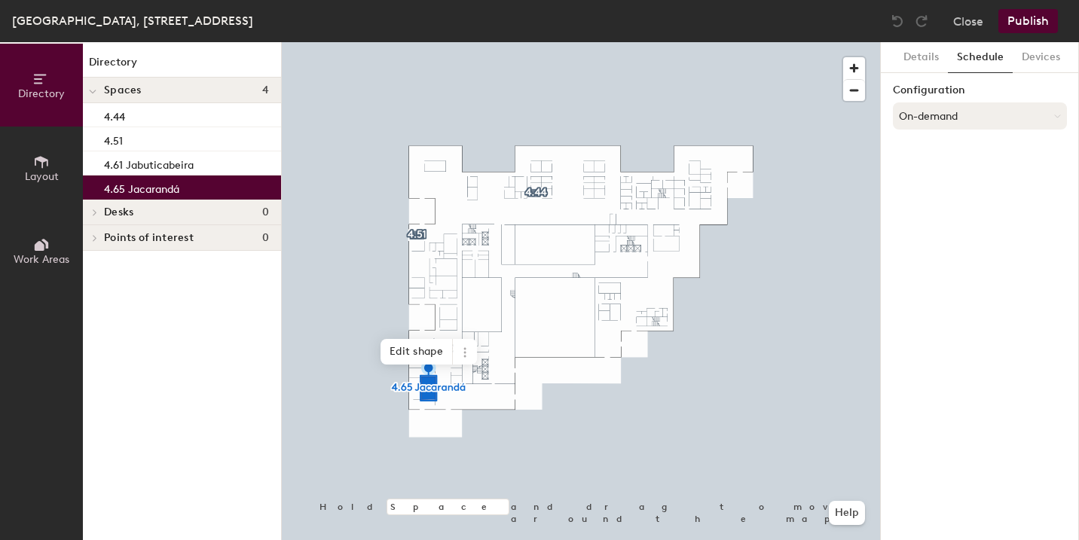
click at [941, 118] on button "On-demand" at bounding box center [980, 115] width 174 height 27
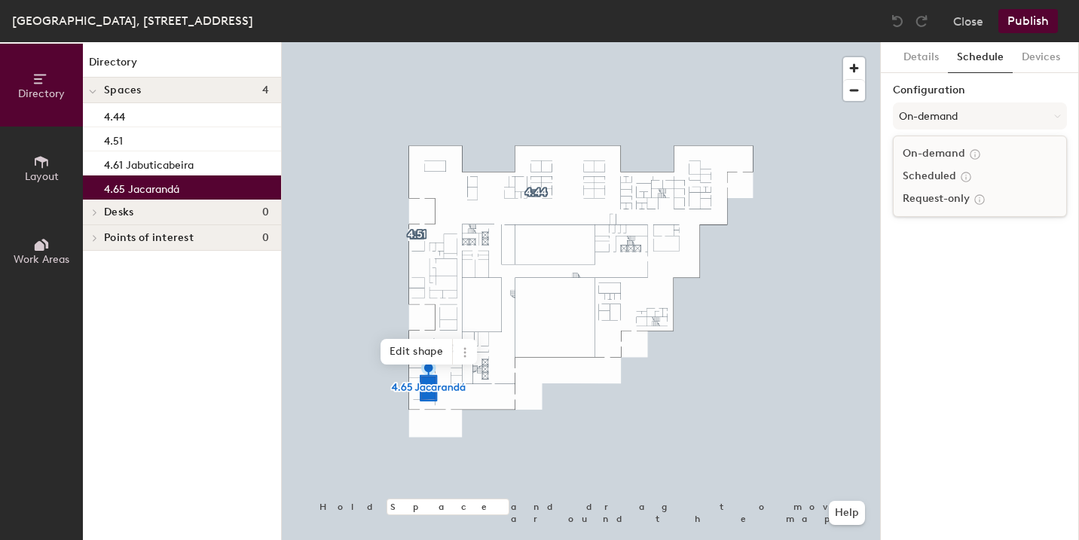
click at [936, 182] on div "Scheduled" at bounding box center [980, 176] width 173 height 23
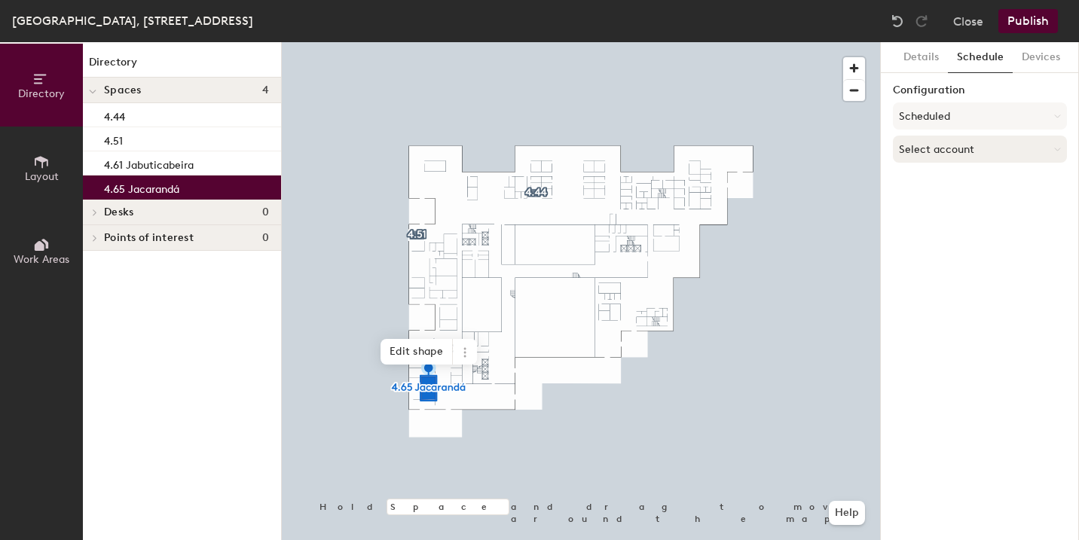
click at [934, 151] on button "Select account" at bounding box center [980, 149] width 174 height 27
click at [939, 206] on div "Microsoft 365" at bounding box center [980, 209] width 173 height 23
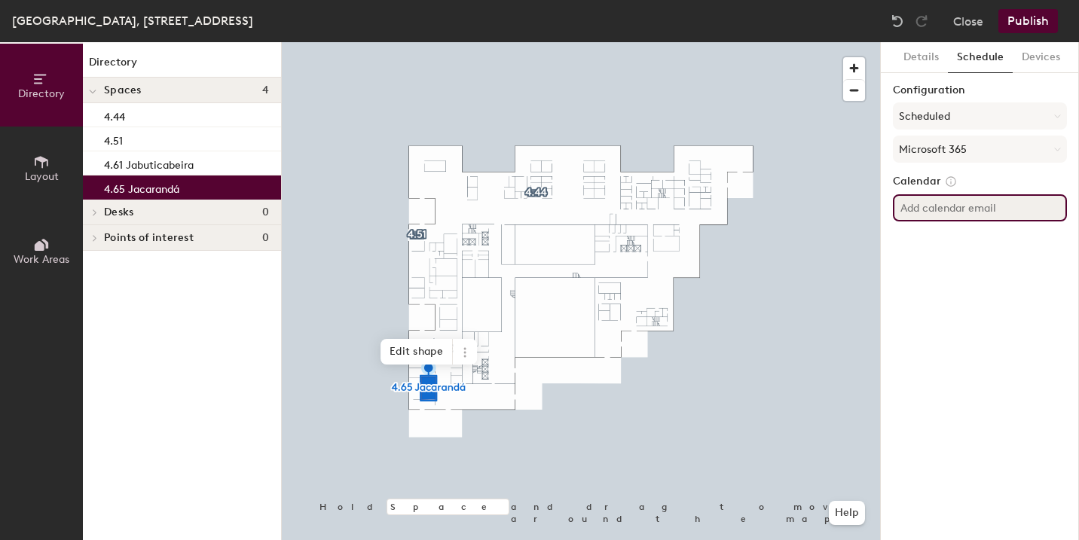
click at [939, 206] on input at bounding box center [980, 207] width 174 height 27
paste input "[EMAIL_ADDRESS][DOMAIN_NAME]"
type input "[EMAIL_ADDRESS][DOMAIN_NAME]"
click at [1036, 23] on button "Publish" at bounding box center [1029, 21] width 60 height 24
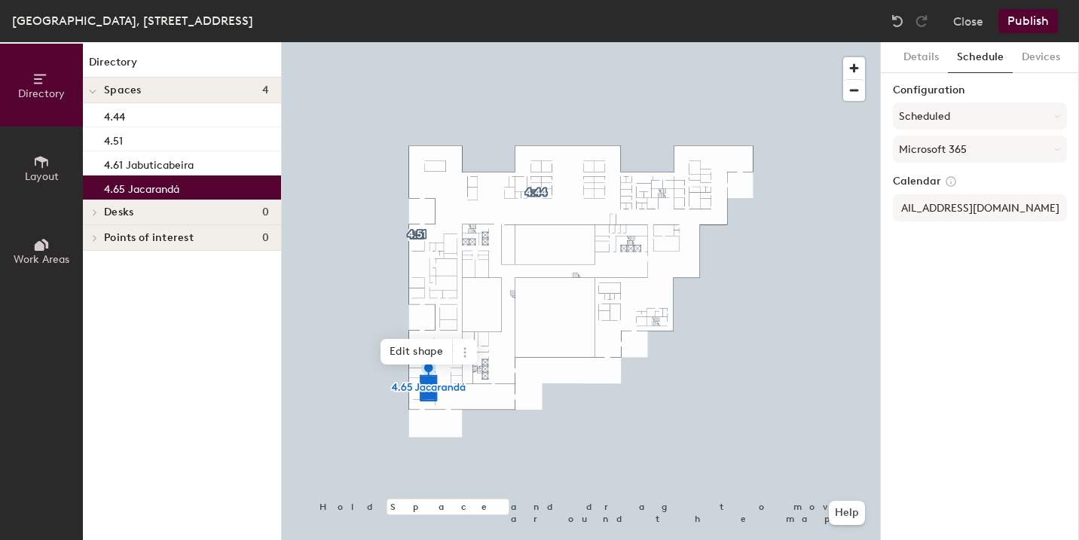
scroll to position [0, 0]
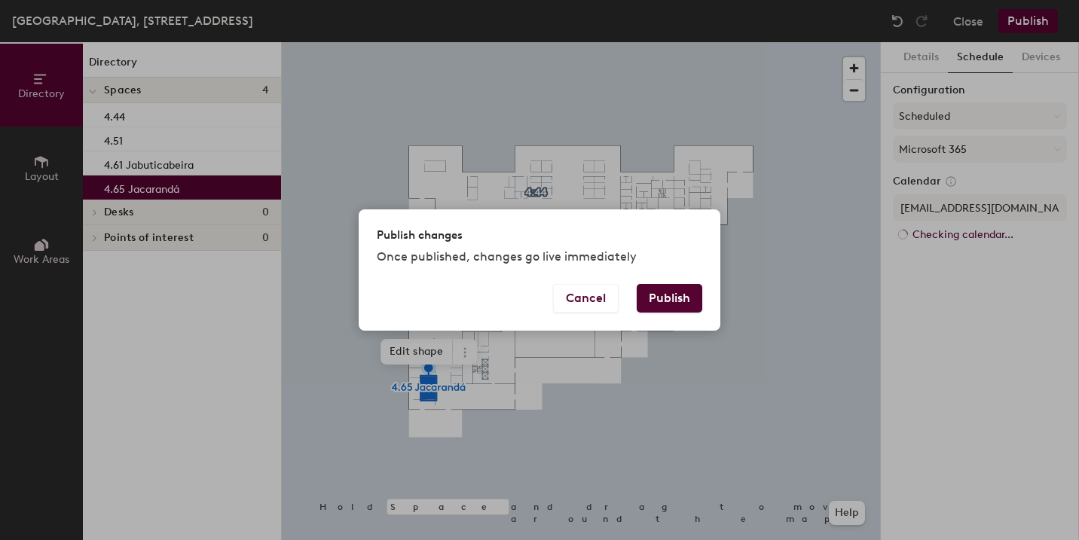
click at [688, 301] on button "Publish" at bounding box center [670, 298] width 66 height 29
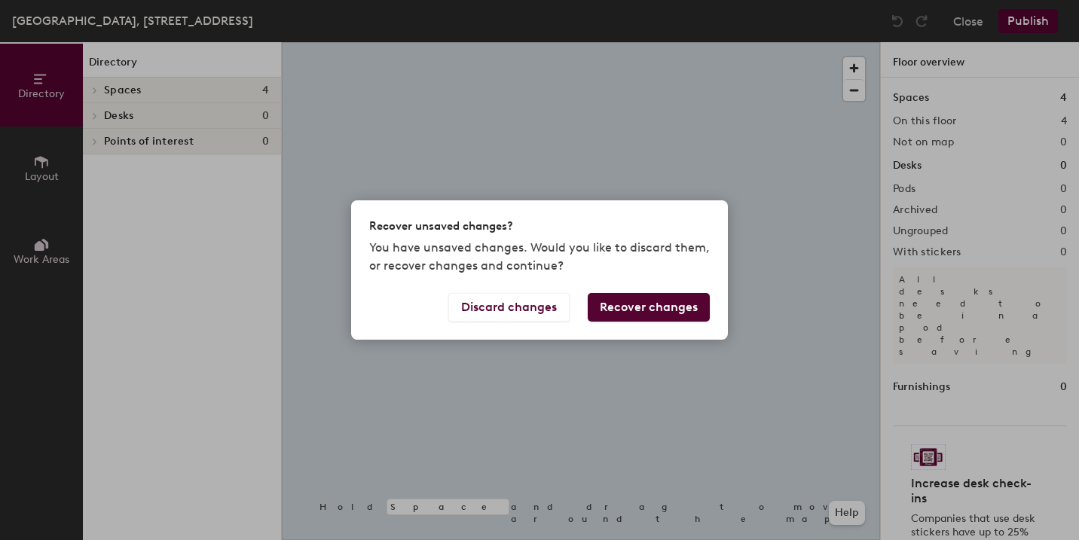
click at [49, 182] on div "Recover unsaved changes? You have unsaved changes. Would you like to discard th…" at bounding box center [539, 270] width 1079 height 540
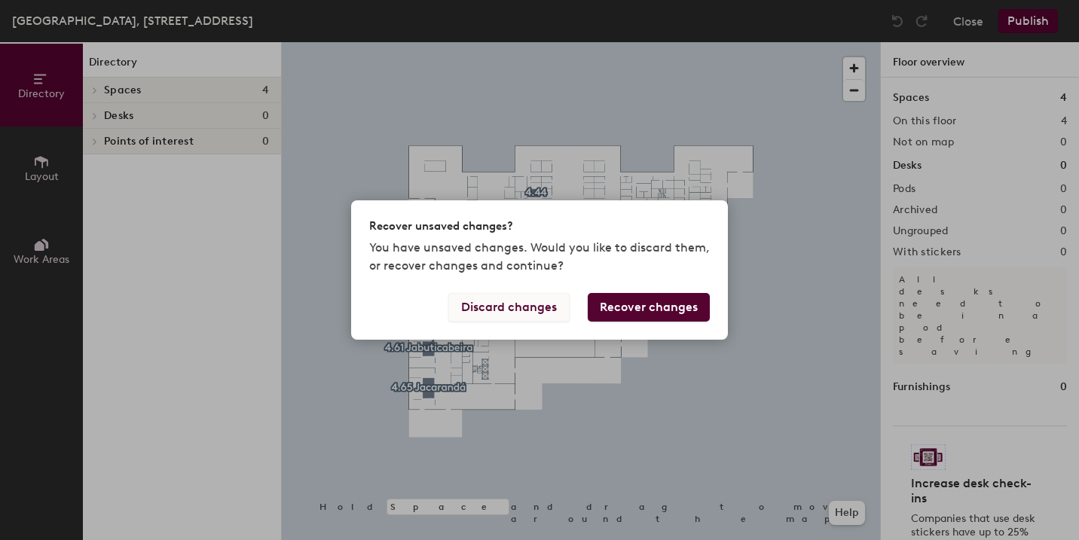
click at [533, 317] on button "Discard changes" at bounding box center [508, 307] width 121 height 29
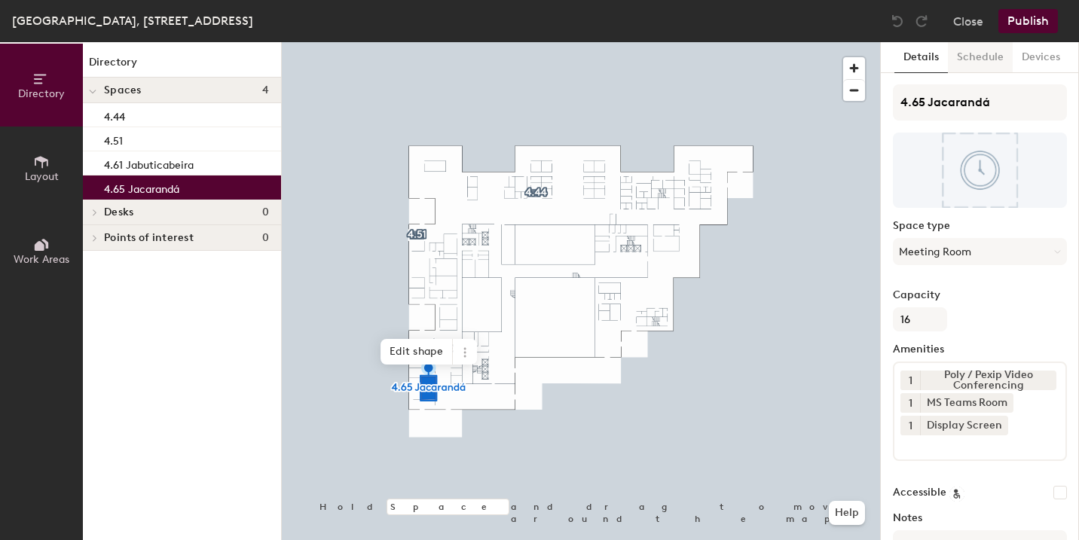
click at [994, 54] on button "Schedule" at bounding box center [980, 57] width 65 height 31
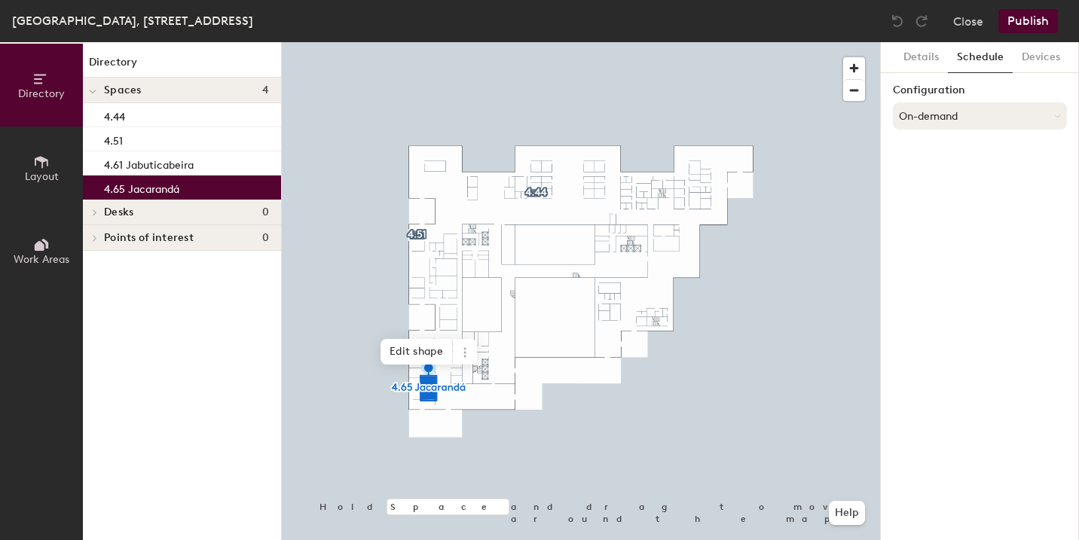
click at [939, 117] on button "On-demand" at bounding box center [980, 115] width 174 height 27
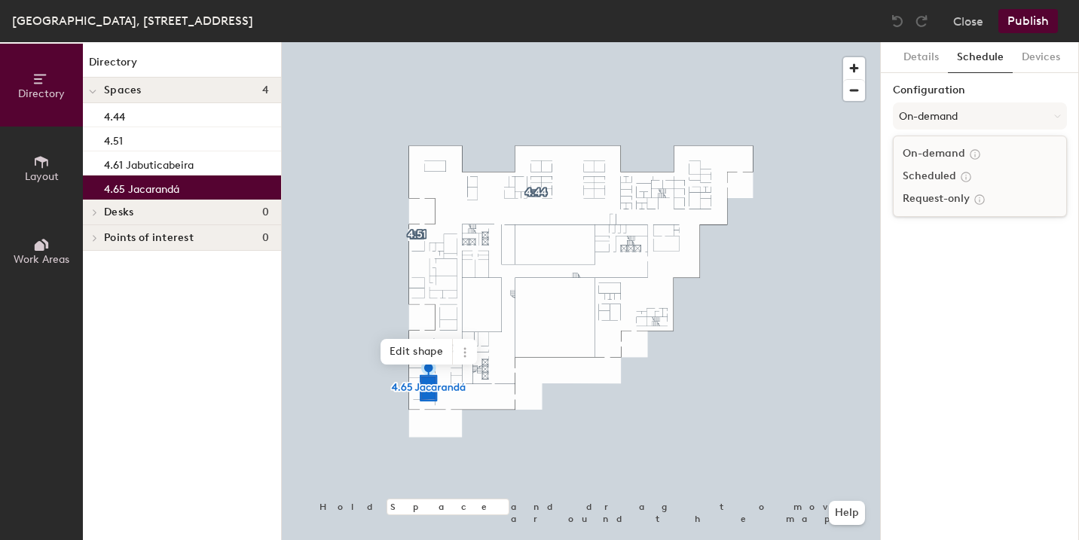
click at [927, 175] on div "Scheduled" at bounding box center [980, 176] width 173 height 23
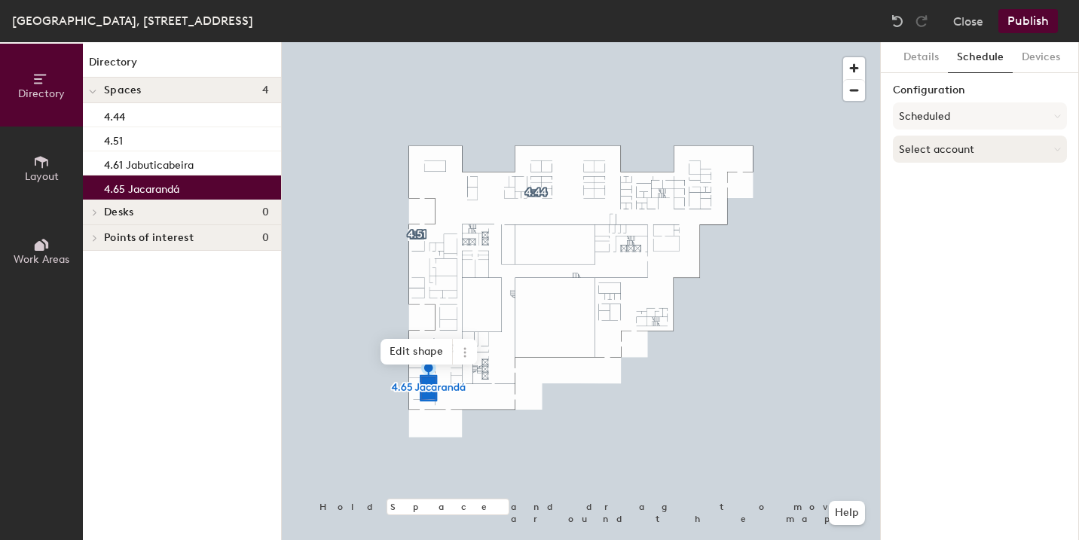
click at [922, 155] on button "Select account" at bounding box center [980, 149] width 174 height 27
click at [923, 211] on div "Microsoft 365" at bounding box center [980, 209] width 173 height 23
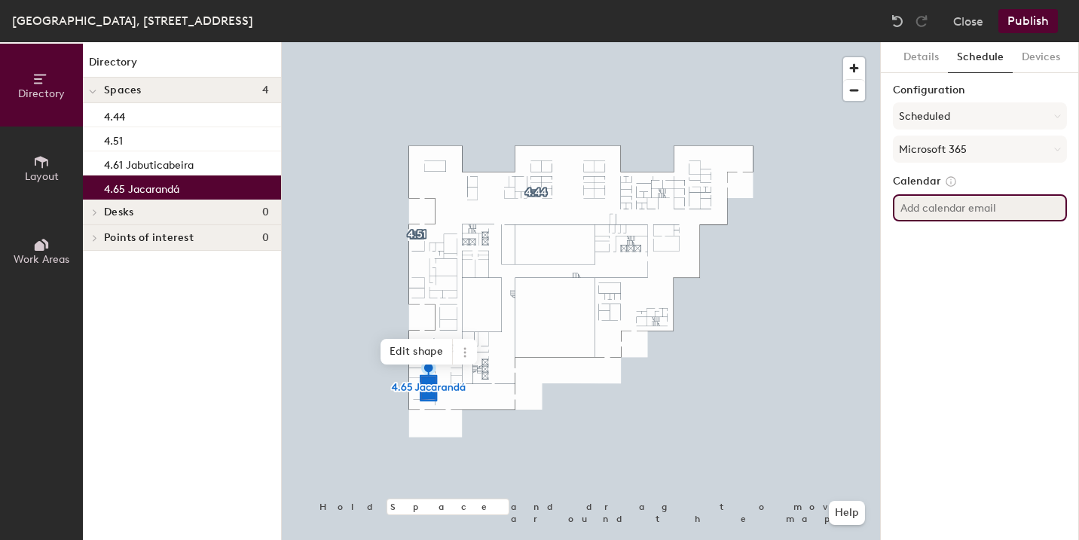
click at [923, 211] on input at bounding box center [980, 207] width 174 height 27
paste input "BR-SP-VIL-04S65@wppsystems.com"
type input "BR-SP-VIL-04S65@wppsystems.com"
click at [1023, 263] on div "Details Schedule Devices Configuration Scheduled Microsoft 365 Calendar BR-SP-V…" at bounding box center [980, 291] width 198 height 498
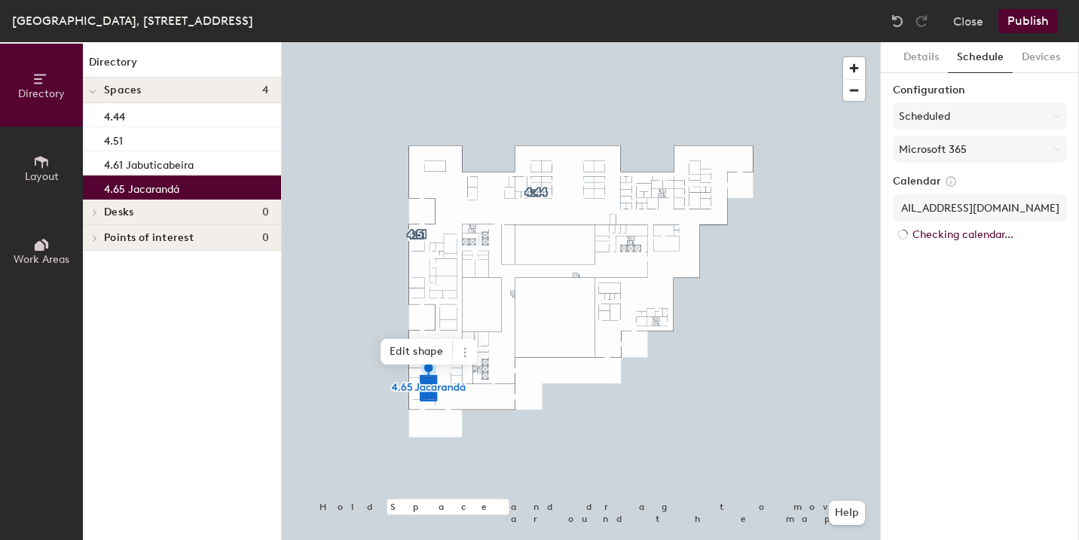
scroll to position [0, 0]
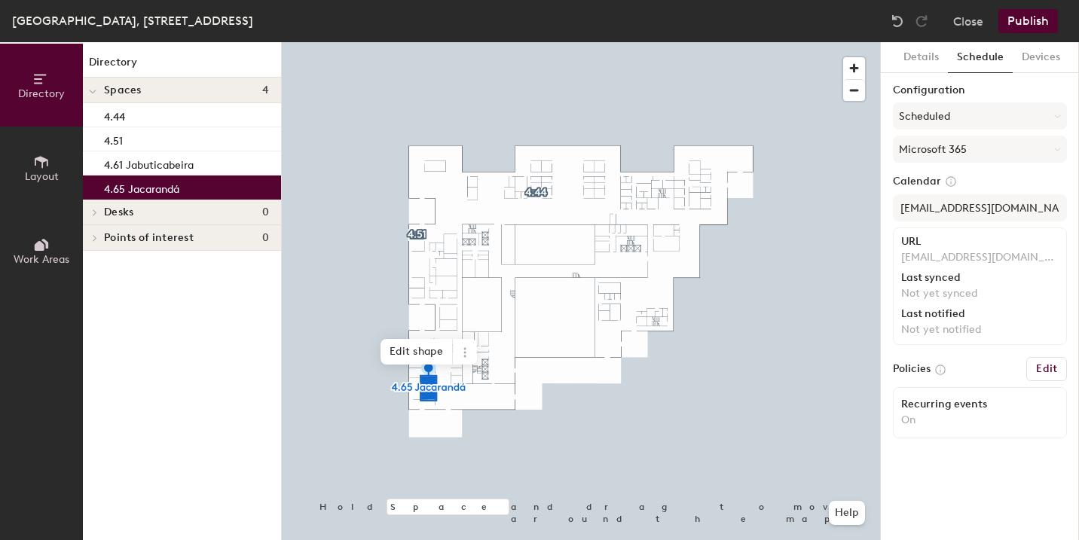
click at [1031, 26] on button "Publish" at bounding box center [1029, 21] width 60 height 24
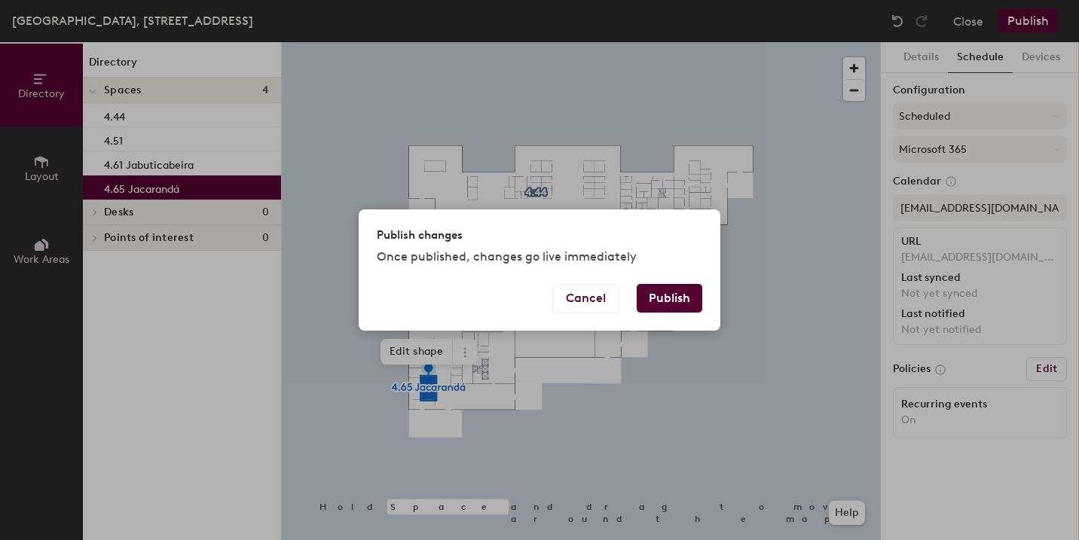
click at [678, 298] on button "Publish" at bounding box center [670, 298] width 66 height 29
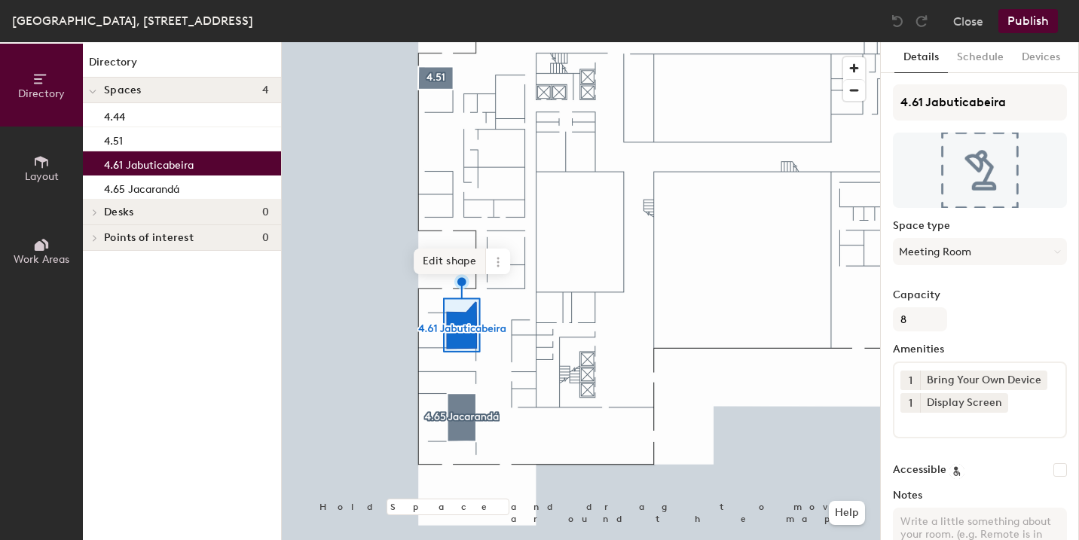
click at [461, 262] on span "Edit shape" at bounding box center [450, 262] width 72 height 26
click at [1034, 24] on button "Publish" at bounding box center [1029, 21] width 60 height 24
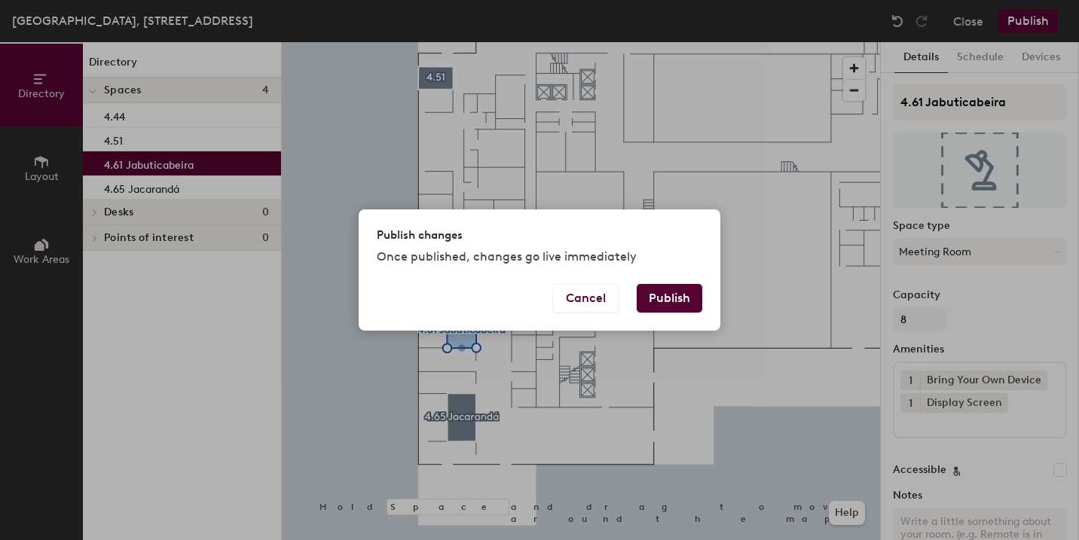
click at [671, 301] on button "Publish" at bounding box center [670, 298] width 66 height 29
